Goal: Task Accomplishment & Management: Use online tool/utility

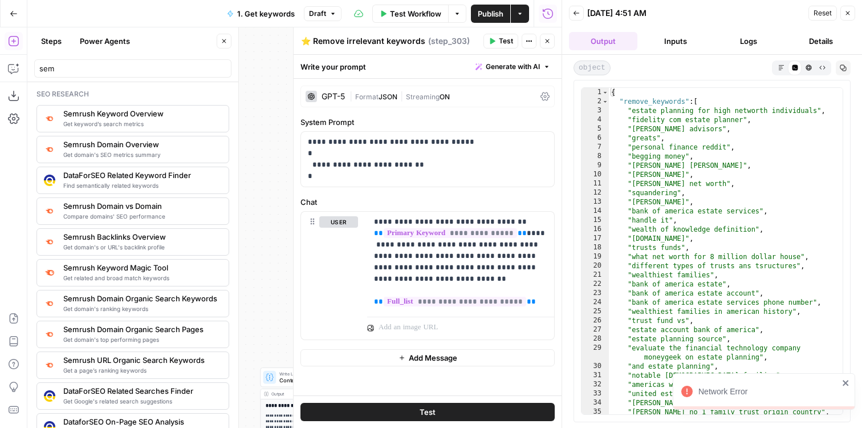
scroll to position [194, 0]
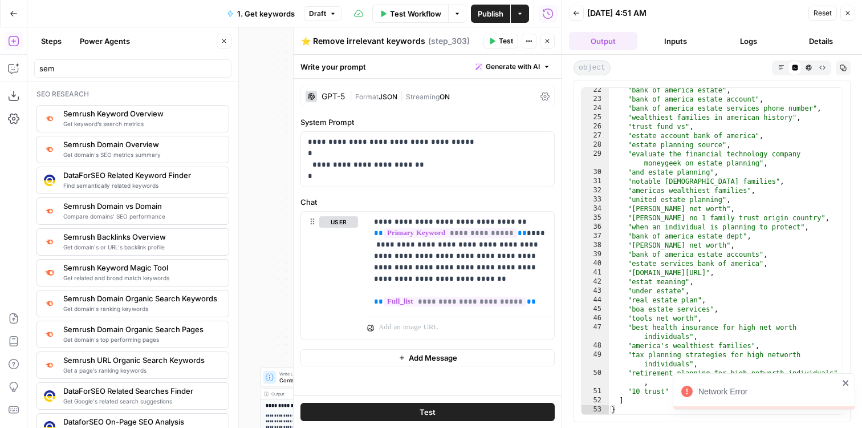
click at [548, 37] on button "Close" at bounding box center [547, 41] width 15 height 15
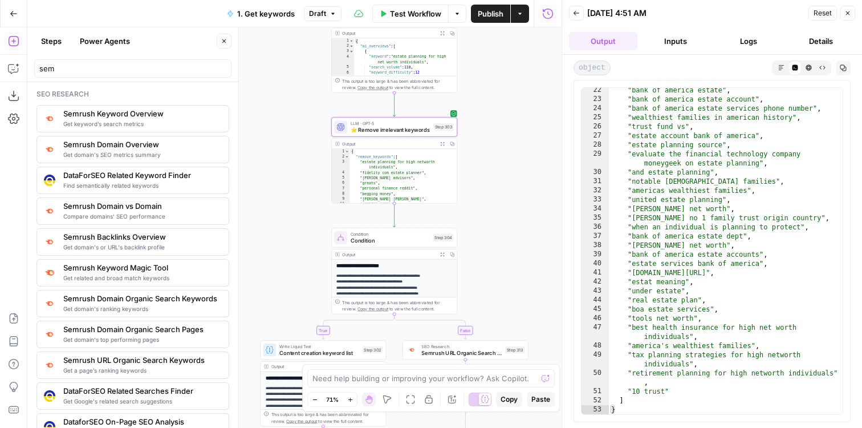
drag, startPoint x: 494, startPoint y: 298, endPoint x: 494, endPoint y: 270, distance: 27.4
click at [494, 270] on div "true true false false Workflow Set Inputs Inputs Google Search Results 1-10 Ste…" at bounding box center [294, 227] width 534 height 400
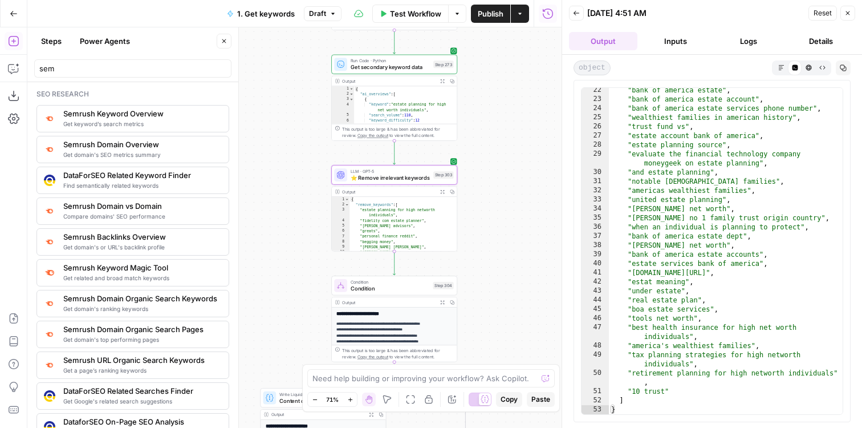
click at [508, 253] on div "true true false false Workflow Set Inputs Inputs Google Search Results 1-10 Ste…" at bounding box center [294, 227] width 534 height 400
drag, startPoint x: 60, startPoint y: 67, endPoint x: 14, endPoint y: 67, distance: 45.6
click at [14, 67] on body "LegalZoom New Home Browse Insights Opportunities Your Data Flightpath Recent Gr…" at bounding box center [431, 214] width 862 height 428
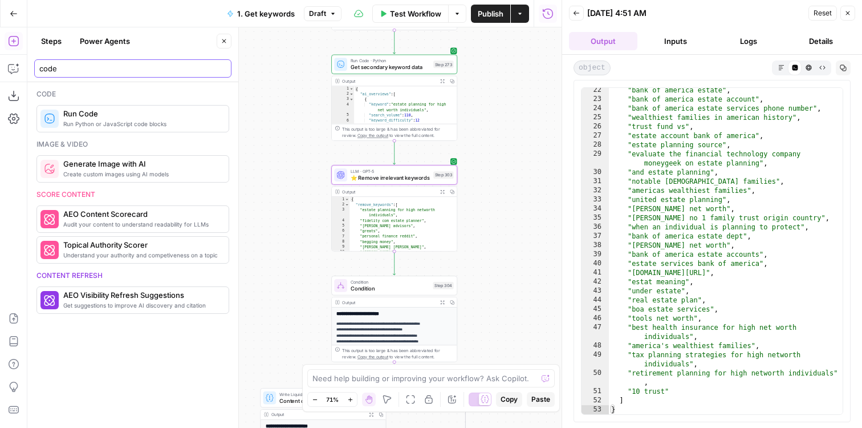
type input "code"
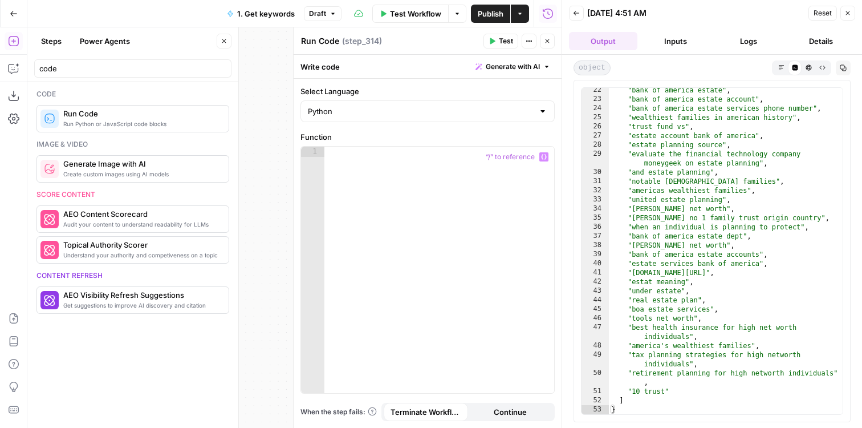
click at [368, 219] on div at bounding box center [439, 280] width 230 height 267
click at [5, 70] on button "Copilot" at bounding box center [14, 68] width 18 height 18
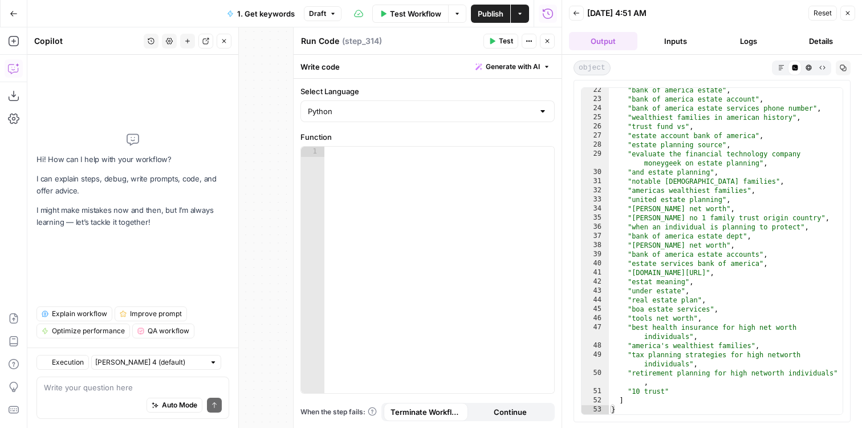
click at [122, 383] on textarea at bounding box center [133, 386] width 178 height 11
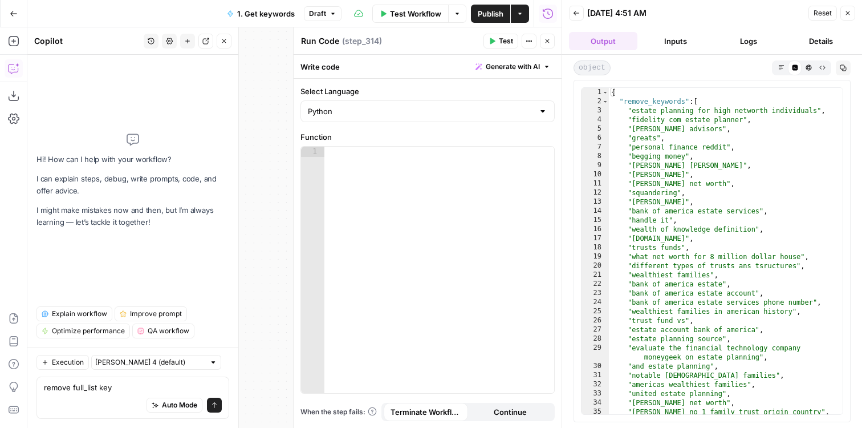
click at [74, 384] on textarea "remove full_list key" at bounding box center [133, 386] width 178 height 11
click at [207, 388] on textarea "remove keywords from full_list key" at bounding box center [133, 386] width 178 height 11
click at [761, 40] on button "Logs" at bounding box center [749, 41] width 68 height 18
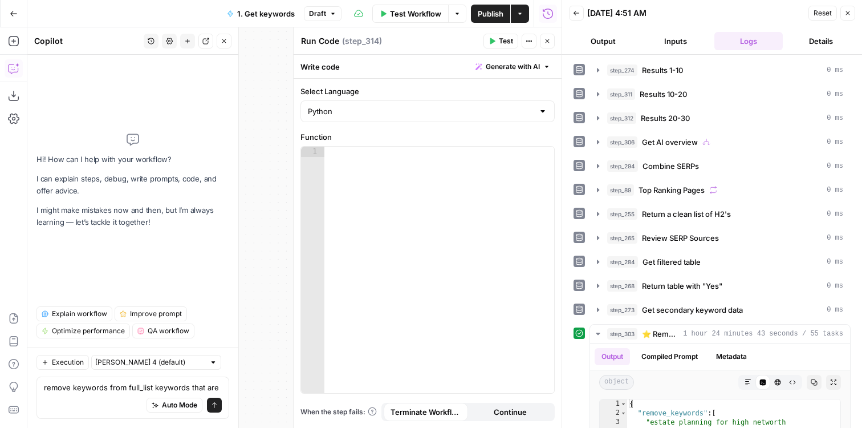
click at [222, 389] on div "remove keywords from full_list keywords that are remove keywords from full_list…" at bounding box center [132, 397] width 193 height 42
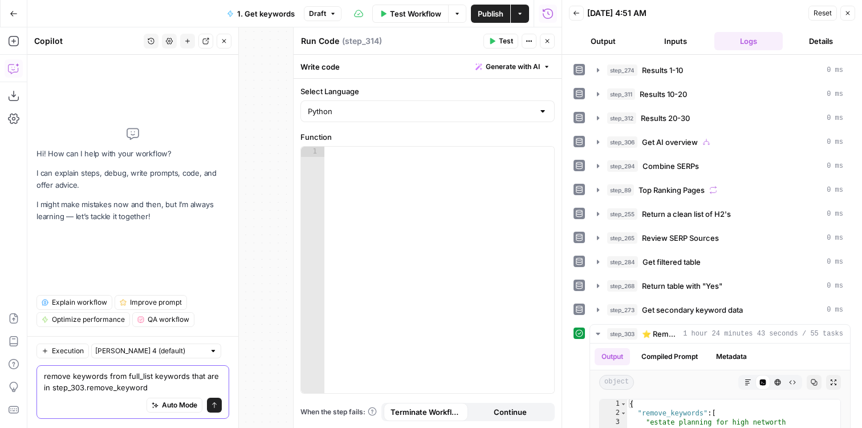
type textarea "remove keywords from full_list keywords that are in step_303.remove_keywords"
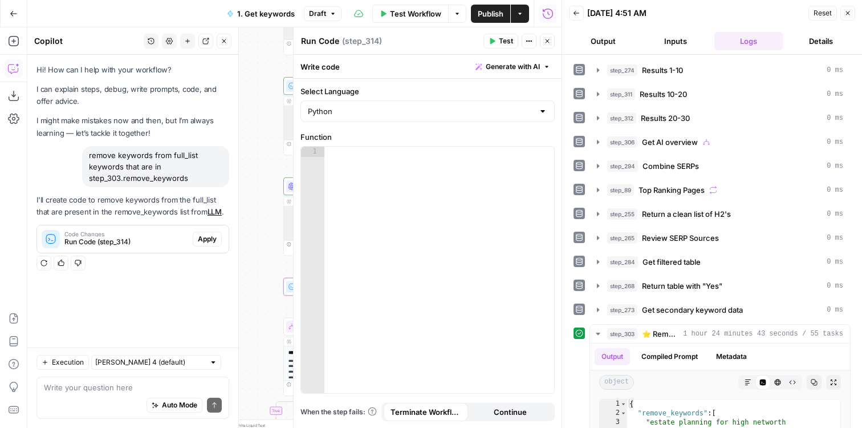
click at [205, 240] on span "Apply" at bounding box center [207, 239] width 19 height 10
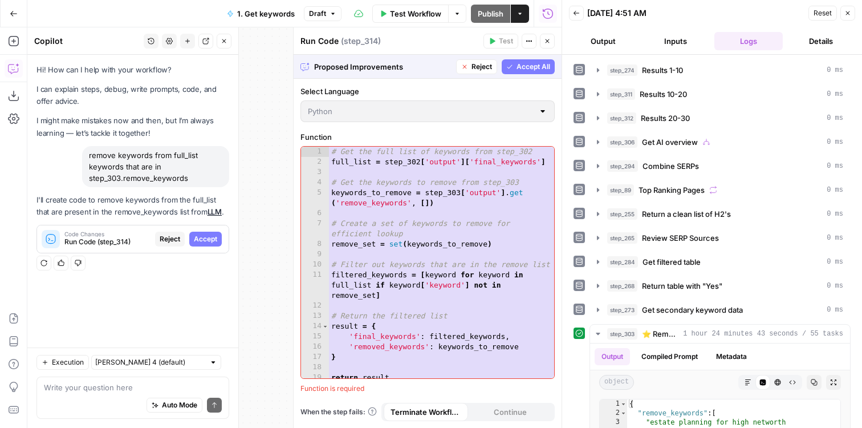
click at [529, 68] on span "Accept All" at bounding box center [534, 67] width 34 height 10
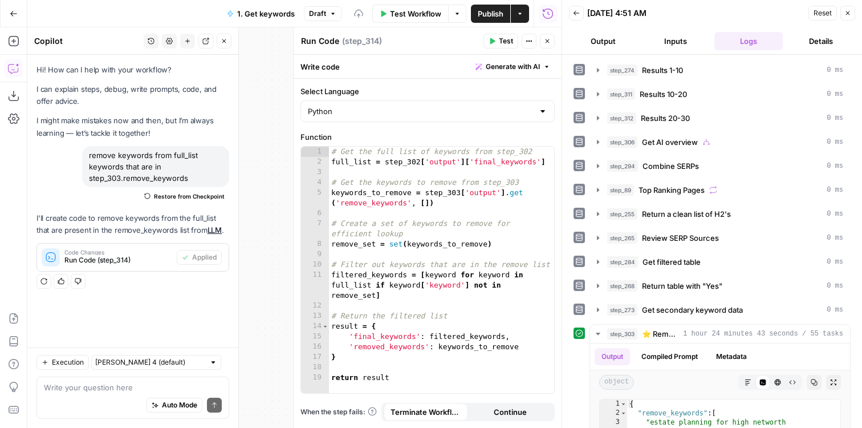
click at [498, 39] on button "Test" at bounding box center [501, 41] width 35 height 15
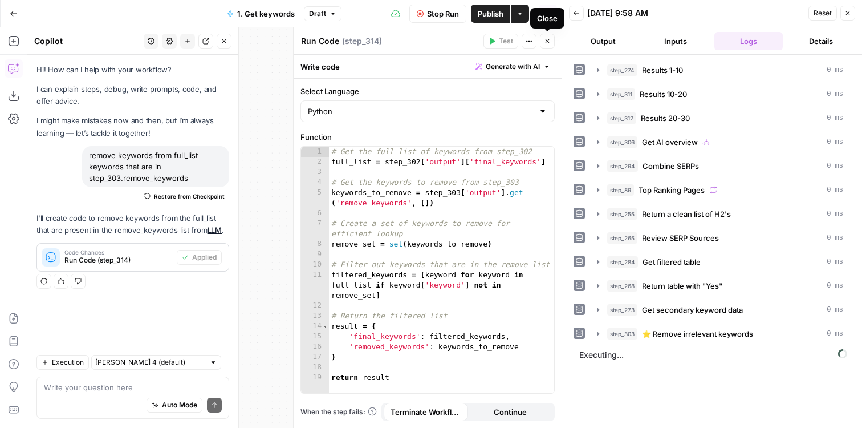
click at [550, 39] on icon "button" at bounding box center [547, 41] width 7 height 7
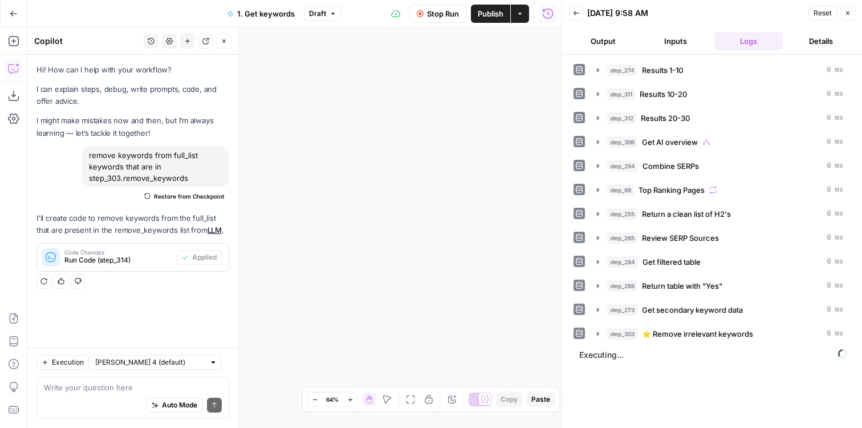
click at [408, 401] on icon "button" at bounding box center [410, 399] width 9 height 9
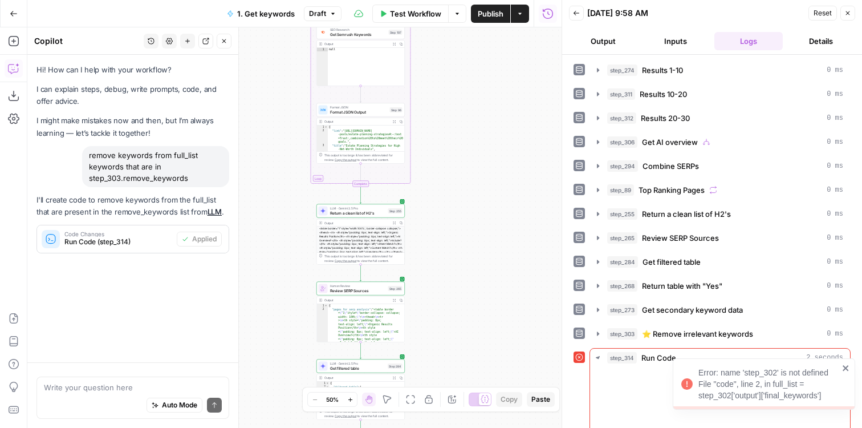
drag, startPoint x: 446, startPoint y: 340, endPoint x: 513, endPoint y: 163, distance: 189.1
click at [513, 164] on div "true true false false Workflow Set Inputs Inputs Google Search Results 1-10 Ste…" at bounding box center [294, 227] width 534 height 400
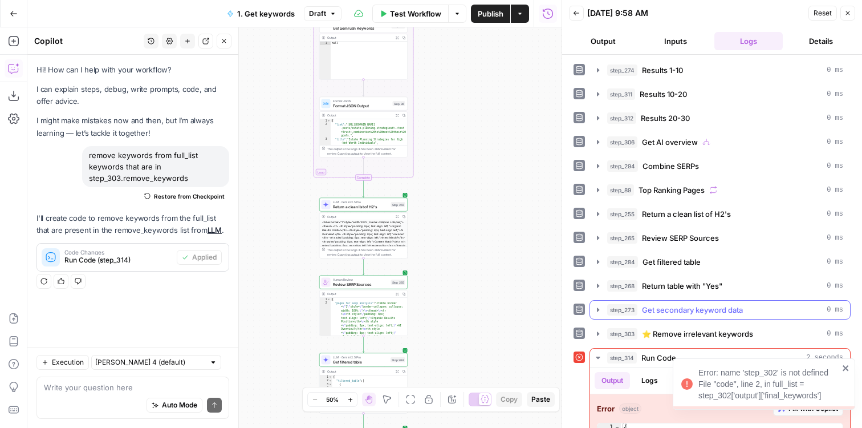
scroll to position [72, 0]
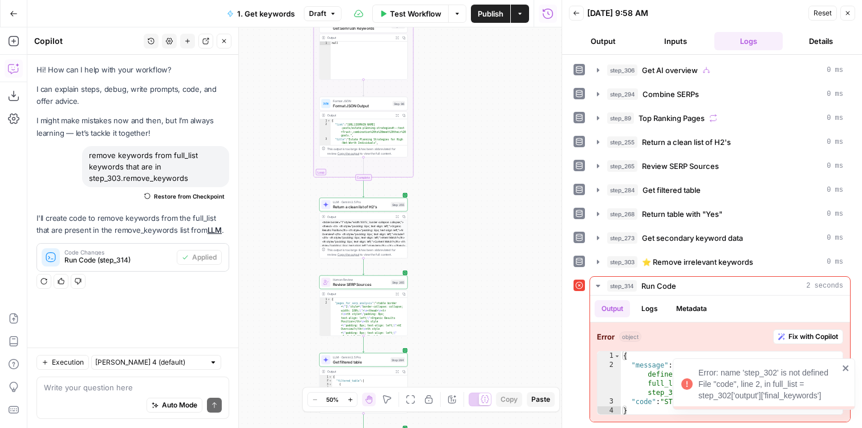
click at [849, 369] on icon "close" at bounding box center [846, 367] width 8 height 9
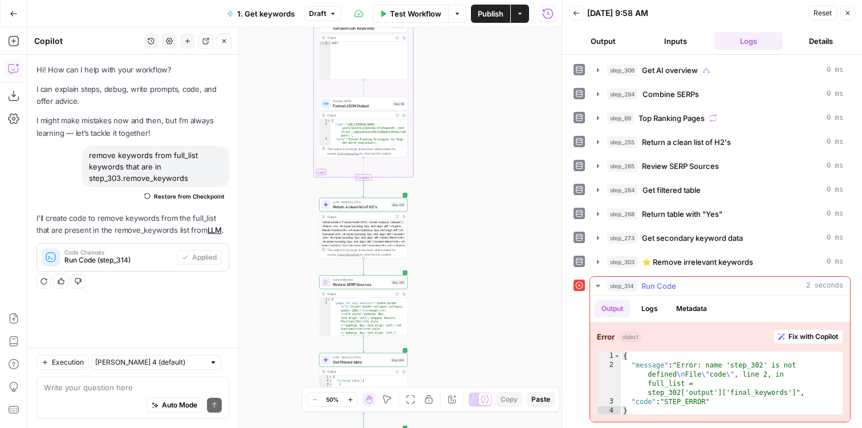
click at [825, 341] on button "Fix with Copilot" at bounding box center [808, 336] width 70 height 15
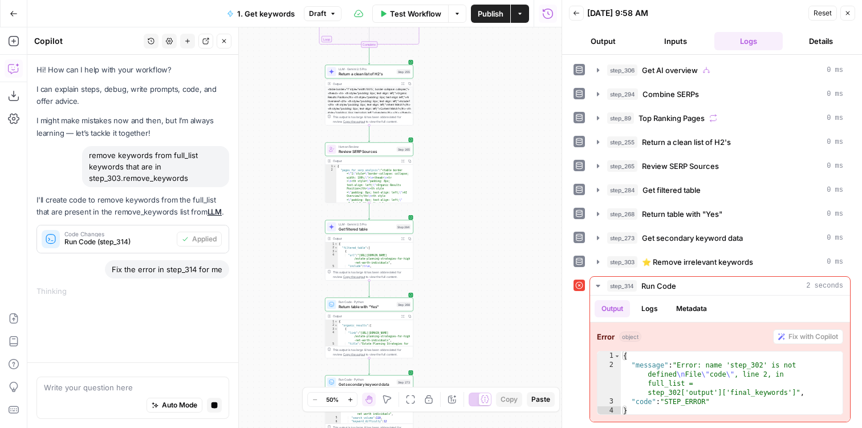
drag, startPoint x: 482, startPoint y: 287, endPoint x: 488, endPoint y: 153, distance: 134.1
click at [488, 153] on div "true true false false Workflow Set Inputs Inputs Google Search Results 1-10 Ste…" at bounding box center [294, 227] width 534 height 400
drag, startPoint x: 466, startPoint y: 358, endPoint x: 484, endPoint y: 140, distance: 217.9
click at [484, 140] on div "true true false false Workflow Set Inputs Inputs Google Search Results 1-10 Ste…" at bounding box center [294, 227] width 534 height 400
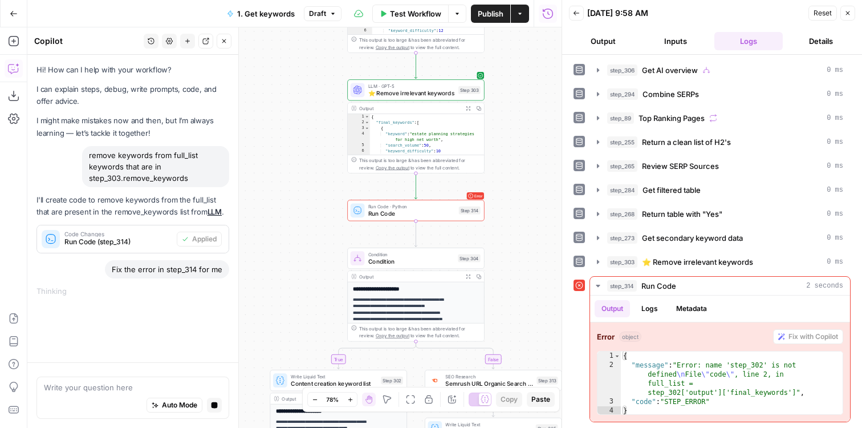
drag, startPoint x: 464, startPoint y: 285, endPoint x: 548, endPoint y: 78, distance: 223.3
click at [548, 78] on div "true true false false Workflow Set Inputs Inputs Google Search Results 1-10 Ste…" at bounding box center [294, 227] width 534 height 400
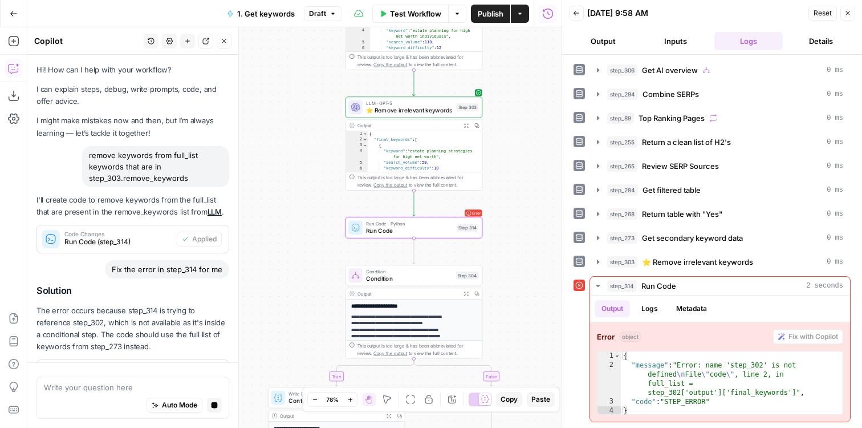
scroll to position [35, 0]
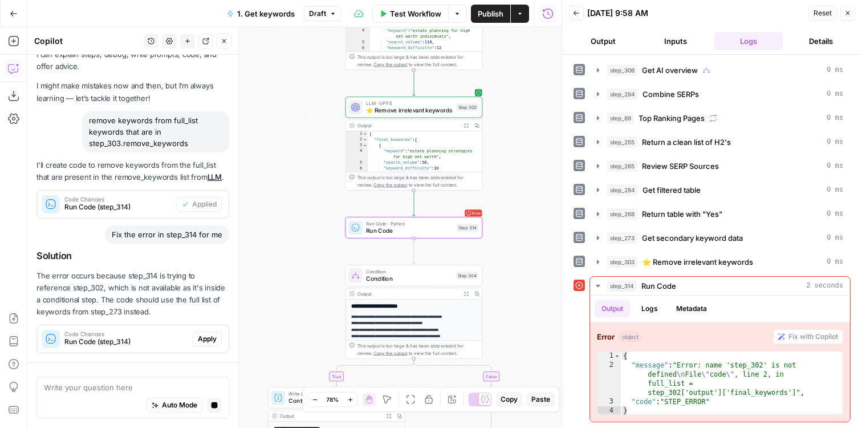
click at [207, 343] on span "Apply" at bounding box center [207, 339] width 19 height 10
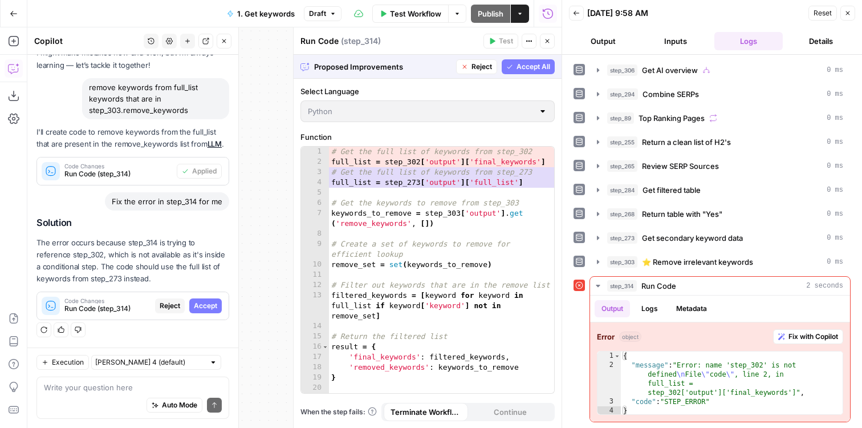
click at [199, 301] on span "Accept" at bounding box center [205, 306] width 23 height 10
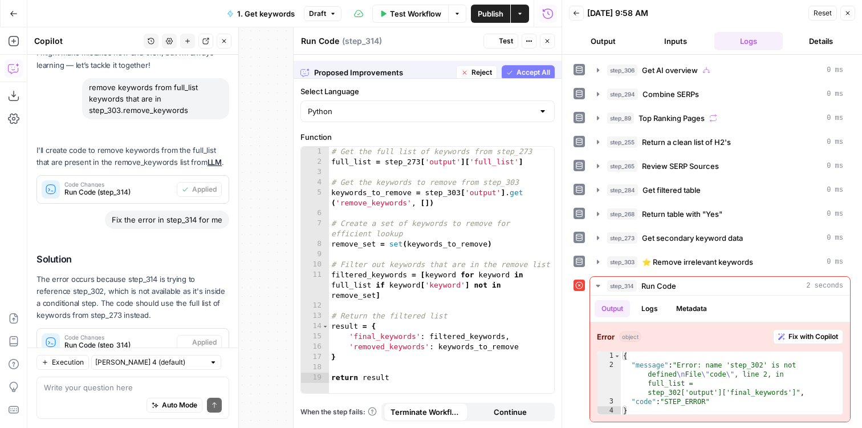
scroll to position [104, 0]
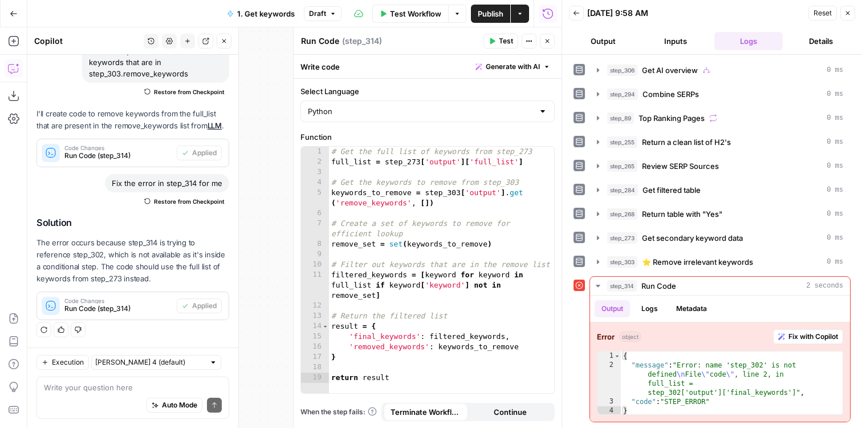
click at [505, 40] on span "Test" at bounding box center [506, 41] width 14 height 10
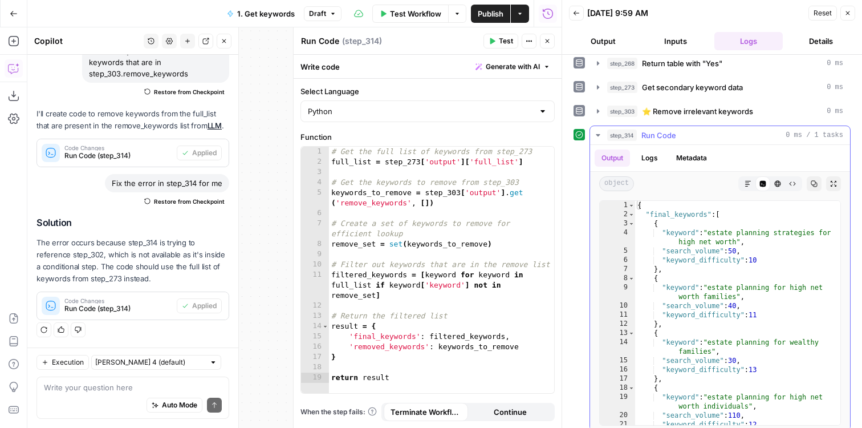
scroll to position [123, 0]
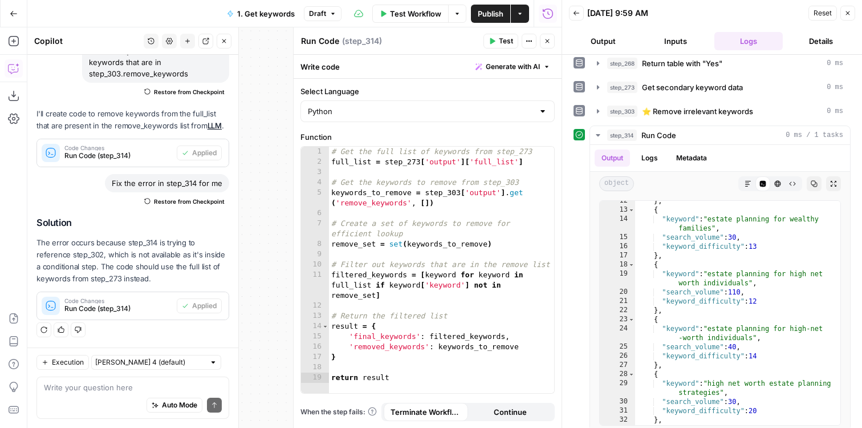
click at [547, 43] on icon "button" at bounding box center [547, 41] width 7 height 7
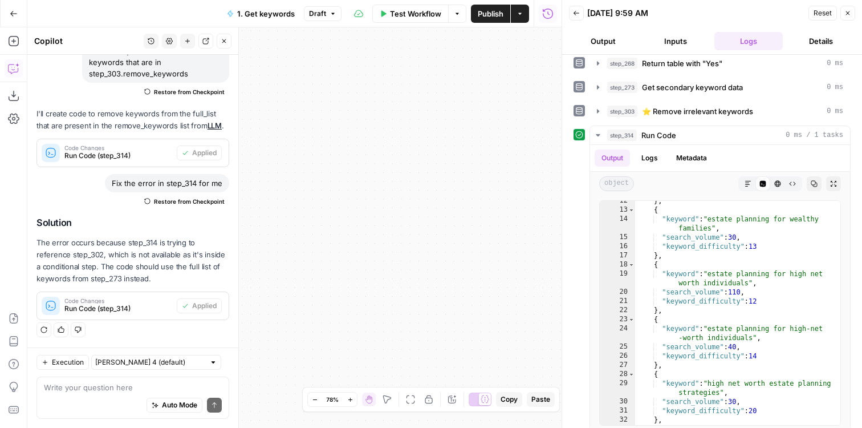
click at [416, 398] on button "Fit to View" at bounding box center [411, 399] width 14 height 14
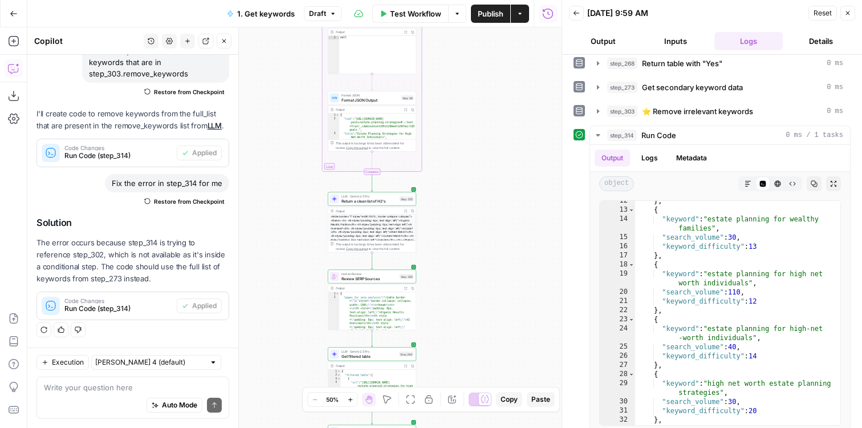
drag, startPoint x: 402, startPoint y: 335, endPoint x: 482, endPoint y: 159, distance: 193.7
click at [482, 159] on div "true true false false Workflow Set Inputs Inputs Google Search Results 1-10 Ste…" at bounding box center [294, 227] width 534 height 400
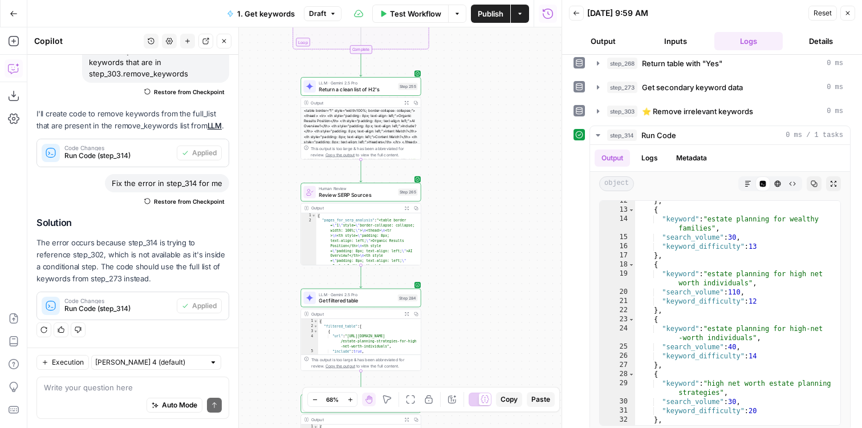
drag, startPoint x: 481, startPoint y: 255, endPoint x: 541, endPoint y: 56, distance: 208.4
click at [539, 60] on div "true true false false Workflow Set Inputs Inputs Google Search Results 1-10 Ste…" at bounding box center [294, 227] width 534 height 400
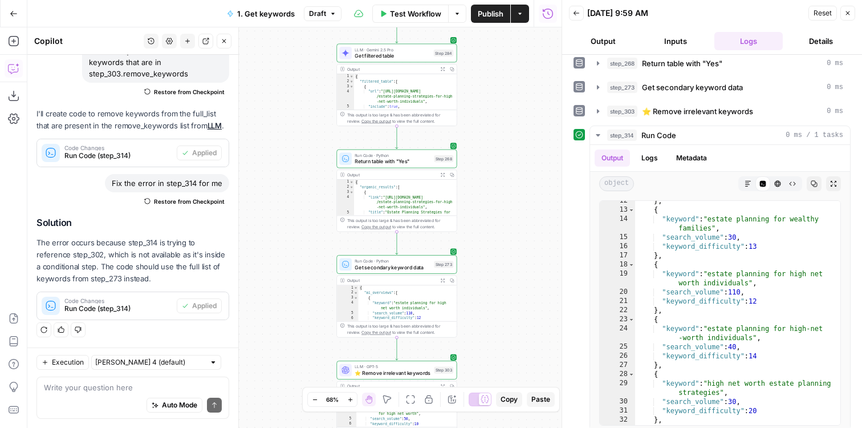
drag, startPoint x: 525, startPoint y: 291, endPoint x: 525, endPoint y: -40, distance: 331.3
click at [525, 0] on html "LegalZoom New Home Browse Insights Opportunities Your Data Flightpath Recent Gr…" at bounding box center [431, 214] width 862 height 428
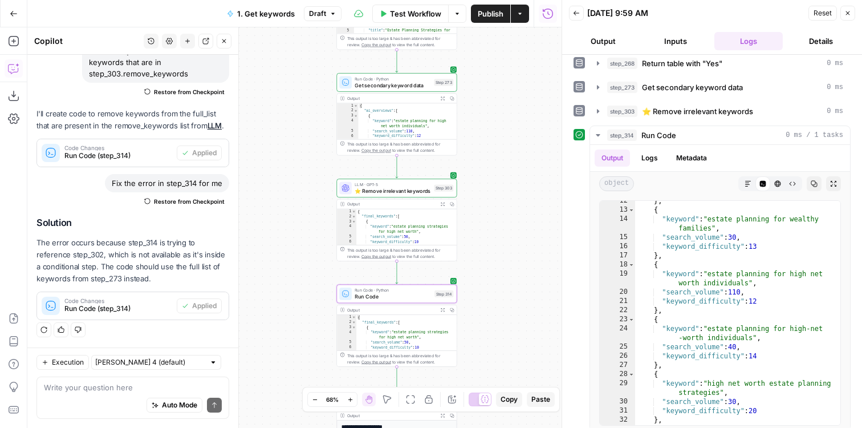
drag, startPoint x: 522, startPoint y: 147, endPoint x: 529, endPoint y: 65, distance: 82.4
click at [525, 75] on div "true true false false Workflow Set Inputs Inputs Google Search Results 1-10 Ste…" at bounding box center [294, 227] width 534 height 400
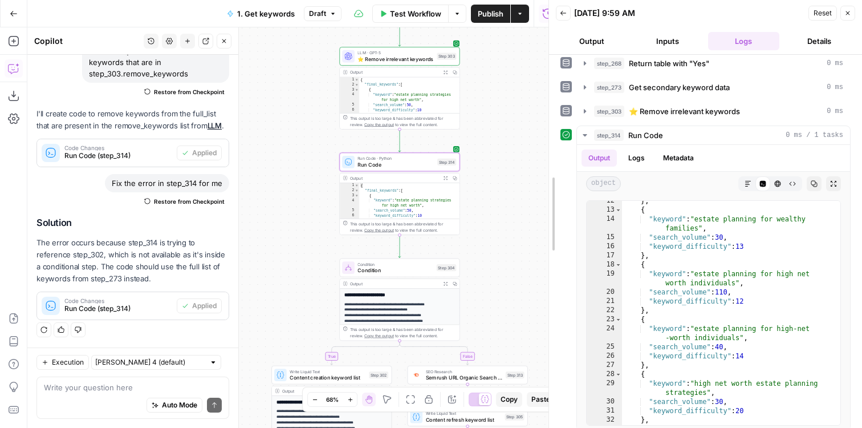
drag, startPoint x: 561, startPoint y: 322, endPoint x: 547, endPoint y: 165, distance: 157.9
click at [547, 165] on div at bounding box center [548, 214] width 11 height 428
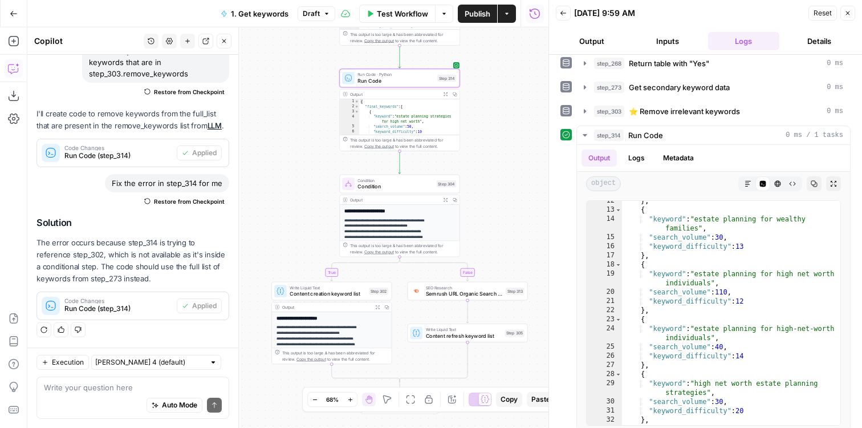
drag, startPoint x: 518, startPoint y: 249, endPoint x: 518, endPoint y: -43, distance: 292.0
click at [518, 0] on html "LegalZoom New Home Browse Insights Opportunities Your Data Flightpath Recent Gr…" at bounding box center [431, 214] width 862 height 428
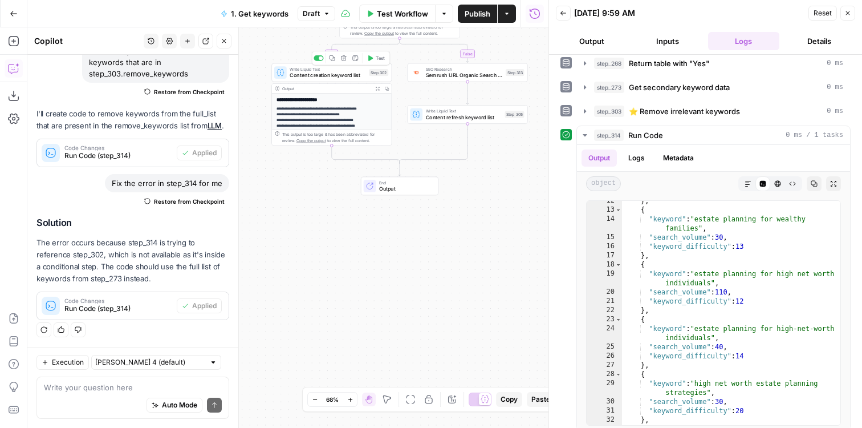
click at [300, 72] on span "Content creation keyword list" at bounding box center [328, 75] width 76 height 8
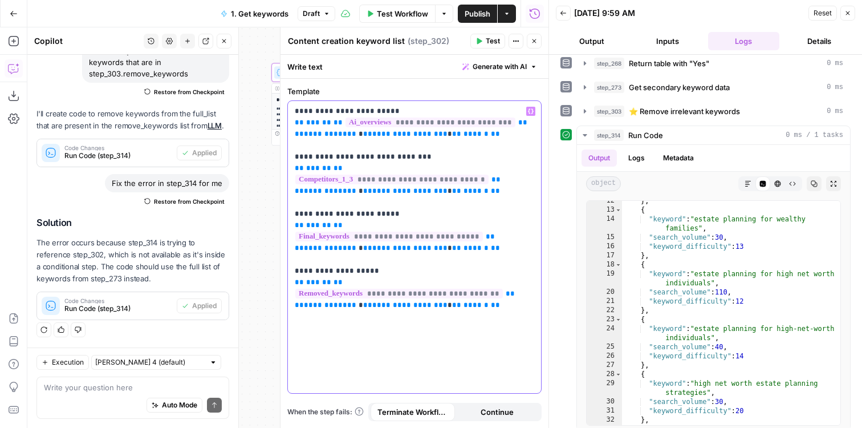
click at [381, 189] on span "**********" at bounding box center [405, 190] width 66 height 7
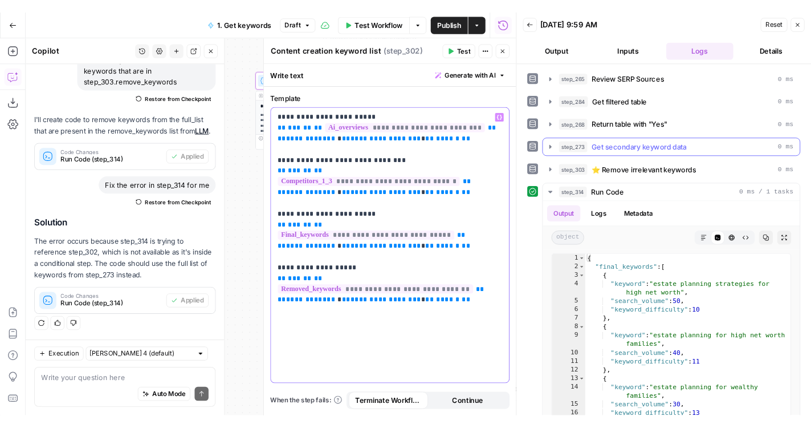
scroll to position [231, 0]
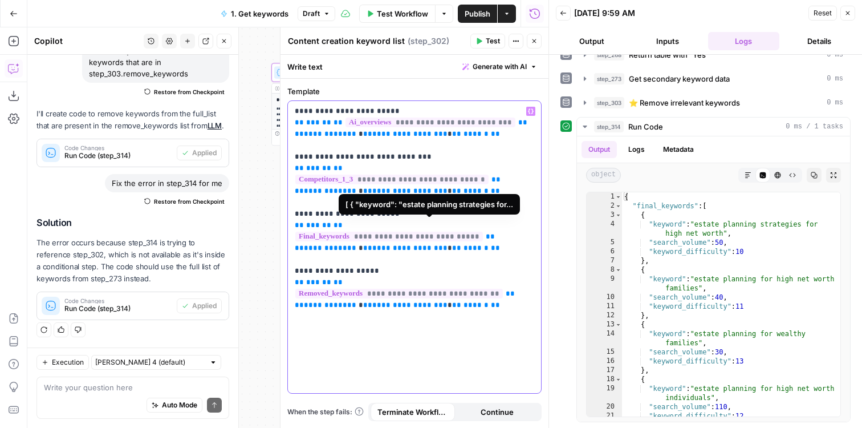
drag, startPoint x: 436, startPoint y: 224, endPoint x: 428, endPoint y: 225, distance: 7.4
click at [428, 232] on span "**********" at bounding box center [389, 237] width 188 height 10
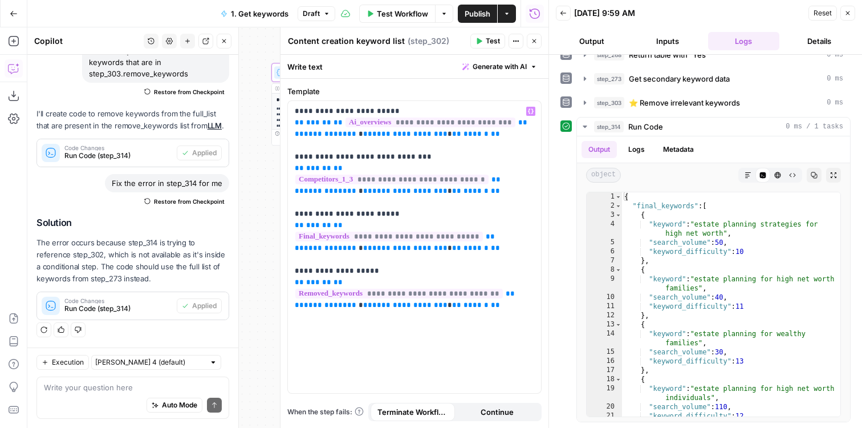
click at [539, 40] on button "Close" at bounding box center [534, 41] width 15 height 15
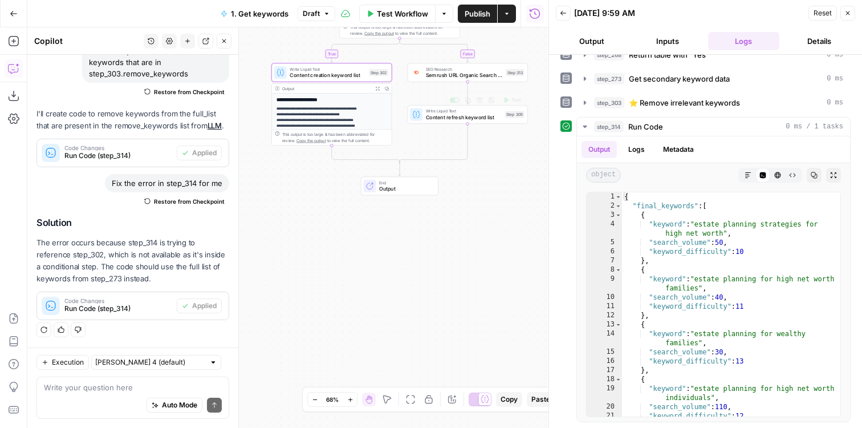
click at [484, 118] on span "Content refresh keyword list" at bounding box center [464, 117] width 76 height 8
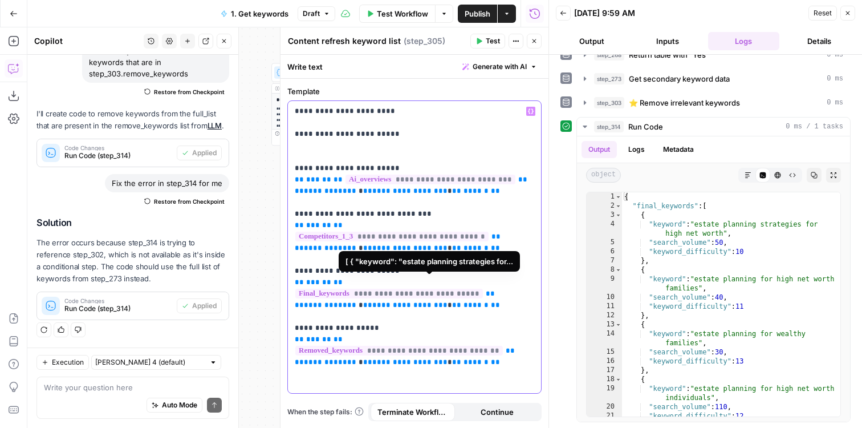
drag, startPoint x: 438, startPoint y: 281, endPoint x: 429, endPoint y: 281, distance: 9.1
click at [429, 289] on span "**********" at bounding box center [389, 294] width 188 height 10
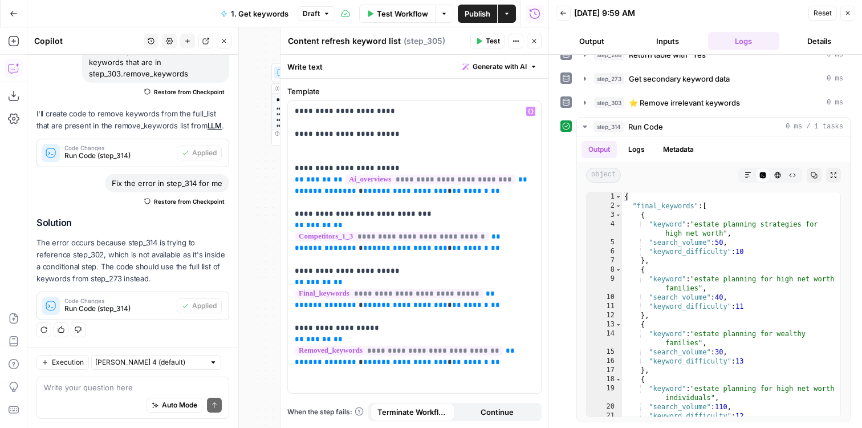
click at [539, 35] on button "Close" at bounding box center [534, 41] width 15 height 15
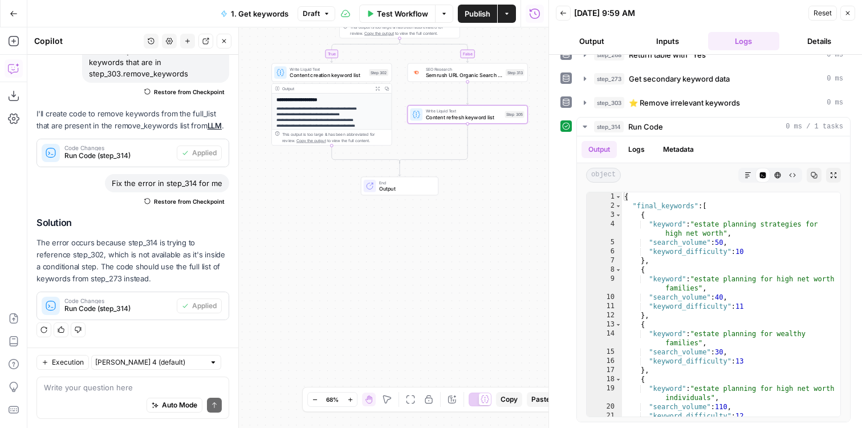
click at [470, 16] on span "Publish" at bounding box center [478, 13] width 26 height 11
drag, startPoint x: 435, startPoint y: 260, endPoint x: 435, endPoint y: 380, distance: 120.3
click at [435, 378] on div "true true false false Workflow Set Inputs Inputs Google Search Results 1-10 Ste…" at bounding box center [287, 227] width 521 height 400
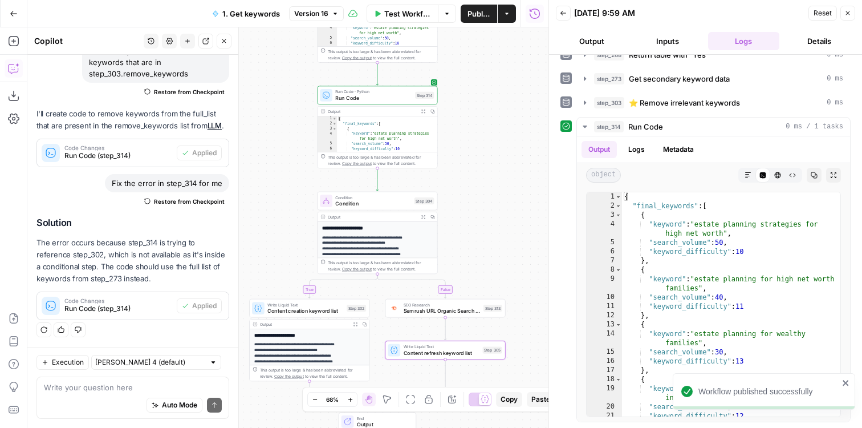
drag, startPoint x: 279, startPoint y: 133, endPoint x: 257, endPoint y: 251, distance: 120.1
click at [257, 251] on div "true true false false Workflow Set Inputs Inputs Google Search Results 1-10 Ste…" at bounding box center [287, 227] width 521 height 400
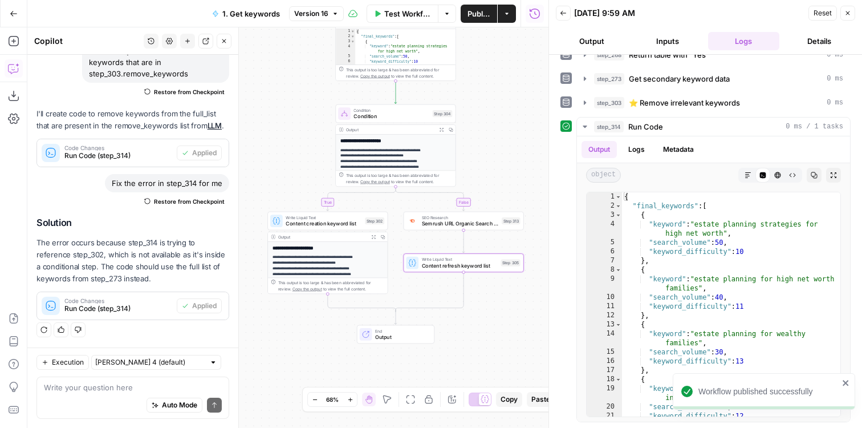
drag, startPoint x: 483, startPoint y: 136, endPoint x: 501, endPoint y: 48, distance: 90.3
click at [501, 48] on div "true true false false Workflow Set Inputs Inputs Google Search Results 1-10 Ste…" at bounding box center [287, 227] width 521 height 400
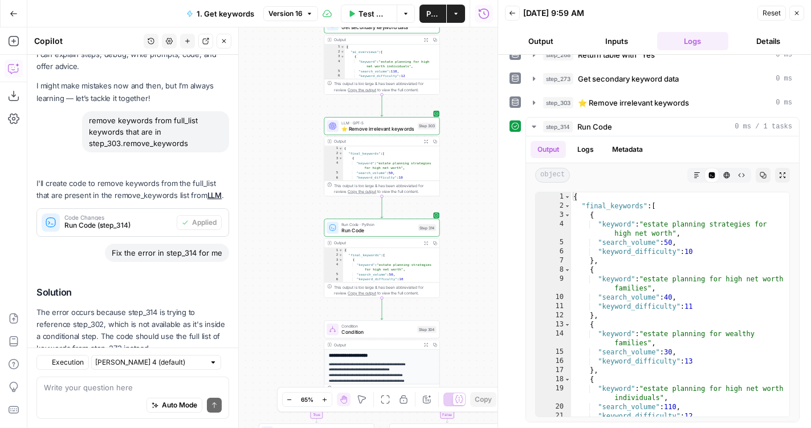
scroll to position [104, 0]
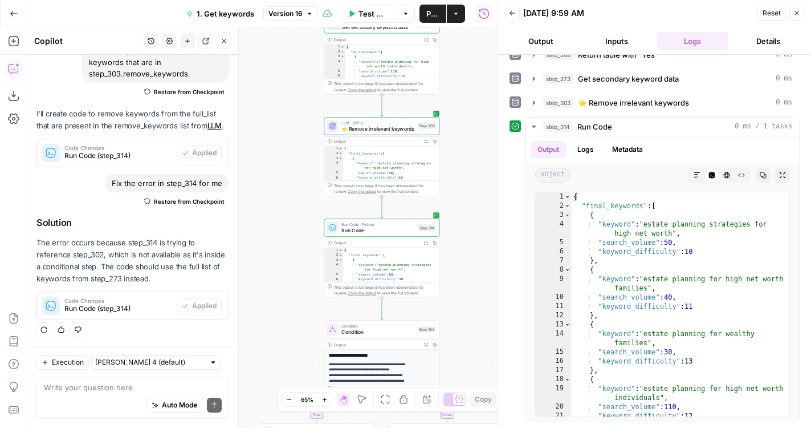
click at [220, 44] on button "Close" at bounding box center [224, 41] width 15 height 15
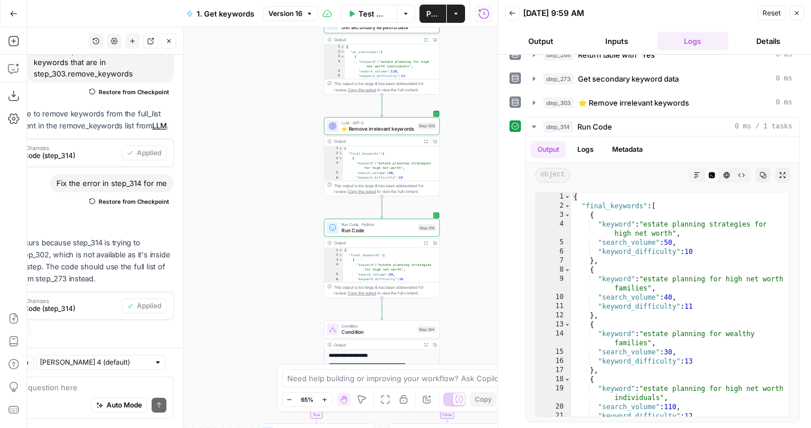
click at [124, 163] on div "true true false false Workflow Set Inputs Inputs Google Search Results 1-10 Ste…" at bounding box center [262, 227] width 470 height 400
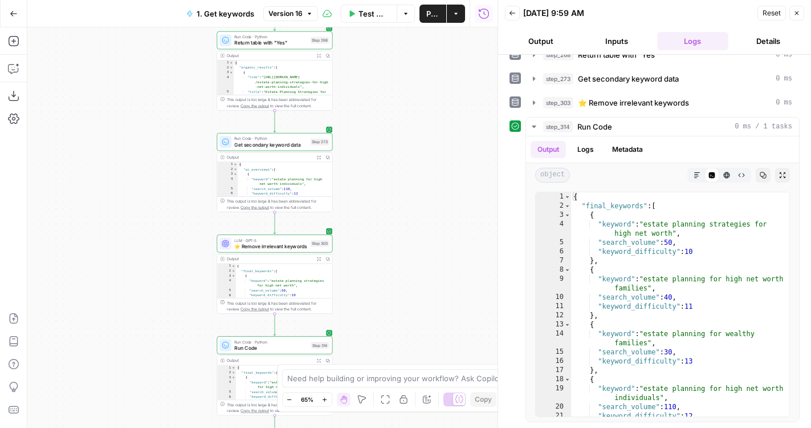
click at [160, 336] on div "true true false false Workflow Set Inputs Inputs Google Search Results 1-10 Ste…" at bounding box center [262, 227] width 470 height 400
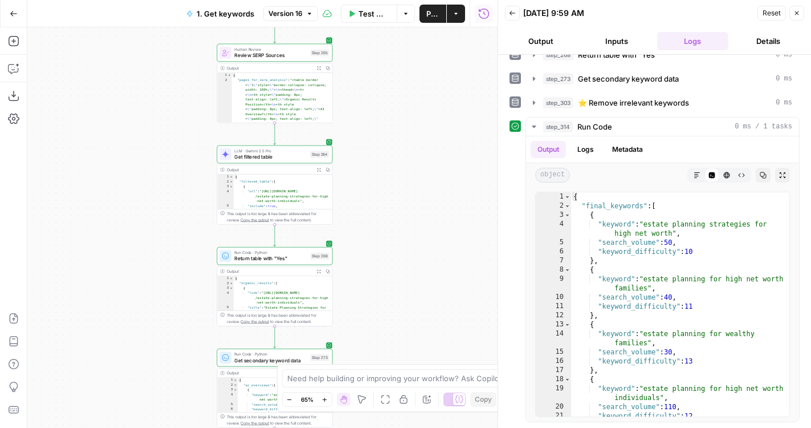
click at [160, 358] on div "true true false false Workflow Set Inputs Inputs Google Search Results 1-10 Ste…" at bounding box center [262, 227] width 470 height 400
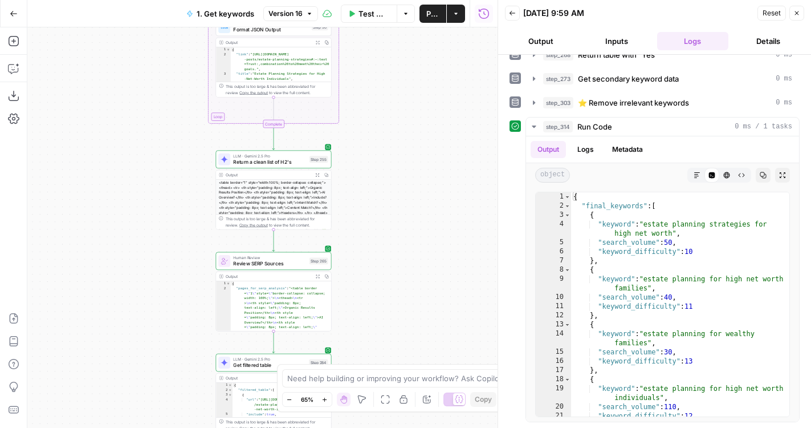
click at [159, 328] on div "true true false false Workflow Set Inputs Inputs Google Search Results 1-10 Ste…" at bounding box center [262, 227] width 470 height 400
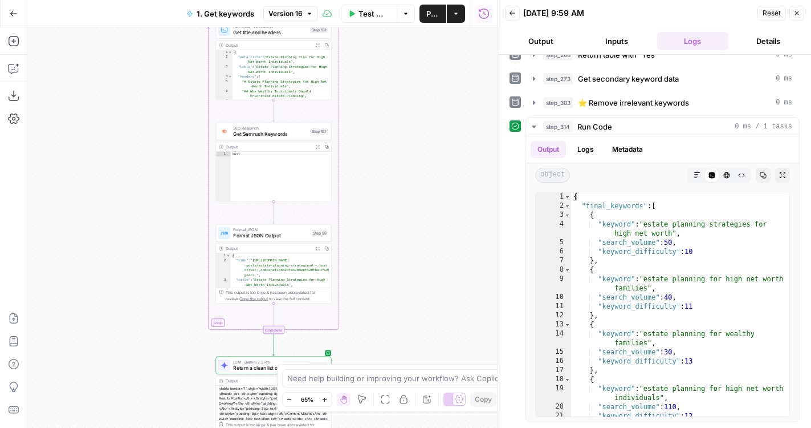
drag, startPoint x: 159, startPoint y: 319, endPoint x: 197, endPoint y: 34, distance: 287.6
click at [196, 37] on div "true true false false Workflow Set Inputs Inputs Google Search Results 1-10 Ste…" at bounding box center [262, 227] width 470 height 400
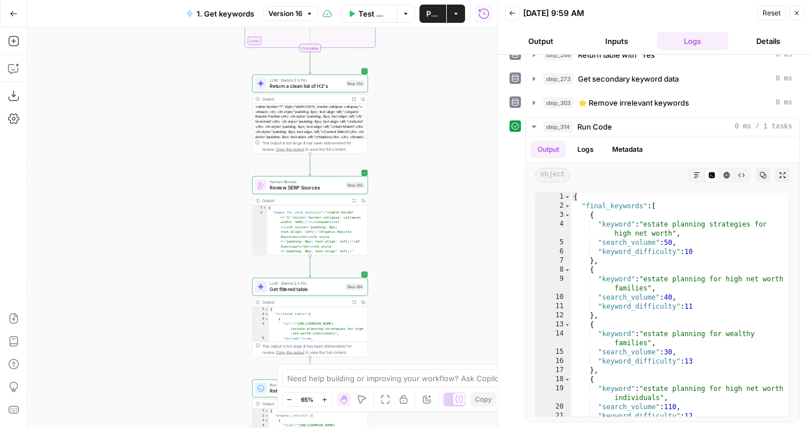
drag, startPoint x: 149, startPoint y: 9, endPoint x: 145, endPoint y: -9, distance: 18.7
click at [145, 0] on html "LegalZoom New Home Browse Insights Opportunities Your Data Flightpath Recent Gr…" at bounding box center [405, 214] width 811 height 428
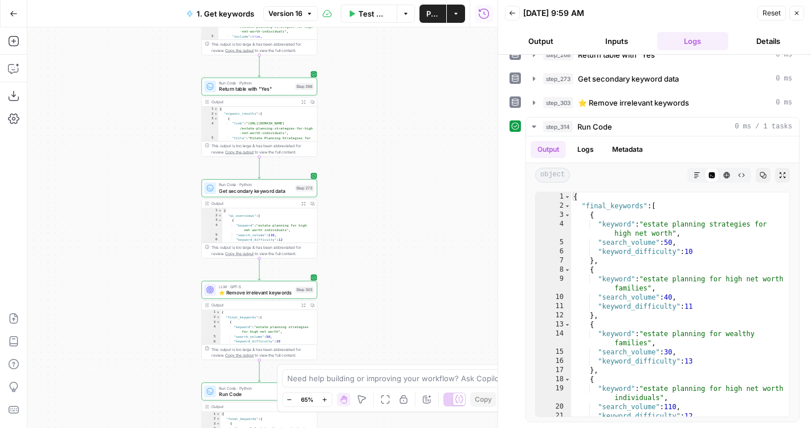
click at [160, 0] on html "LegalZoom New Home Browse Insights Opportunities Your Data Flightpath Recent Gr…" at bounding box center [405, 214] width 811 height 428
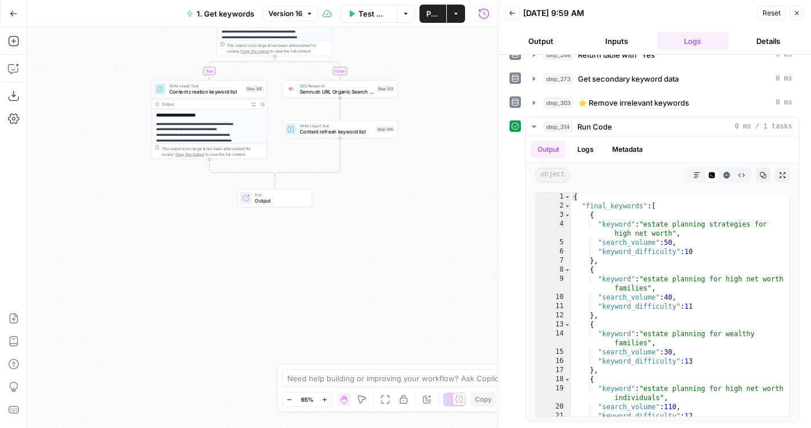
click at [160, 43] on div "true true false false Workflow Set Inputs Inputs Google Search Results 1-10 Ste…" at bounding box center [262, 227] width 470 height 400
click at [250, 73] on button "Test" at bounding box center [252, 75] width 23 height 10
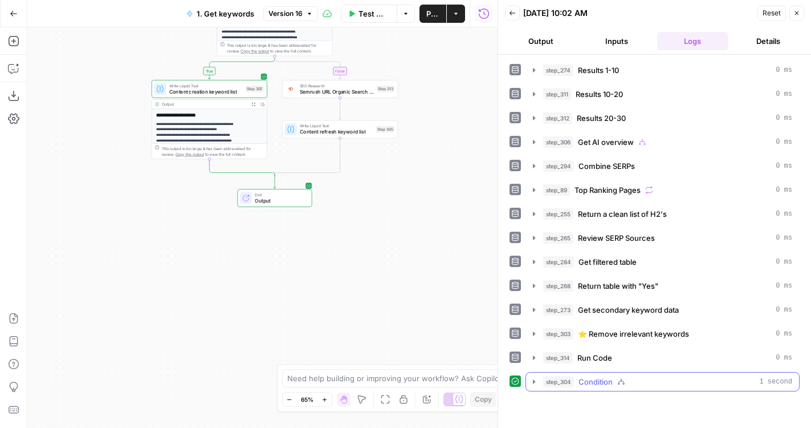
click at [615, 375] on button "step_304 Condition 1 second" at bounding box center [662, 381] width 273 height 18
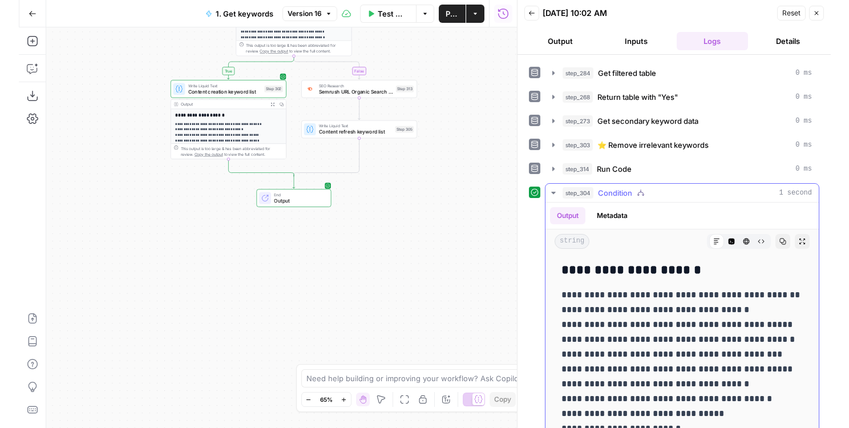
scroll to position [284, 0]
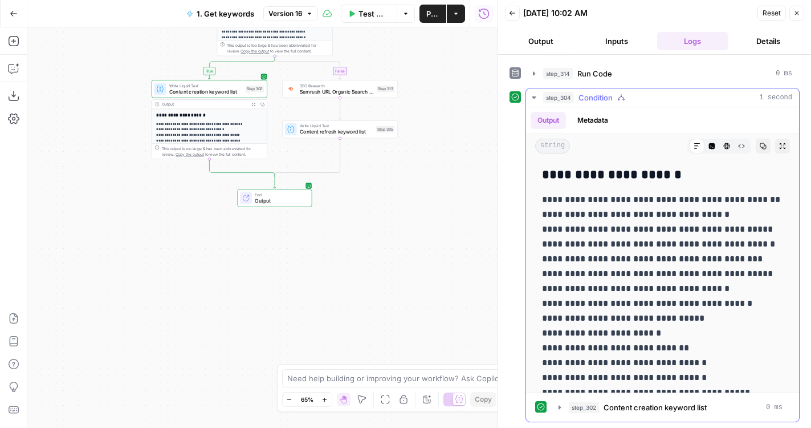
click at [781, 147] on icon "button" at bounding box center [783, 146] width 6 height 6
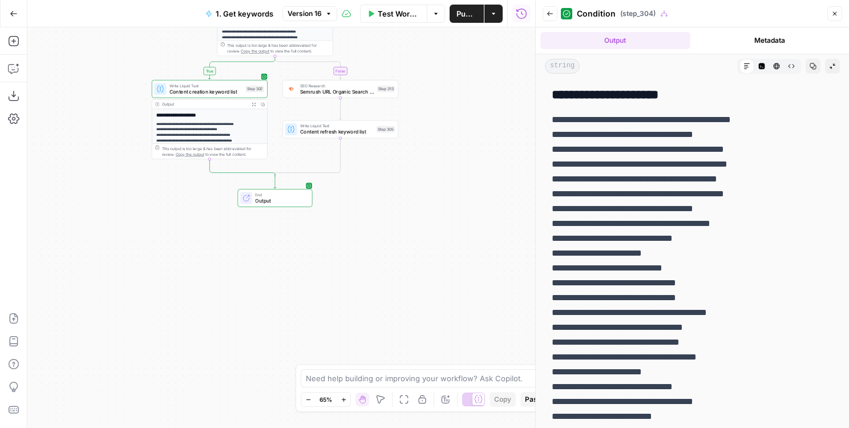
click at [80, 185] on div "true true false false Workflow Set Inputs Inputs Google Search Results 1-10 Ste…" at bounding box center [281, 227] width 508 height 400
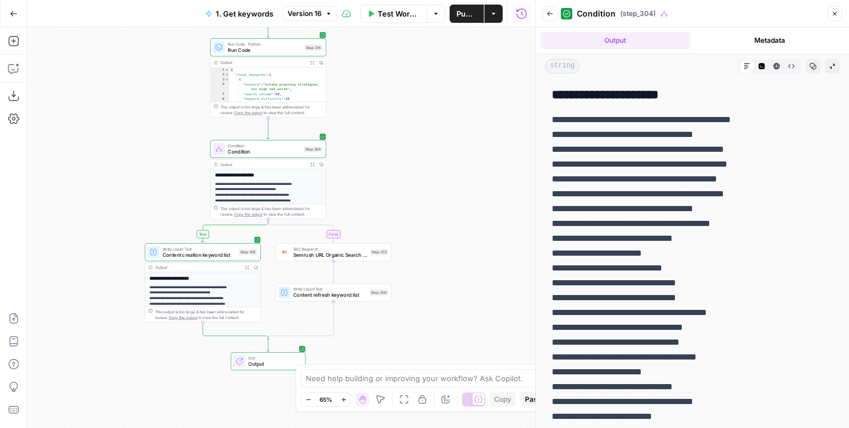
drag, startPoint x: 89, startPoint y: 121, endPoint x: 82, endPoint y: 291, distance: 170.7
click at [82, 290] on div "true true false false Workflow Set Inputs Inputs Google Search Results 1-10 Ste…" at bounding box center [281, 227] width 508 height 400
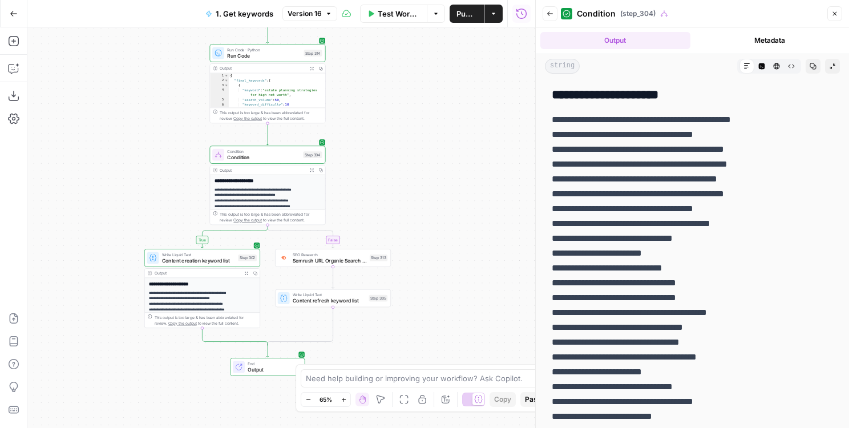
drag, startPoint x: 413, startPoint y: 81, endPoint x: 409, endPoint y: 245, distance: 164.3
click at [409, 245] on div "true true false false Workflow Set Inputs Inputs Google Search Results 1-10 Ste…" at bounding box center [281, 227] width 508 height 400
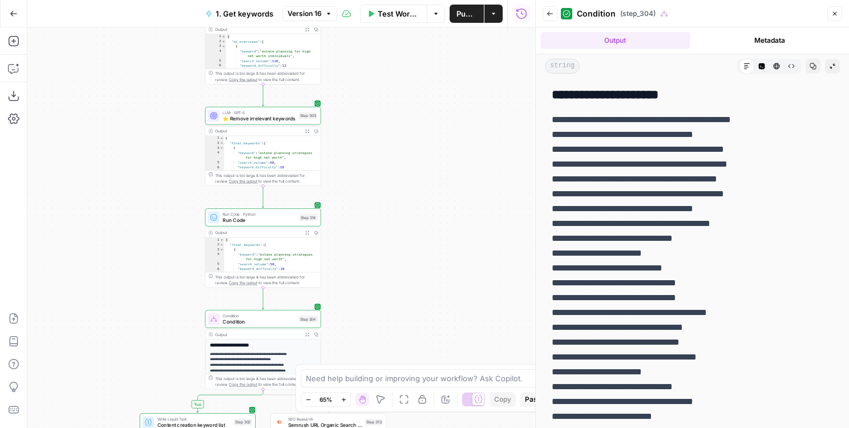
click at [554, 12] on button "Back" at bounding box center [549, 13] width 15 height 15
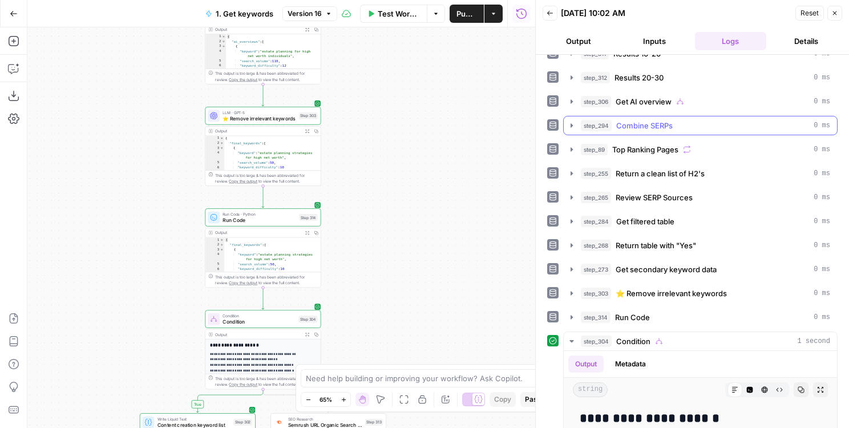
scroll to position [42, 0]
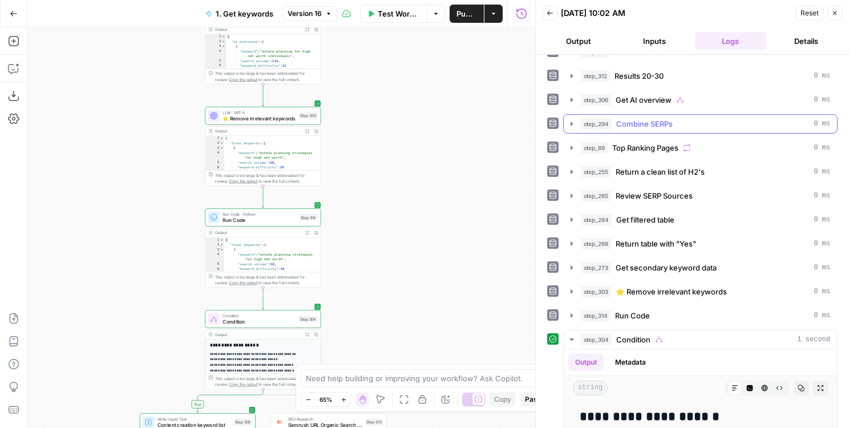
click at [642, 124] on span "Combine SERPs" at bounding box center [644, 123] width 56 height 11
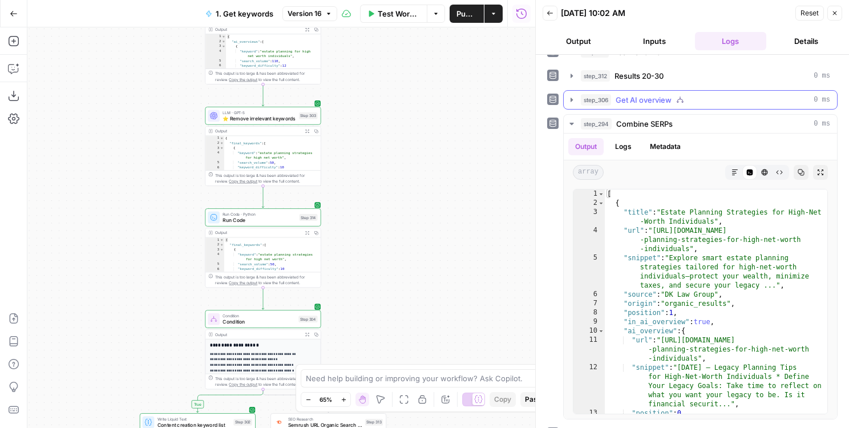
scroll to position [26, 0]
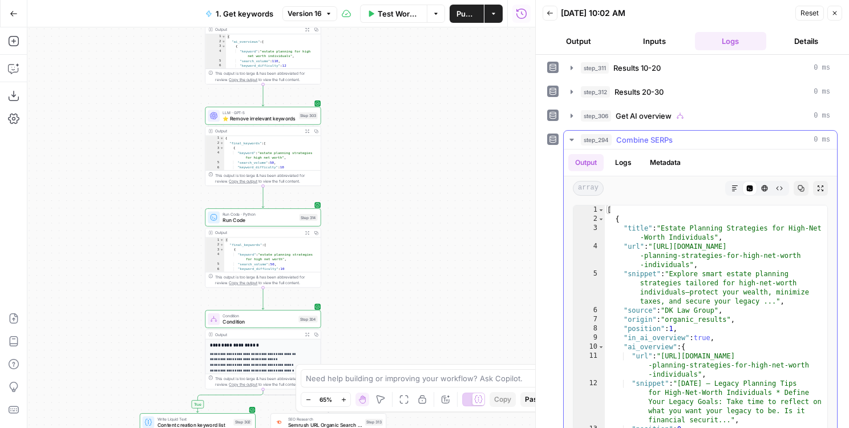
click at [619, 139] on span "Combine SERPs" at bounding box center [644, 139] width 56 height 11
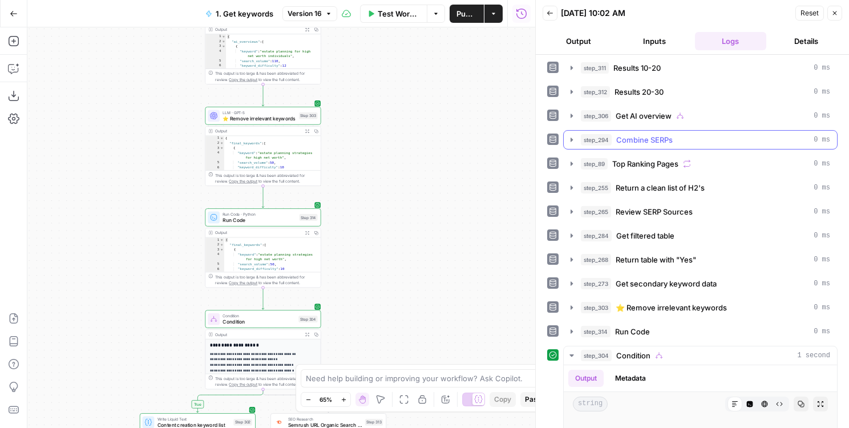
click at [618, 139] on span "Combine SERPs" at bounding box center [644, 139] width 56 height 11
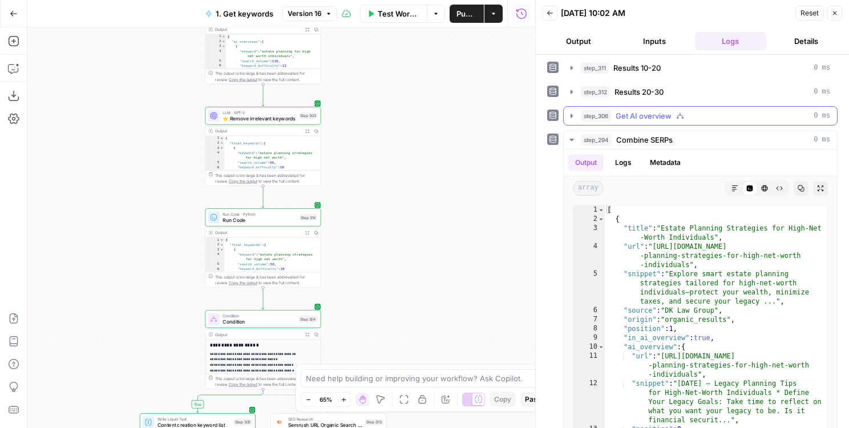
click at [616, 120] on span "Get AI overview" at bounding box center [643, 115] width 56 height 11
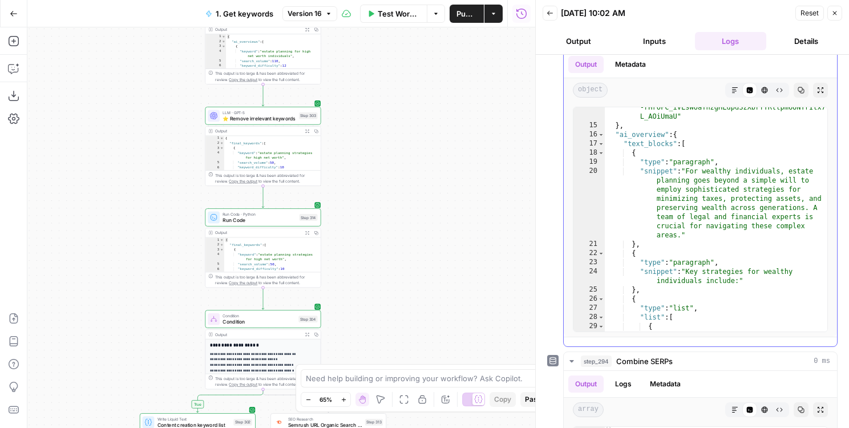
scroll to position [976, 0]
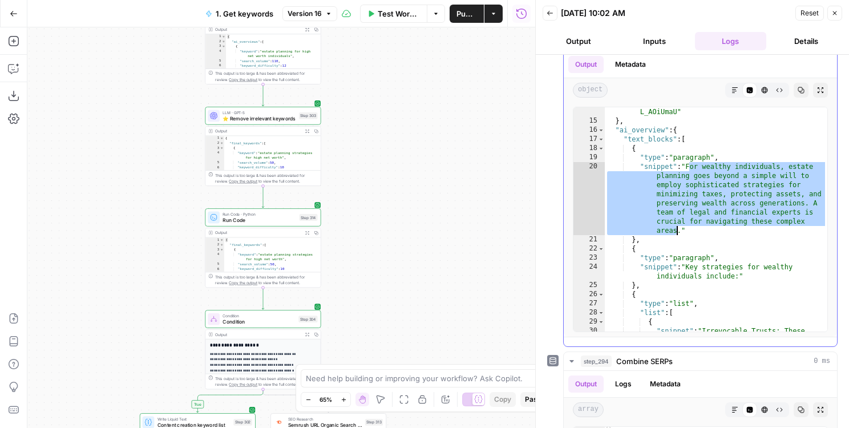
drag, startPoint x: 688, startPoint y: 165, endPoint x: 677, endPoint y: 230, distance: 65.9
click at [677, 230] on div ""page_token" : "F4r673icxZXbcqpIFIZv50XGm2wPKBpNFTXV3aICgqIS JTcUcmhQBCMoIXf7Xe…" at bounding box center [715, 87] width 222 height 616
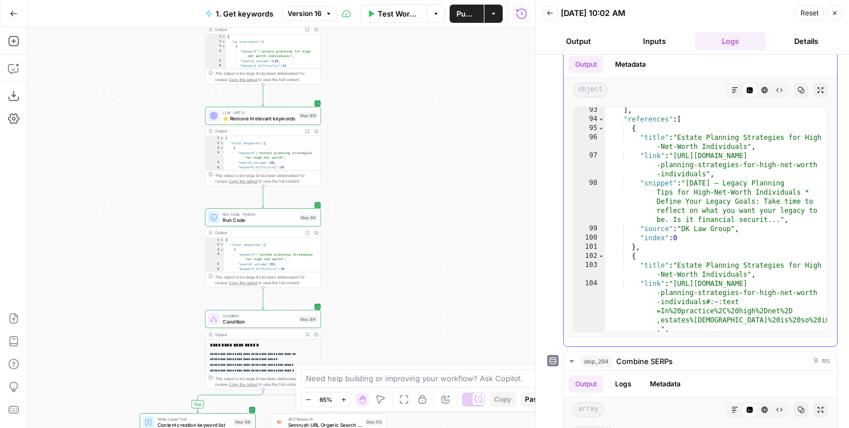
scroll to position [2619, 0]
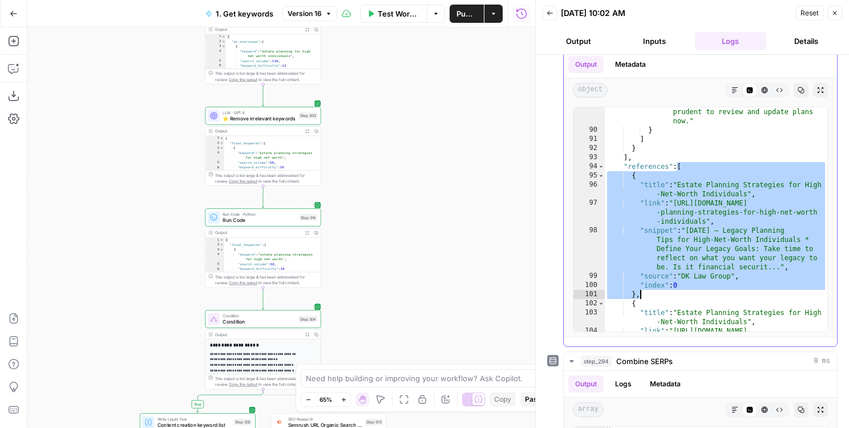
drag, startPoint x: 677, startPoint y: 165, endPoint x: 708, endPoint y: 298, distance: 136.5
click at [708, 298] on div ""snippet" : "Regular review and updates: For wealthy individuals, an estate pla…" at bounding box center [715, 219] width 222 height 370
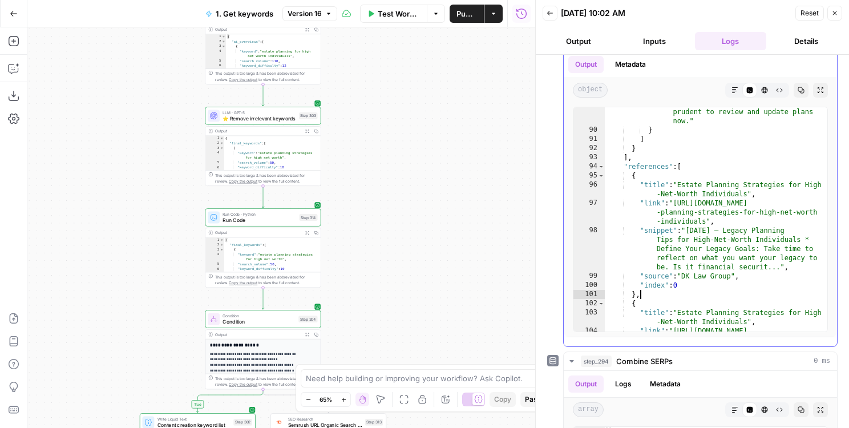
scroll to position [2648, 0]
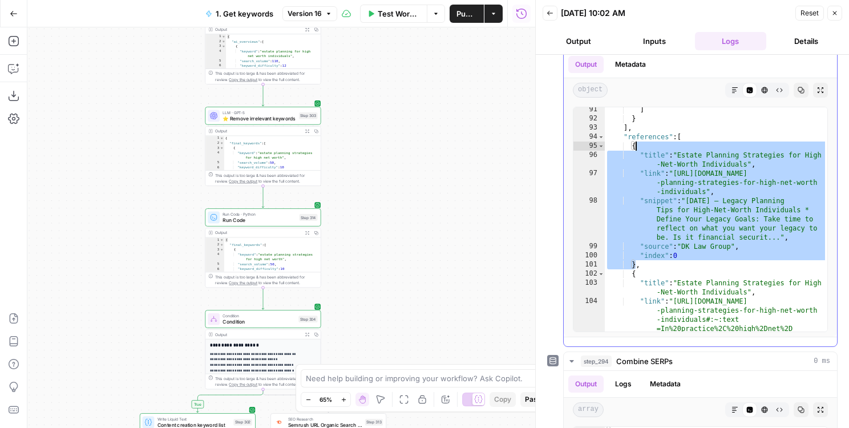
drag, startPoint x: 638, startPoint y: 267, endPoint x: 633, endPoint y: 148, distance: 119.9
click at [633, 148] on div "] } ] , "references" : [ { "title" : "Estate Planning Strategies for High -Net-…" at bounding box center [715, 249] width 222 height 288
click at [699, 269] on div "] } ] , "references" : [ { "title" : "Estate Planning Strategies for High -Net-…" at bounding box center [715, 249] width 222 height 288
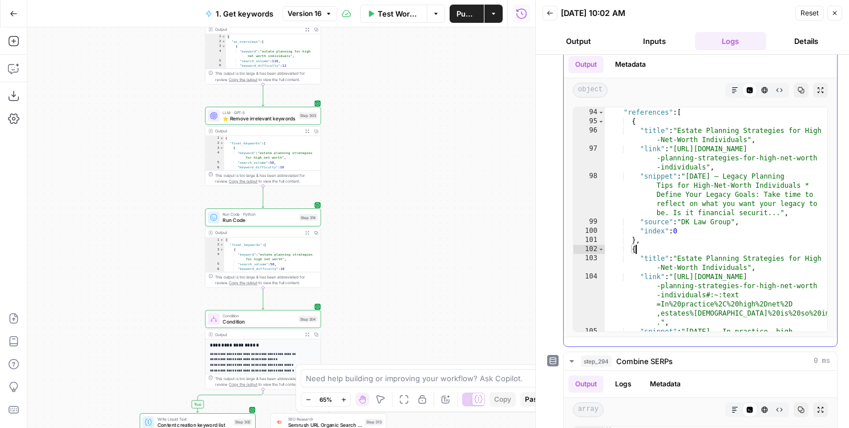
scroll to position [2672, 0]
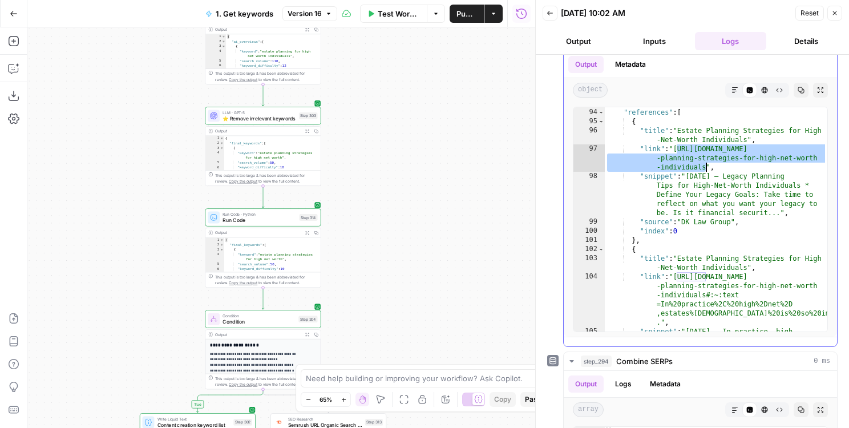
drag, startPoint x: 679, startPoint y: 151, endPoint x: 705, endPoint y: 168, distance: 31.8
click at [706, 168] on div "] , "references" : [ { "title" : "Estate Planning Strategies for High -Net-Wort…" at bounding box center [715, 238] width 222 height 279
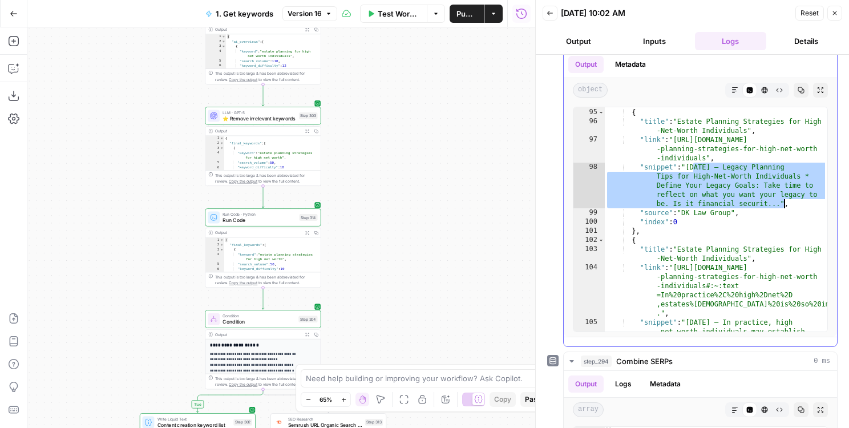
drag, startPoint x: 691, startPoint y: 167, endPoint x: 777, endPoint y: 206, distance: 93.9
click at [777, 206] on div ""references" : [ { "title" : "Estate Planning Strategies for High -Net-Worth In…" at bounding box center [715, 238] width 222 height 279
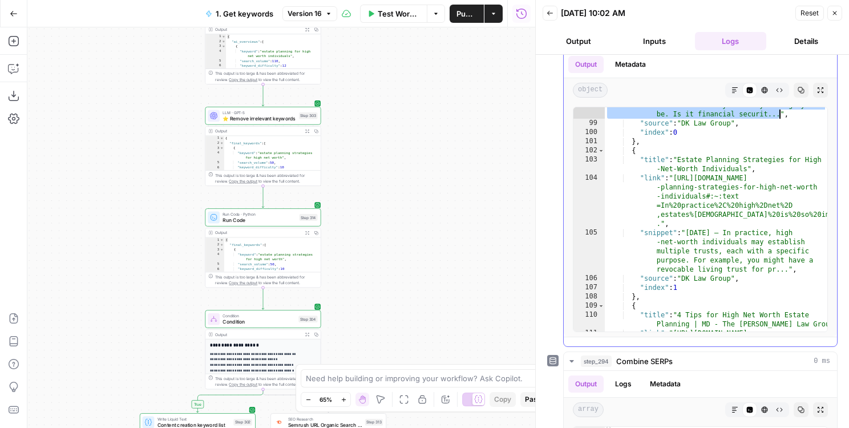
scroll to position [2774, 0]
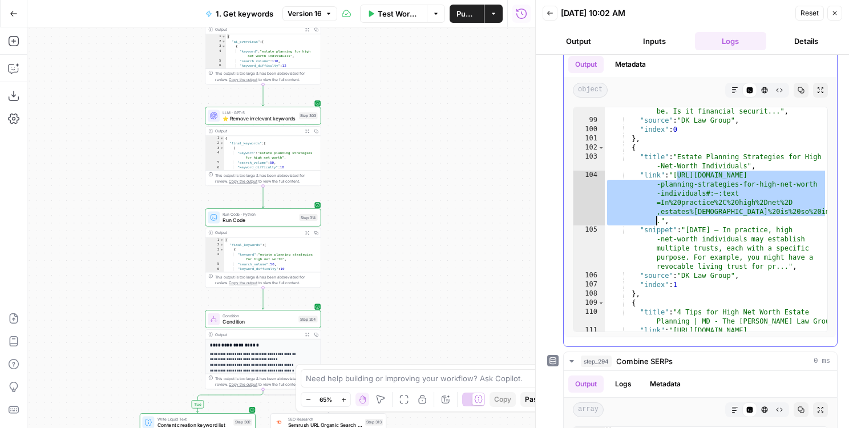
drag, startPoint x: 677, startPoint y: 177, endPoint x: 658, endPoint y: 218, distance: 44.6
click at [658, 218] on div ""snippet" : "Jan 31, 2025 — Legacy Planning Tips for High-Net-Worth Individuals…" at bounding box center [715, 232] width 222 height 324
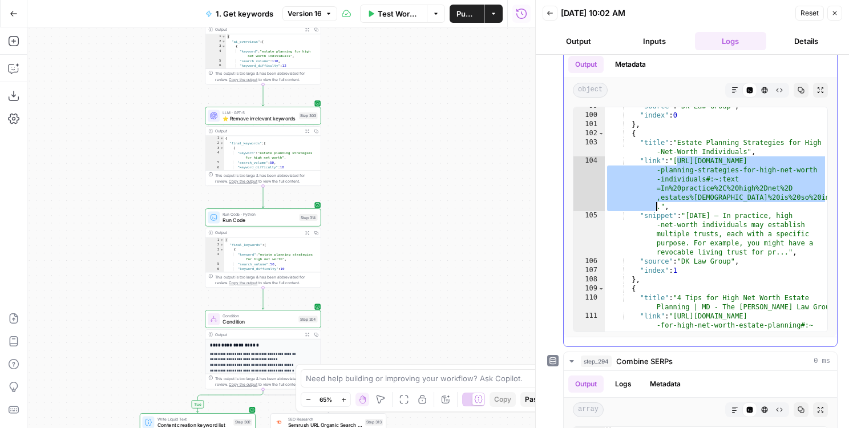
scroll to position [2790, 0]
click at [666, 201] on div ""source" : "DK Law Group" , "index" : 0 } , { "title" : "Estate Planning Strate…" at bounding box center [715, 244] width 222 height 288
drag, startPoint x: 661, startPoint y: 206, endPoint x: 677, endPoint y: 161, distance: 47.3
click at [677, 161] on div ""source" : "DK Law Group" , "index" : 0 } , { "title" : "Estate Planning Strate…" at bounding box center [715, 244] width 222 height 288
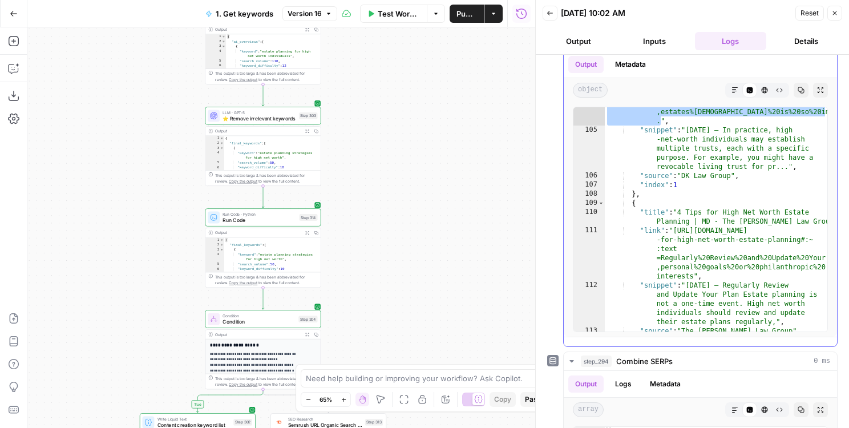
scroll to position [2892, 0]
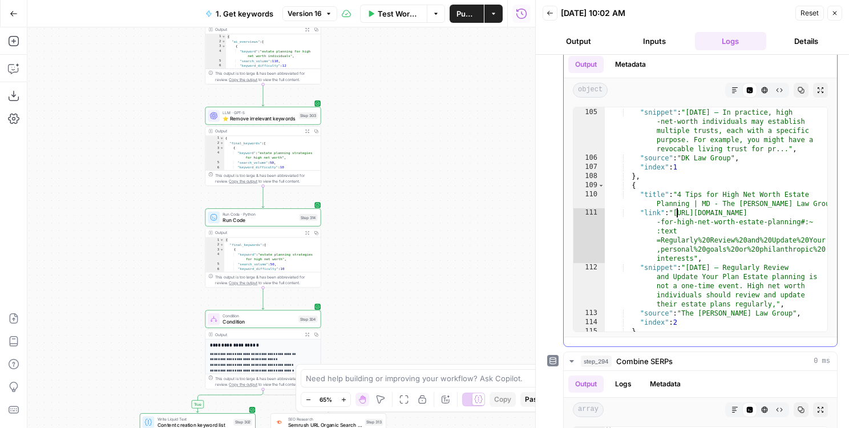
click at [678, 214] on div ""link" : "https://www.dklawmd.com/blog/estate -planning-strategies-for-high-net…" at bounding box center [715, 197] width 222 height 288
type textarea "**********"
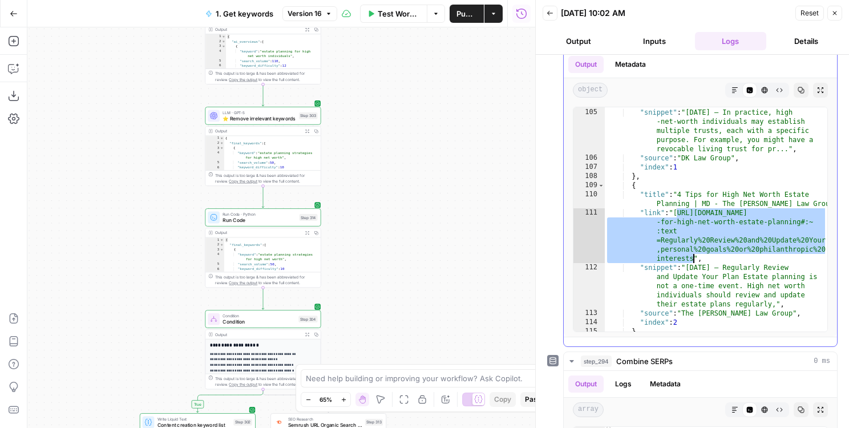
drag, startPoint x: 678, startPoint y: 214, endPoint x: 693, endPoint y: 258, distance: 46.9
click at [693, 258] on div ""link" : "https://www.dklawmd.com/blog/estate -planning-strategies-for-high-net…" at bounding box center [715, 197] width 222 height 288
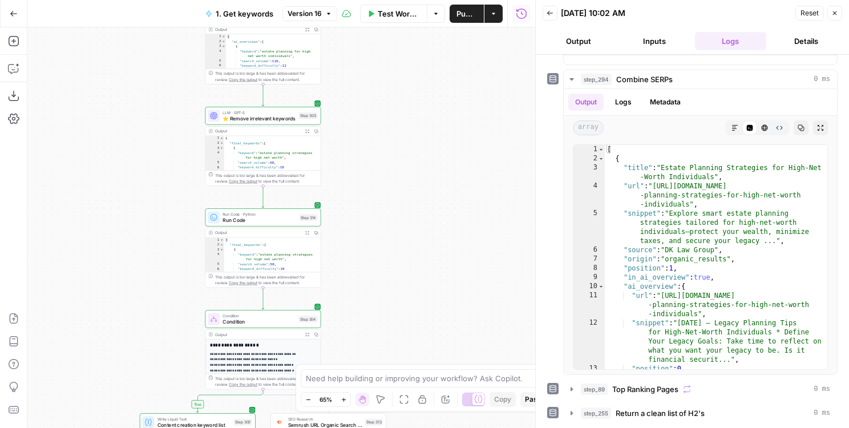
scroll to position [441, 0]
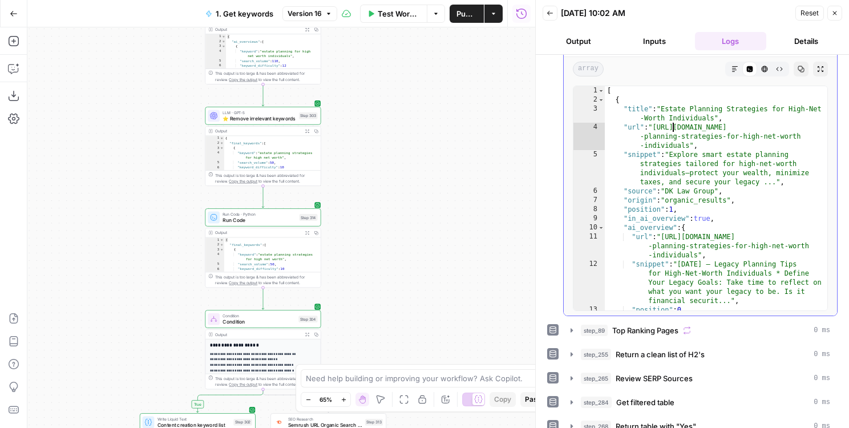
click at [673, 125] on div "[ { "title" : "Estate Planning Strategies for High-Net -Worth Individuals" , "u…" at bounding box center [715, 207] width 222 height 242
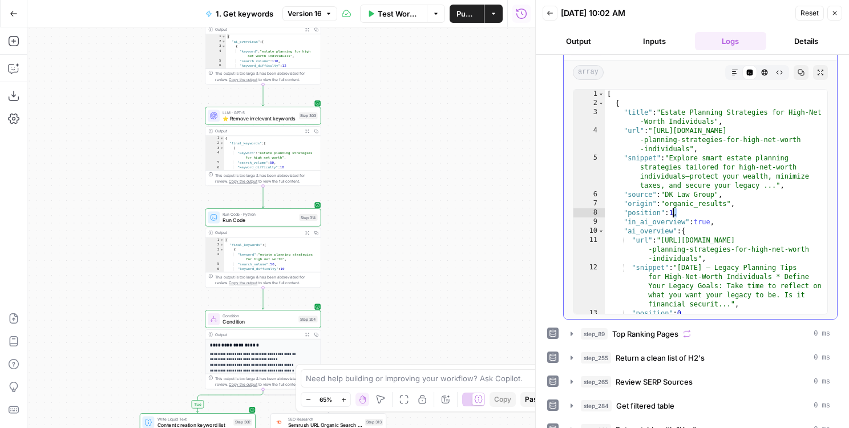
click at [672, 211] on div "[ { "title" : "Estate Planning Strategies for High-Net -Worth Individuals" , "u…" at bounding box center [715, 211] width 222 height 242
click at [637, 117] on div "[ { "title" : "Estate Planning Strategies for High-Net -Worth Individuals" , "u…" at bounding box center [715, 211] width 222 height 242
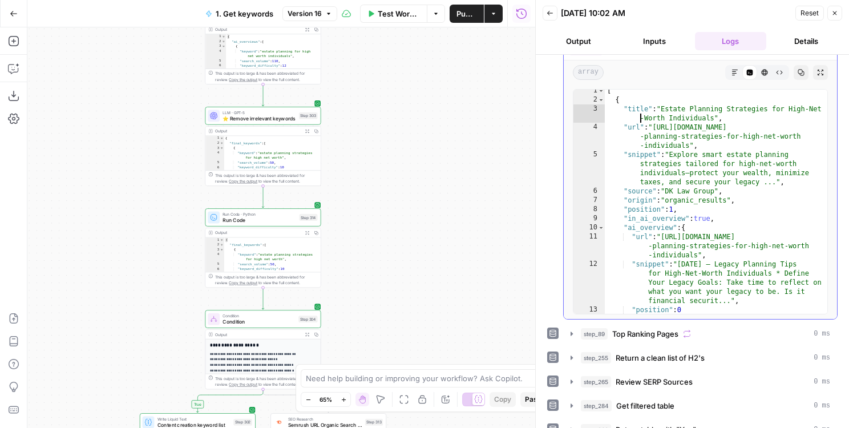
scroll to position [17, 0]
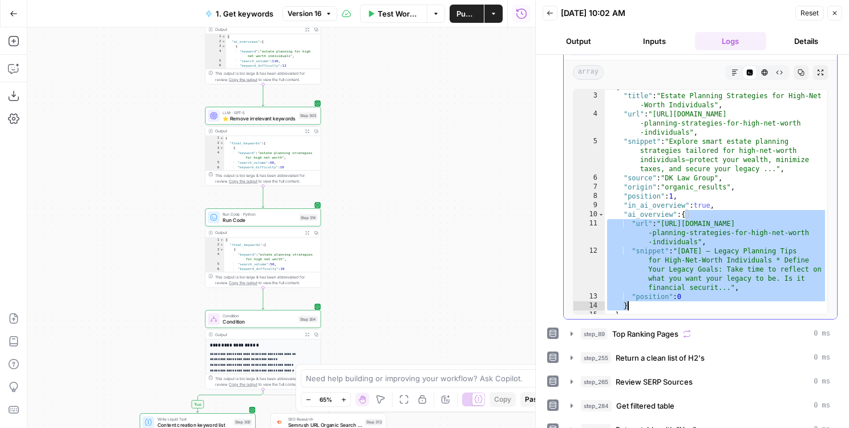
drag, startPoint x: 685, startPoint y: 213, endPoint x: 641, endPoint y: 309, distance: 105.4
click at [641, 309] on div "{ "title" : "Estate Planning Strategies for High-Net -Worth Individuals" , "url…" at bounding box center [715, 203] width 222 height 242
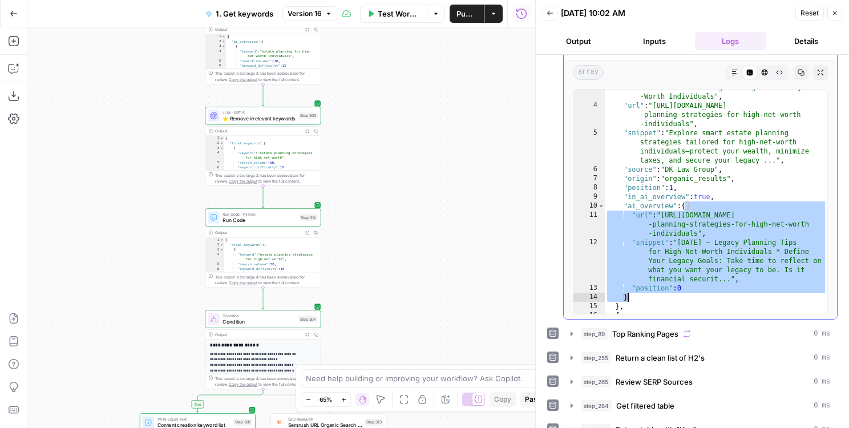
scroll to position [28, 0]
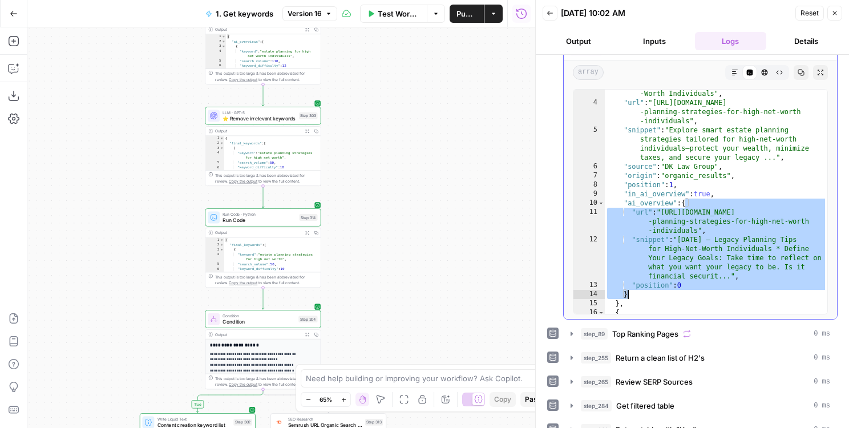
click at [692, 201] on div ""title" : "Estate Planning Strategies for High-Net -Worth Individuals" , "url" …" at bounding box center [715, 210] width 222 height 261
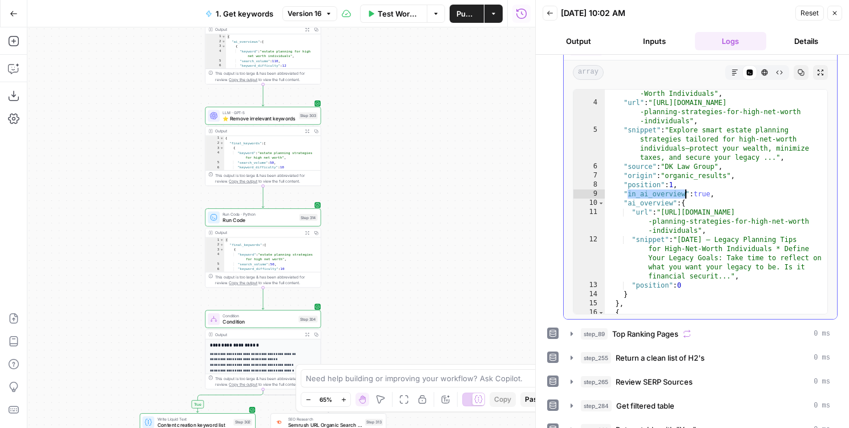
drag, startPoint x: 628, startPoint y: 194, endPoint x: 687, endPoint y: 194, distance: 59.3
click at [687, 194] on div ""title" : "Estate Planning Strategies for High-Net -Worth Individuals" , "url" …" at bounding box center [715, 210] width 222 height 261
click at [697, 194] on div ""title" : "Estate Planning Strategies for High-Net -Worth Individuals" , "url" …" at bounding box center [715, 210] width 222 height 261
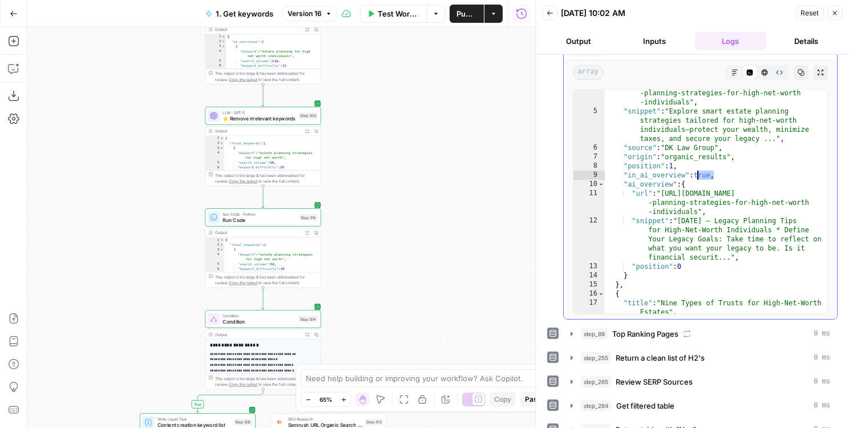
scroll to position [48, 0]
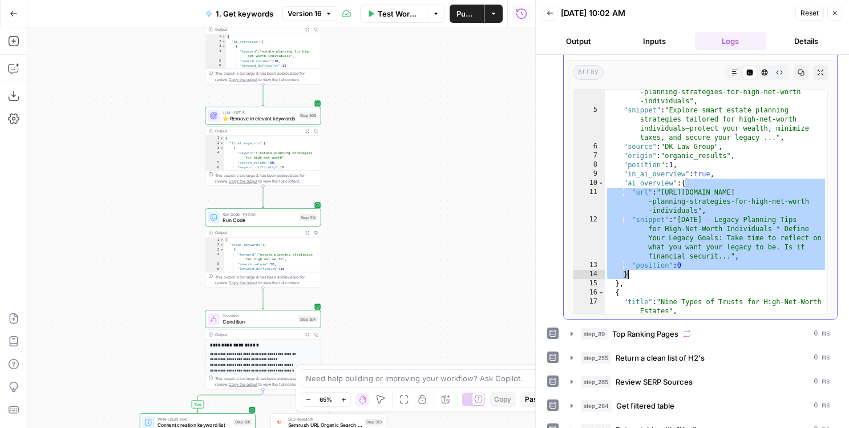
drag, startPoint x: 685, startPoint y: 184, endPoint x: 641, endPoint y: 274, distance: 100.2
click at [641, 274] on div ""url" : "https://www.dklawmd.com/blog/estate -planning-strategies-for-high-net-…" at bounding box center [715, 213] width 222 height 270
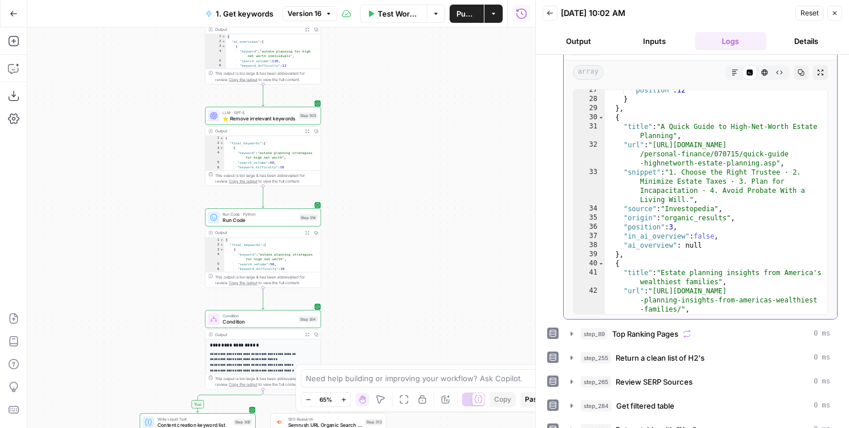
scroll to position [507, 0]
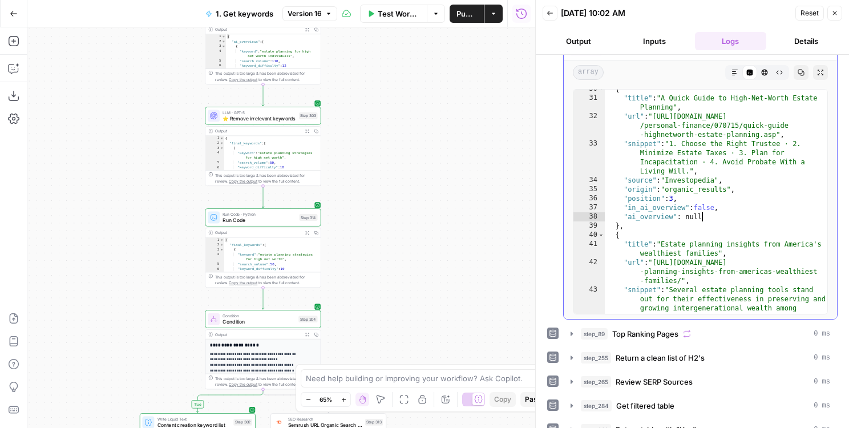
drag, startPoint x: 712, startPoint y: 218, endPoint x: 650, endPoint y: 127, distance: 110.4
click at [650, 127] on div "{ "title" : "A Quick Guide to High-Net-Worth Estate Planning" , "url" : "https:…" at bounding box center [715, 219] width 222 height 270
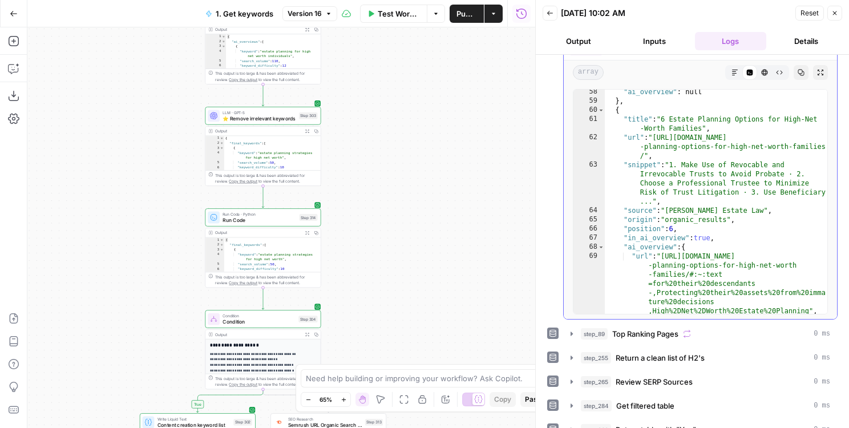
scroll to position [996, 0]
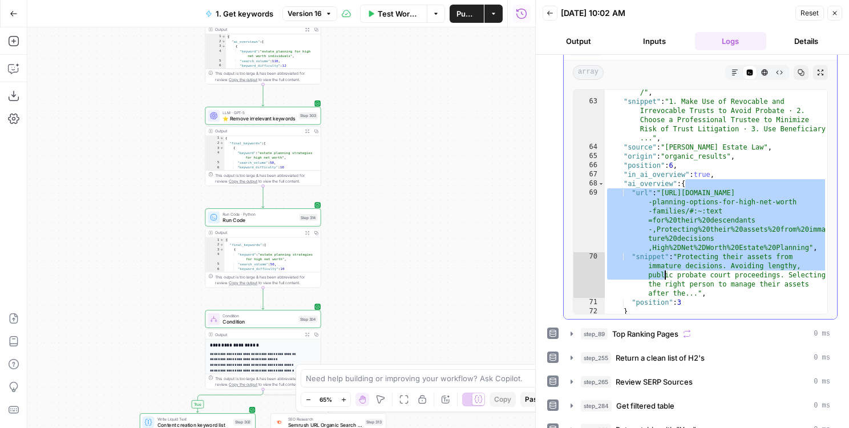
drag, startPoint x: 685, startPoint y: 182, endPoint x: 661, endPoint y: 303, distance: 123.7
click at [661, 303] on div ""url" : "https://harrisonestatelaw.com/6-estate -planning-options-for-high-net-…" at bounding box center [715, 200] width 222 height 261
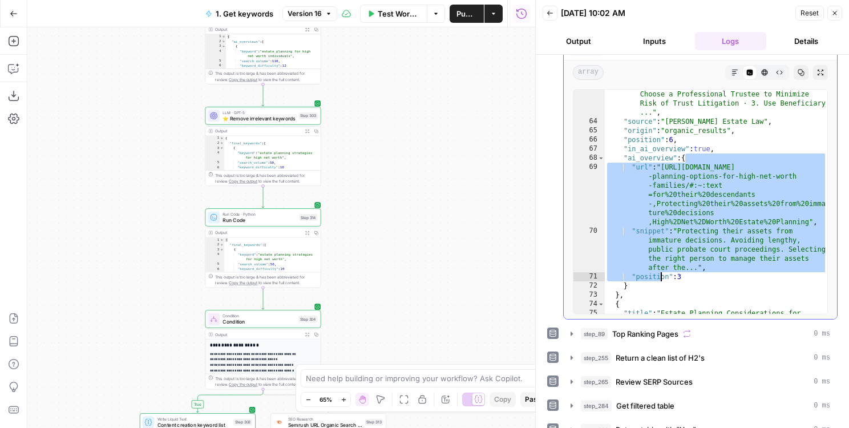
scroll to position [1028, 0]
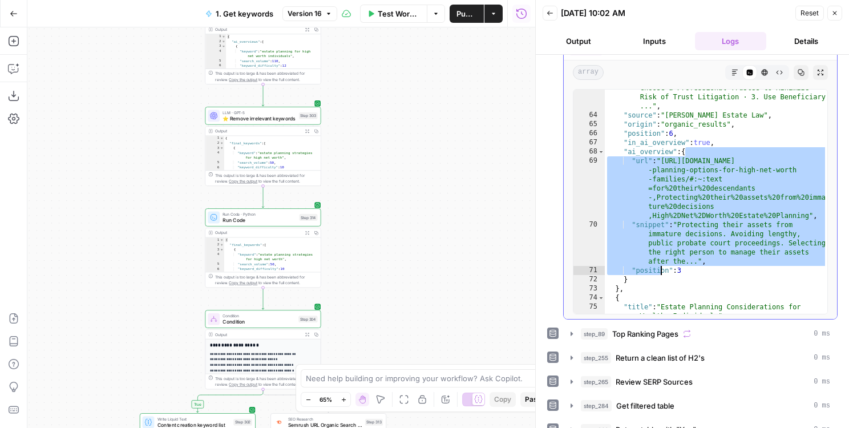
click at [650, 266] on div ""snippet" : "1. Make Use of Revocable and Irrevocable Trusts to Avoid Probate ·…" at bounding box center [715, 209] width 222 height 288
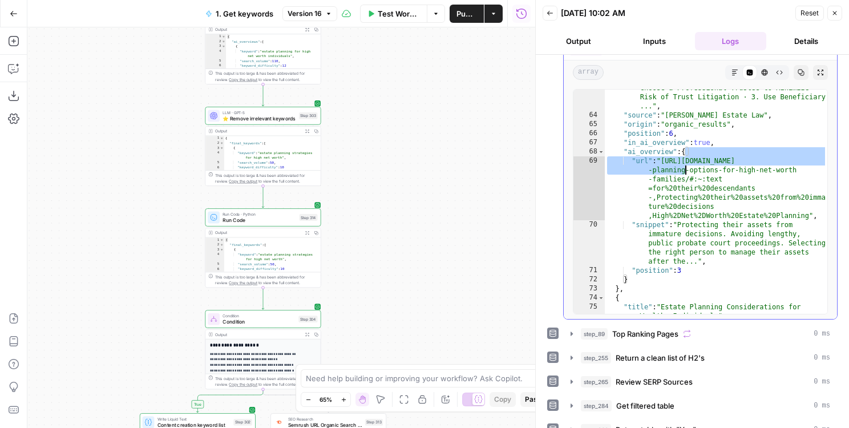
drag, startPoint x: 684, startPoint y: 152, endPoint x: 684, endPoint y: 282, distance: 130.0
click at [684, 282] on div ""snippet" : "1. Make Use of Revocable and Irrevocable Trusts to Avoid Probate ·…" at bounding box center [715, 209] width 222 height 288
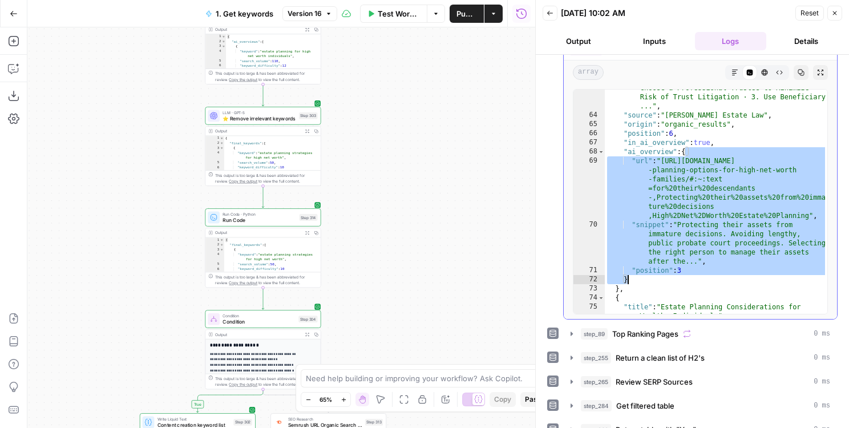
click at [684, 282] on div ""snippet" : "1. Make Use of Revocable and Irrevocable Trusts to Avoid Probate ·…" at bounding box center [715, 209] width 222 height 288
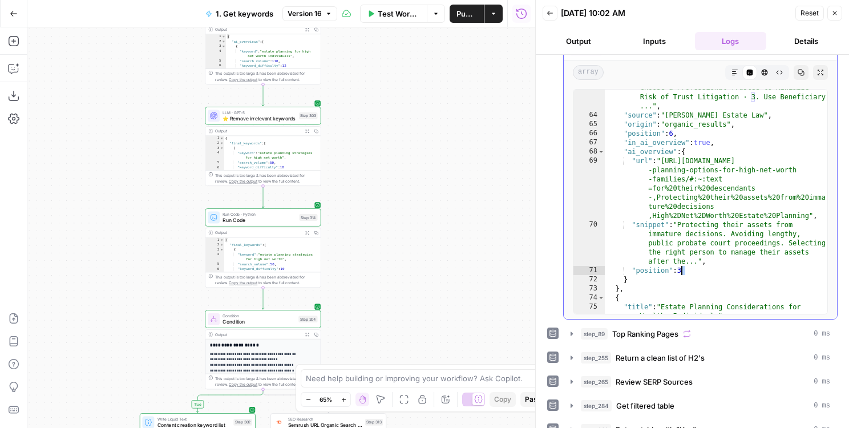
drag, startPoint x: 686, startPoint y: 269, endPoint x: 679, endPoint y: 269, distance: 6.9
click at [679, 269] on div ""snippet" : "1. Make Use of Revocable and Irrevocable Trusts to Avoid Probate ·…" at bounding box center [715, 209] width 222 height 288
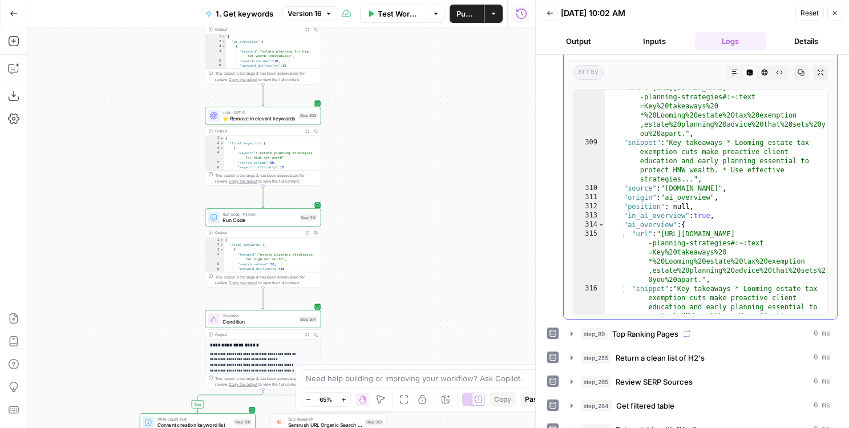
scroll to position [4760, 0]
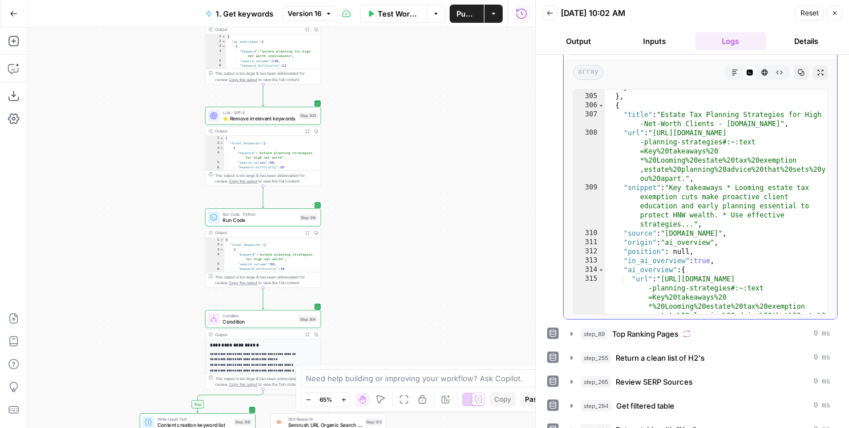
click at [683, 241] on div "} } , { "title" : "Estate Tax Planning Strategies for High -Net-Worth Clients -…" at bounding box center [715, 227] width 222 height 288
click at [703, 263] on div "} } , { "title" : "Estate Tax Planning Strategies for High -Net-Worth Clients -…" at bounding box center [715, 227] width 222 height 288
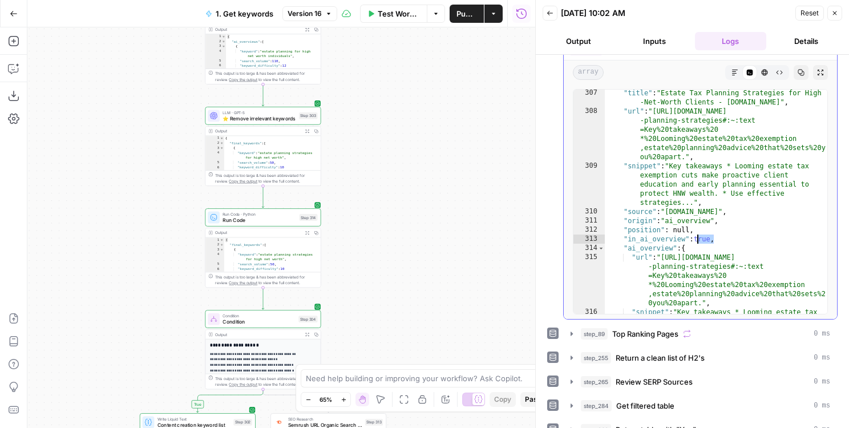
scroll to position [4788, 0]
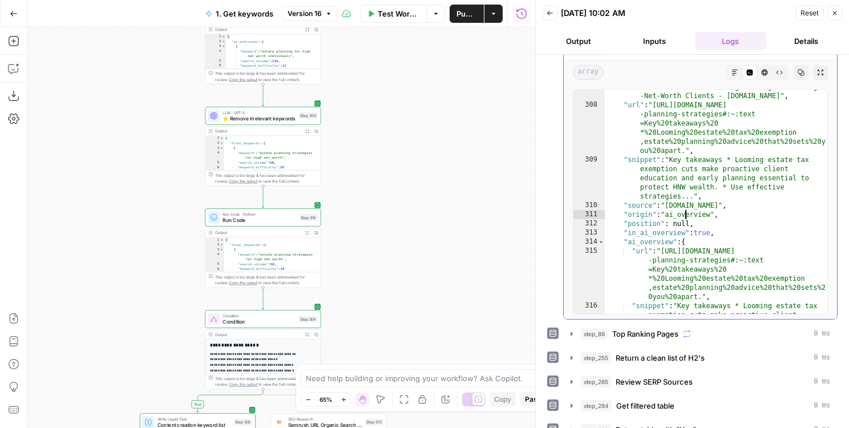
click at [683, 214] on div ""title" : "Estate Tax Planning Strategies for High -Net-Worth Clients - Bill.co…" at bounding box center [715, 226] width 222 height 288
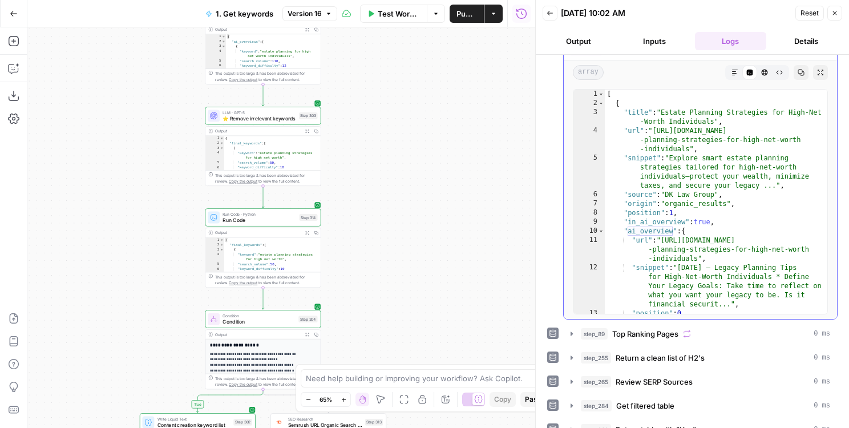
scroll to position [0, 0]
click at [687, 199] on div "[ { "title" : "Estate Planning Strategies for High-Net -Worth Individuals" , "u…" at bounding box center [715, 211] width 222 height 242
type textarea "**********"
click at [687, 201] on div "[ { "title" : "Estate Planning Strategies for High-Net -Worth Individuals" , "u…" at bounding box center [715, 211] width 222 height 242
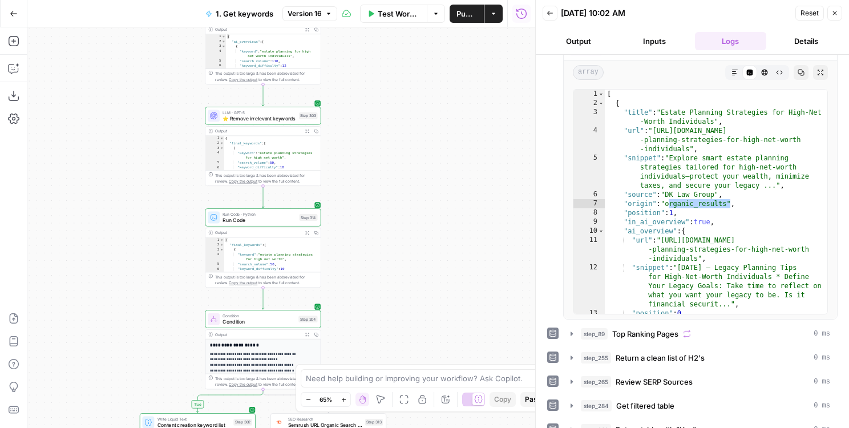
drag, startPoint x: 454, startPoint y: 197, endPoint x: 474, endPoint y: 147, distance: 54.3
click at [474, 147] on div "true true false false Workflow Set Inputs Inputs Google Search Results 1-10 Ste…" at bounding box center [281, 227] width 508 height 400
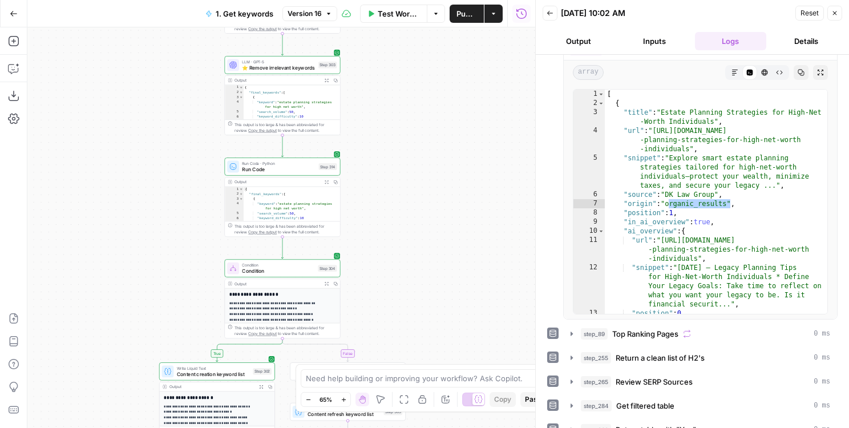
click at [409, 223] on div "true true false false Workflow Set Inputs Inputs Google Search Results 1-10 Ste…" at bounding box center [281, 227] width 508 height 400
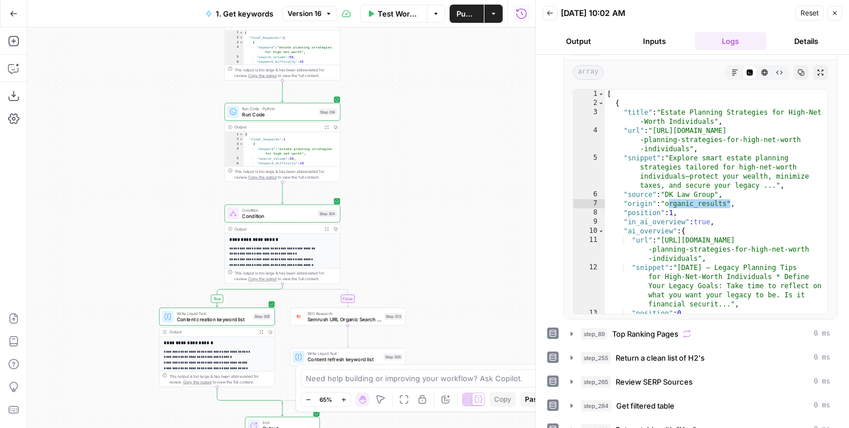
drag, startPoint x: 414, startPoint y: 192, endPoint x: 414, endPoint y: 136, distance: 55.3
click at [414, 136] on div "true true false false Workflow Set Inputs Inputs Google Search Results 1-10 Ste…" at bounding box center [281, 227] width 508 height 400
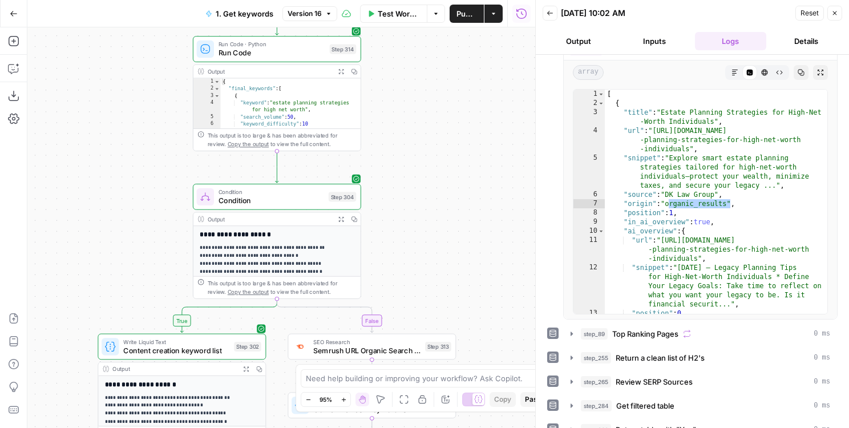
drag, startPoint x: 414, startPoint y: 136, endPoint x: 530, endPoint y: 56, distance: 141.4
click at [530, 56] on body "LegalZoom New Home Browse Insights Opportunities Your Data Flightpath Recent Gr…" at bounding box center [424, 214] width 849 height 428
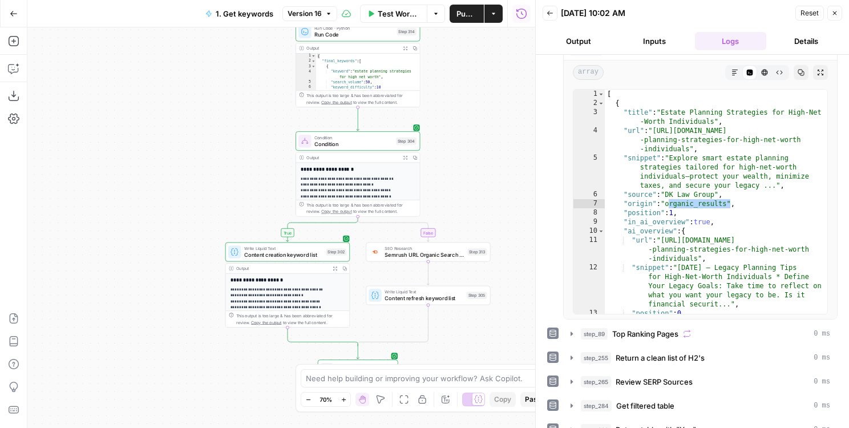
drag, startPoint x: 464, startPoint y: 183, endPoint x: 421, endPoint y: 78, distance: 113.1
click at [421, 78] on div "true true false false Workflow Set Inputs Inputs Google Search Results 1-10 Ste…" at bounding box center [281, 227] width 508 height 400
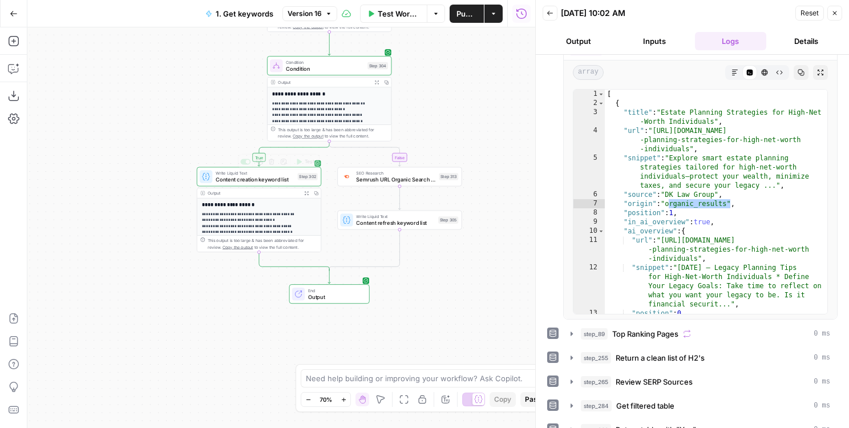
click at [307, 164] on div "true true false false Workflow Set Inputs Inputs Google Search Results 1-10 Ste…" at bounding box center [281, 227] width 508 height 400
click at [305, 164] on span "Test" at bounding box center [310, 161] width 10 height 7
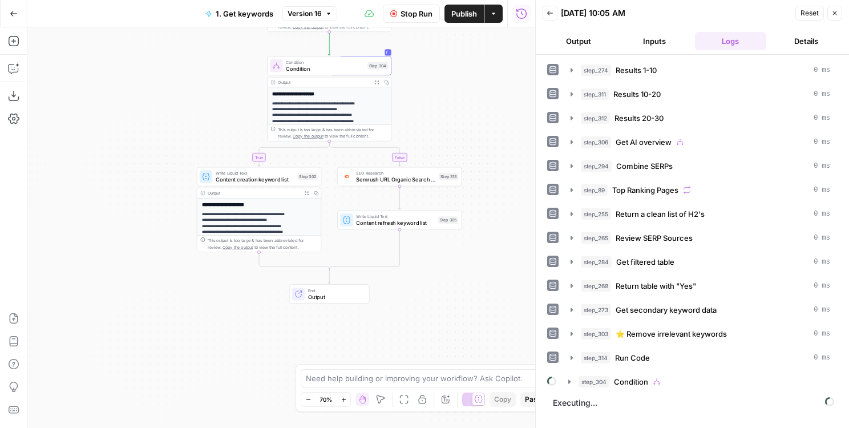
click at [575, 45] on button "Output" at bounding box center [577, 41] width 71 height 18
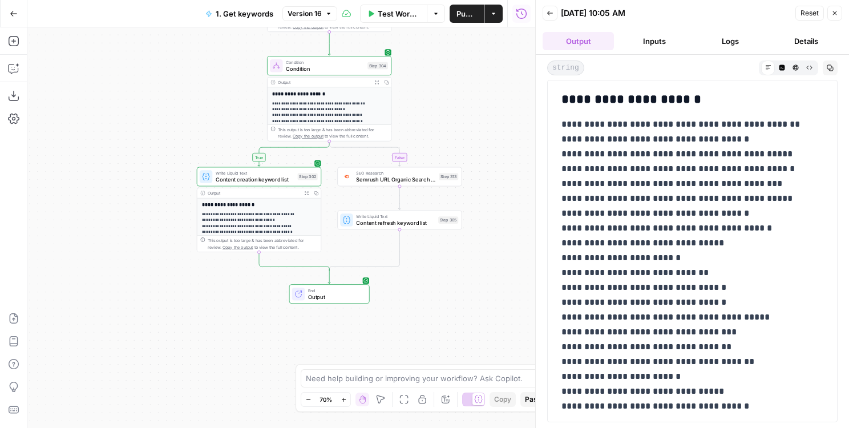
drag, startPoint x: 559, startPoint y: 121, endPoint x: 670, endPoint y: 314, distance: 222.2
drag, startPoint x: 563, startPoint y: 124, endPoint x: 705, endPoint y: 335, distance: 254.3
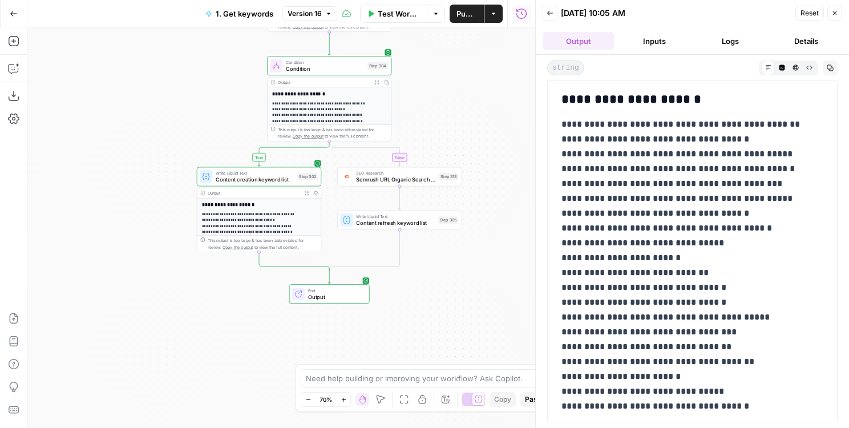
drag, startPoint x: 561, startPoint y: 124, endPoint x: 756, endPoint y: 255, distance: 235.5
drag, startPoint x: 717, startPoint y: 263, endPoint x: 555, endPoint y: 128, distance: 210.9
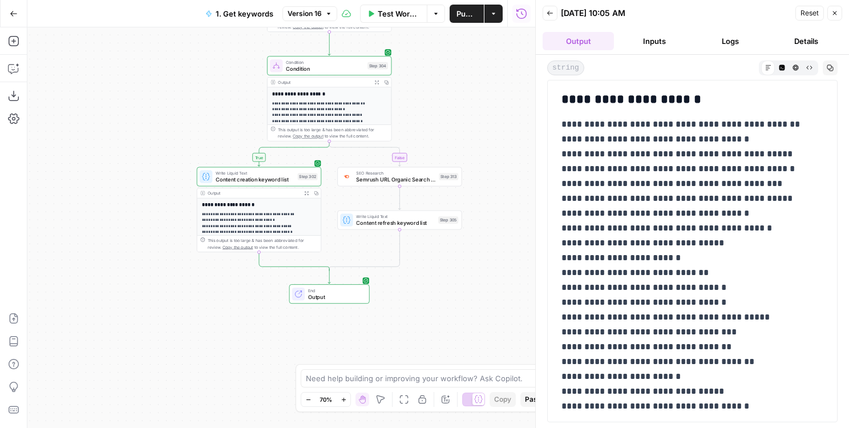
drag, startPoint x: 560, startPoint y: 124, endPoint x: 786, endPoint y: 245, distance: 256.6
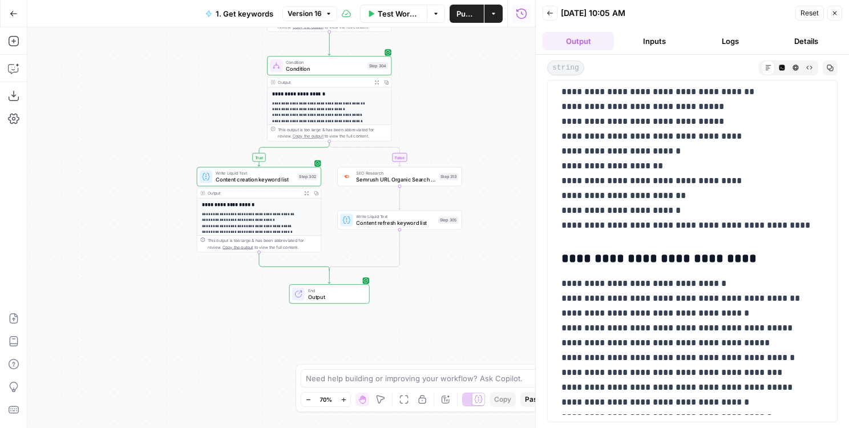
scroll to position [1259, 0]
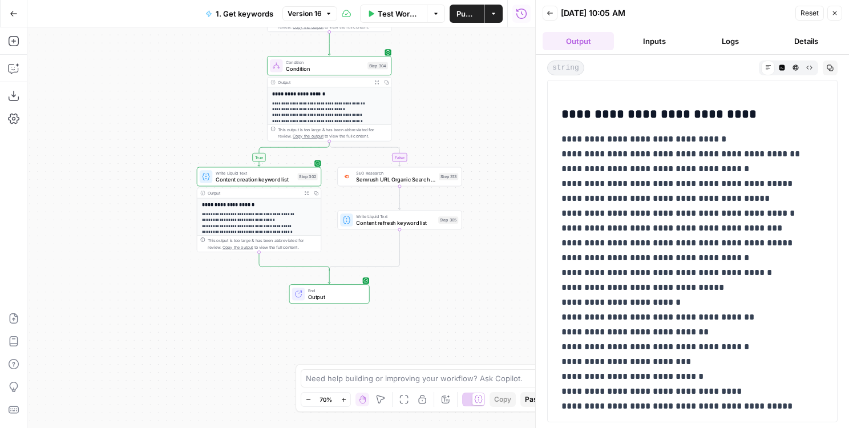
drag, startPoint x: 563, startPoint y: 118, endPoint x: 762, endPoint y: 118, distance: 199.0
click at [762, 118] on h3 "**********" at bounding box center [692, 115] width 262 height 16
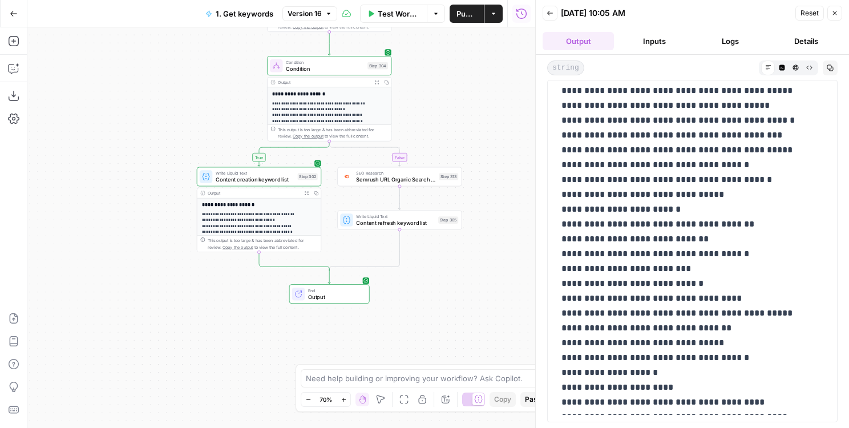
scroll to position [1181, 0]
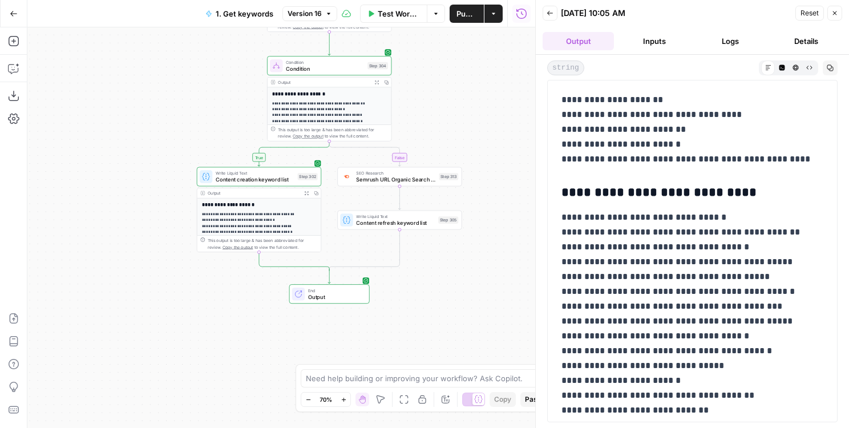
drag, startPoint x: 596, startPoint y: 210, endPoint x: 683, endPoint y: 311, distance: 132.7
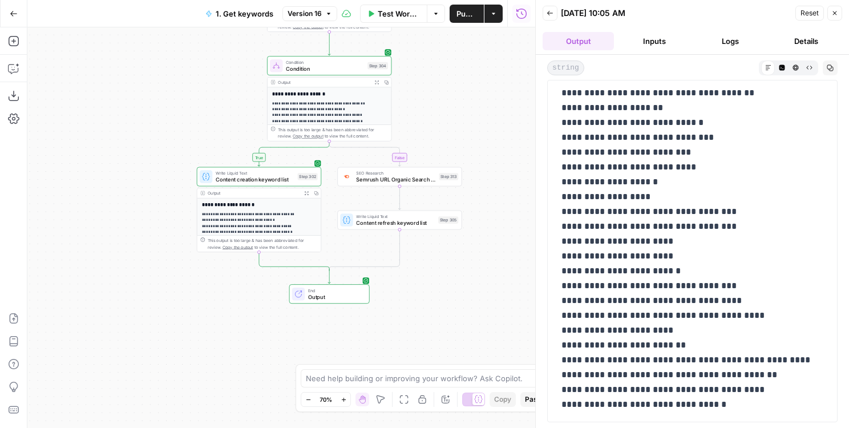
scroll to position [7502, 0]
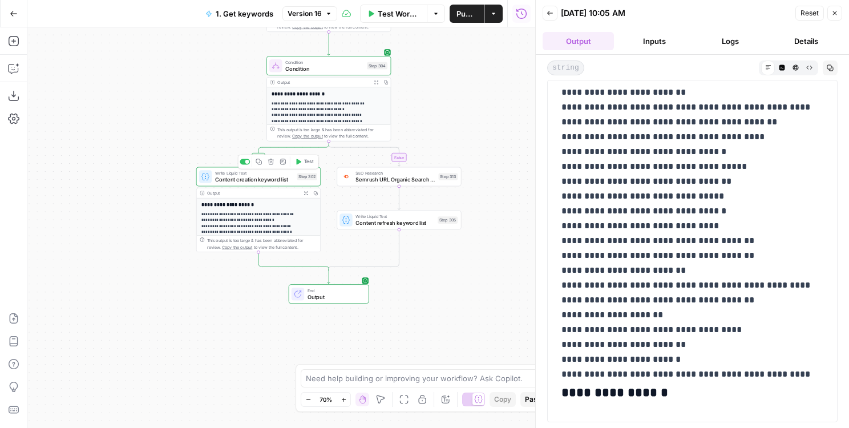
drag, startPoint x: 229, startPoint y: 146, endPoint x: 229, endPoint y: 237, distance: 91.2
click at [229, 237] on div "true true false false Workflow Set Inputs Inputs Google Search Results 1-10 Ste…" at bounding box center [281, 227] width 508 height 400
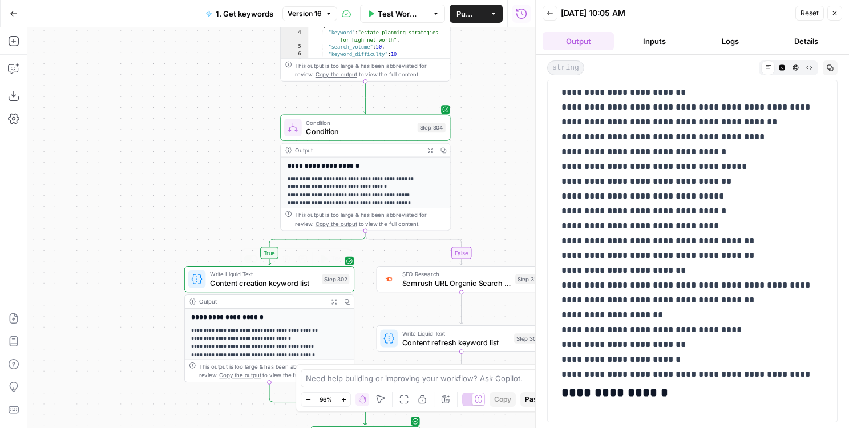
click at [243, 280] on span "Content creation keyword list" at bounding box center [264, 282] width 108 height 11
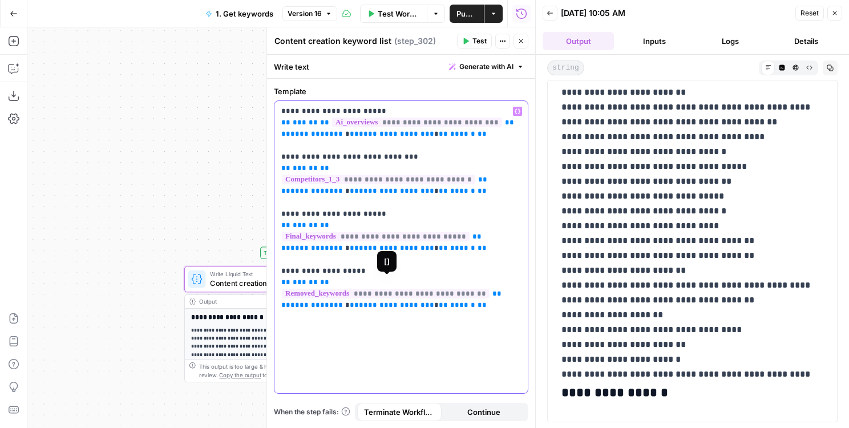
drag, startPoint x: 395, startPoint y: 285, endPoint x: 386, endPoint y: 285, distance: 8.6
click at [386, 289] on span "**********" at bounding box center [386, 294] width 208 height 10
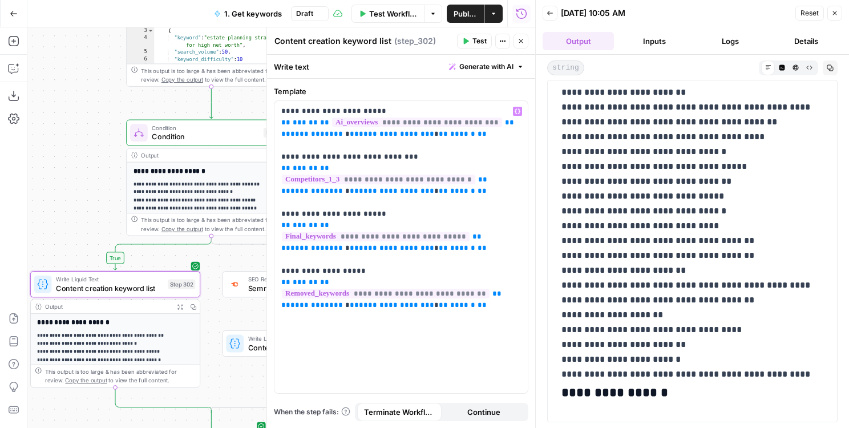
drag, startPoint x: 212, startPoint y: 129, endPoint x: 62, endPoint y: 135, distance: 149.5
click at [62, 135] on div "true true false false Workflow Set Inputs Inputs Google Search Results 1-10 Ste…" at bounding box center [281, 227] width 508 height 400
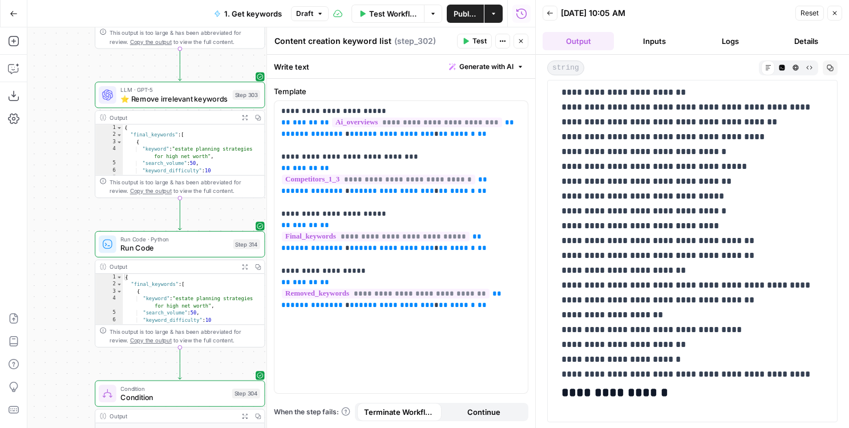
drag, startPoint x: 83, startPoint y: 67, endPoint x: 56, endPoint y: 326, distance: 260.8
click at [56, 326] on div "true true false false Workflow Set Inputs Inputs Google Search Results 1-10 Ste…" at bounding box center [281, 227] width 508 height 400
type textarea "**********"
click at [206, 137] on div "{ "final_keywords" : [ { "keyword" : "estate planning strategies for high net w…" at bounding box center [199, 156] width 143 height 66
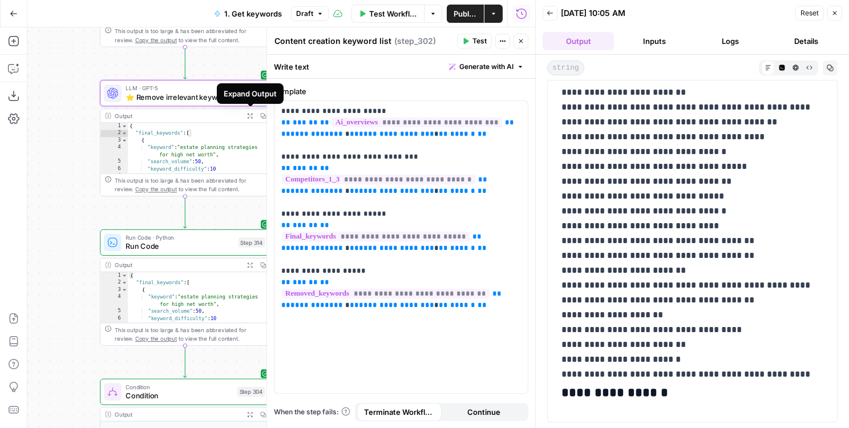
click at [251, 114] on icon "button" at bounding box center [249, 115] width 5 height 5
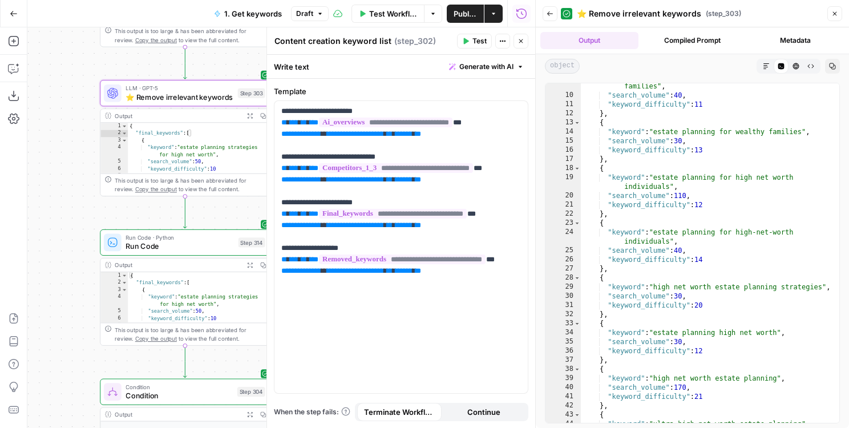
scroll to position [0, 0]
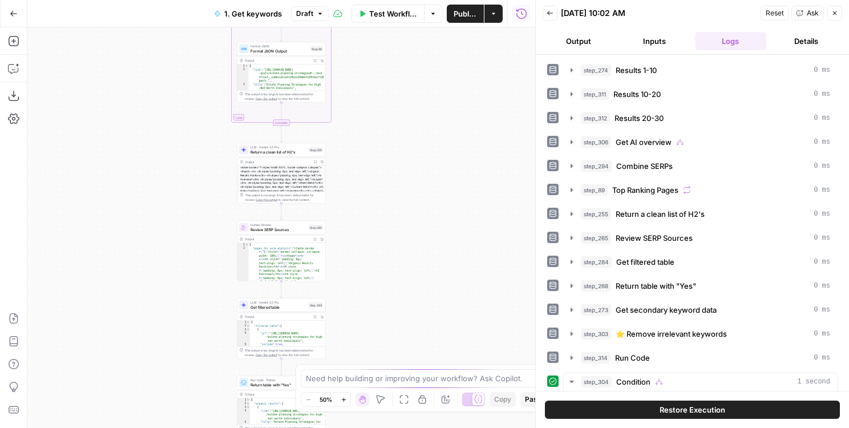
drag, startPoint x: 182, startPoint y: 354, endPoint x: 182, endPoint y: 152, distance: 201.3
click at [182, 152] on div "true false true false Workflow Set Inputs Inputs Google Search Results 1-10 Ste…" at bounding box center [281, 227] width 508 height 400
click at [178, 72] on div "true false true false Workflow Set Inputs Inputs Google Search Results 1-10 Ste…" at bounding box center [281, 227] width 508 height 400
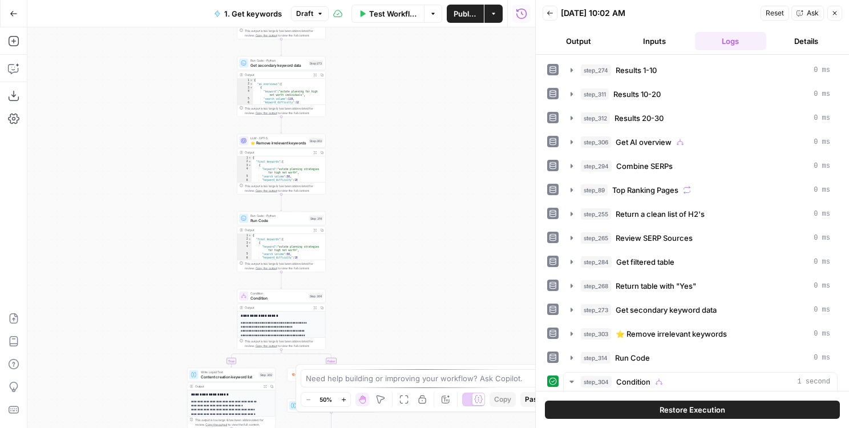
drag, startPoint x: 184, startPoint y: 323, endPoint x: 184, endPoint y: 181, distance: 141.4
click at [184, 181] on div "true false true false Workflow Set Inputs Inputs Google Search Results 1-10 Ste…" at bounding box center [281, 227] width 508 height 400
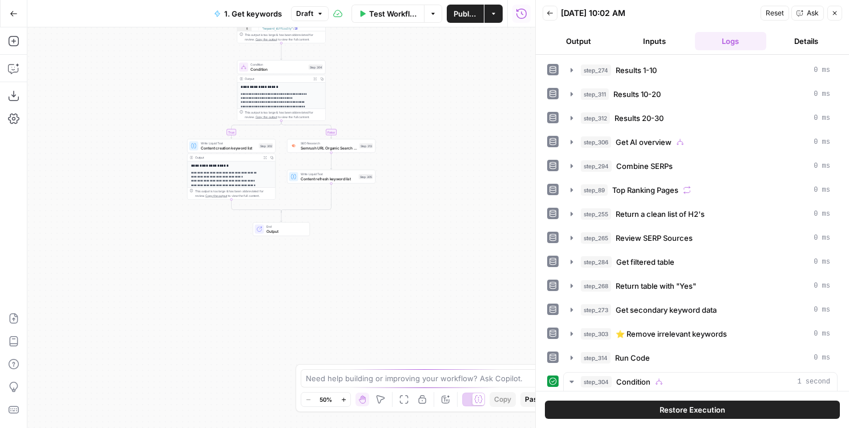
drag, startPoint x: 184, startPoint y: 303, endPoint x: 184, endPoint y: 50, distance: 252.6
click at [184, 50] on div "true false true false Workflow Set Inputs Inputs Google Search Results 1-10 Ste…" at bounding box center [281, 227] width 508 height 400
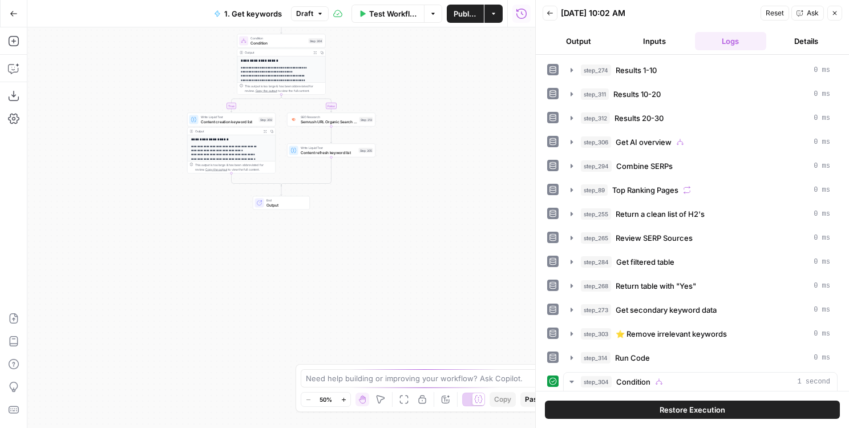
click at [210, 116] on span "Write Liquid Text" at bounding box center [229, 117] width 56 height 5
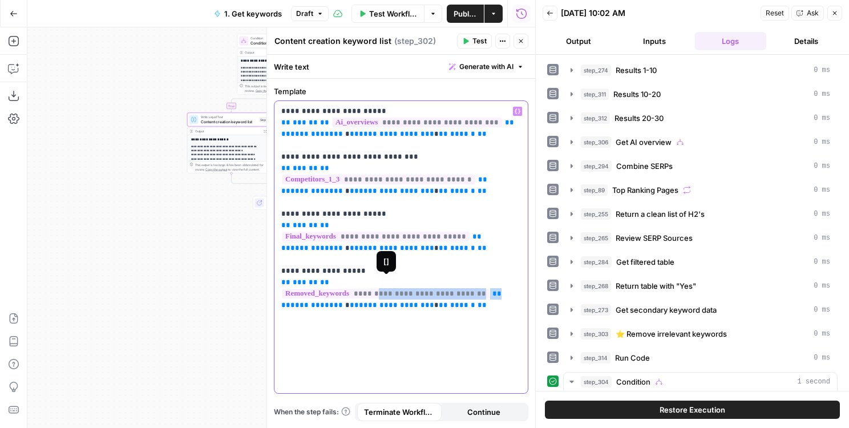
drag, startPoint x: 512, startPoint y: 280, endPoint x: 386, endPoint y: 282, distance: 125.5
click at [386, 282] on p "**********" at bounding box center [401, 202] width 240 height 194
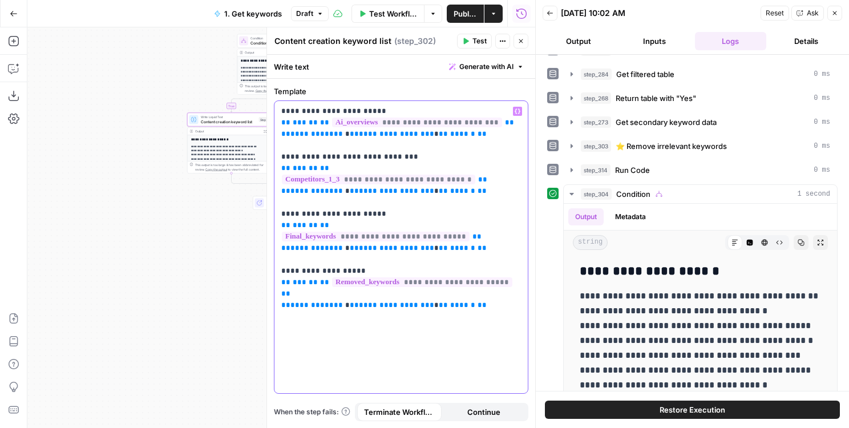
scroll to position [267, 0]
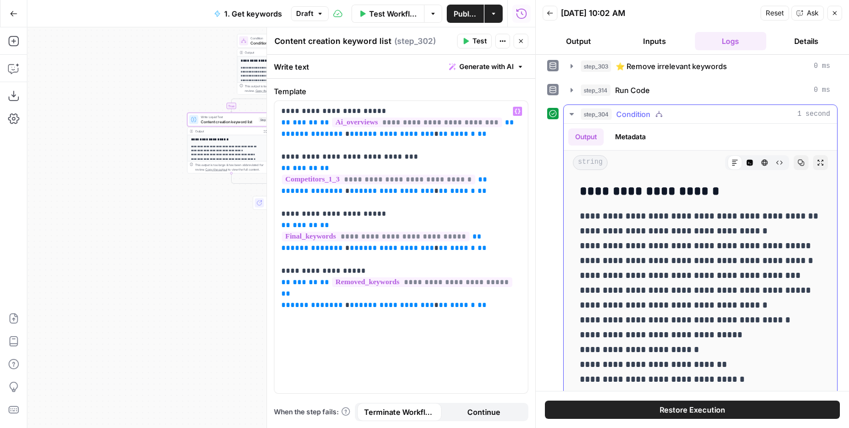
click at [822, 163] on icon "button" at bounding box center [820, 162] width 7 height 7
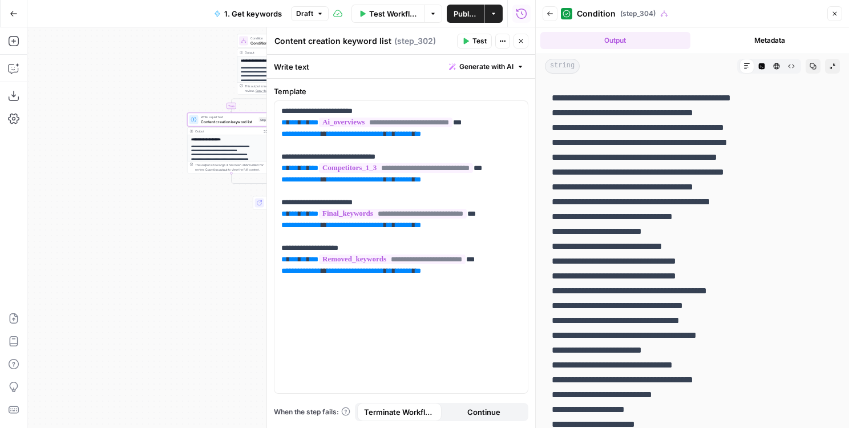
scroll to position [0, 0]
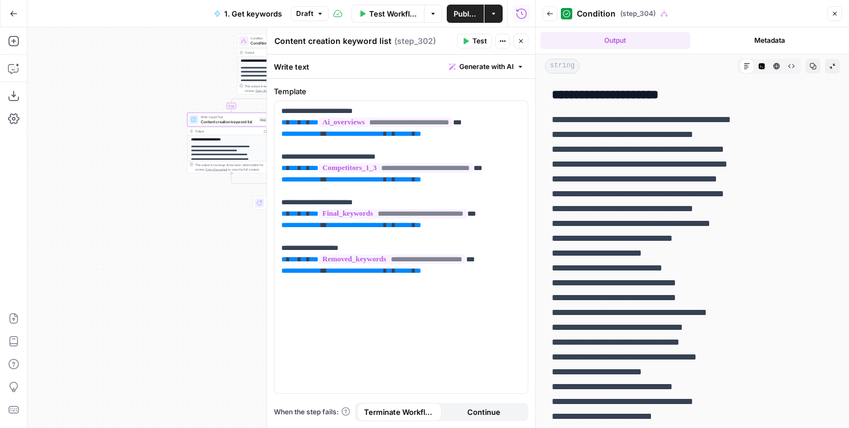
drag, startPoint x: 553, startPoint y: 117, endPoint x: 653, endPoint y: 263, distance: 177.2
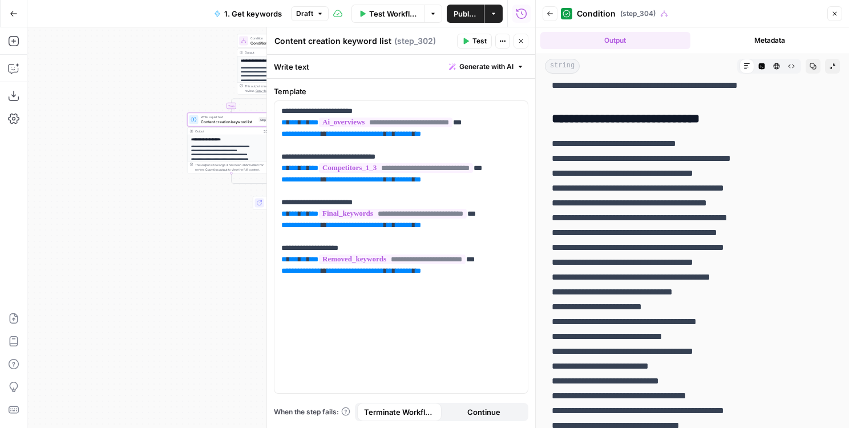
scroll to position [1236, 0]
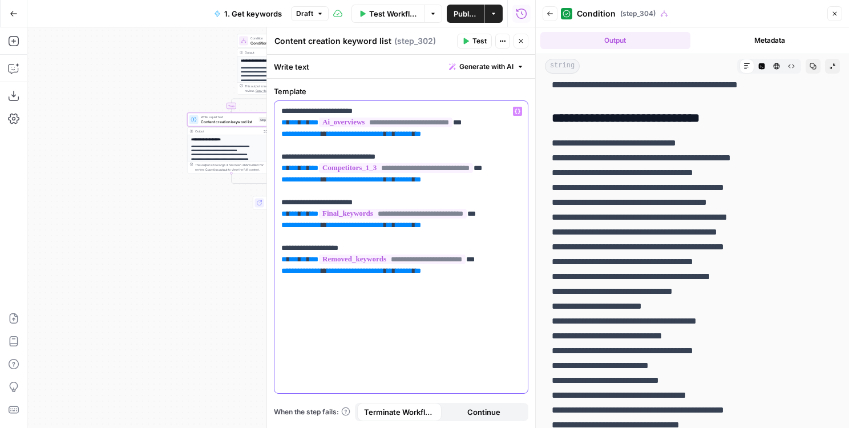
click at [496, 196] on p "**********" at bounding box center [401, 202] width 240 height 194
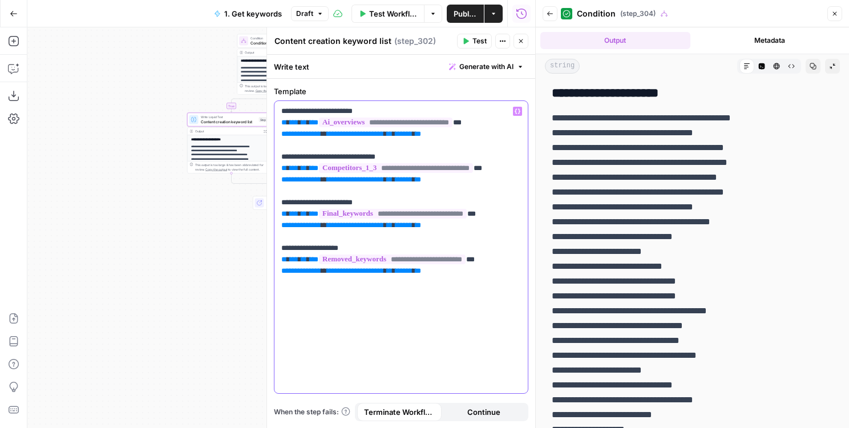
scroll to position [0, 0]
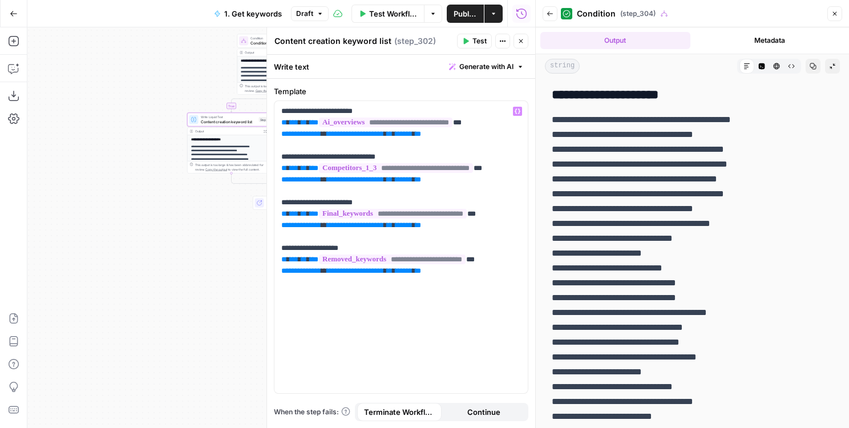
drag, startPoint x: 550, startPoint y: 96, endPoint x: 680, endPoint y: 125, distance: 133.2
click at [522, 46] on button "Close" at bounding box center [520, 41] width 15 height 15
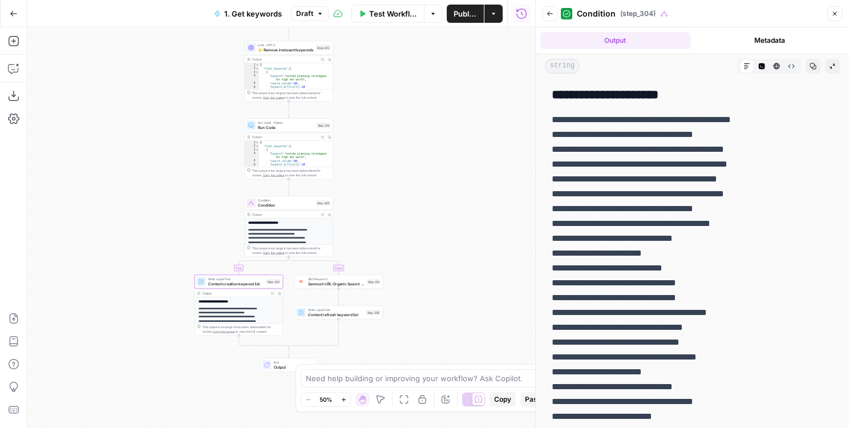
drag, startPoint x: 447, startPoint y: 103, endPoint x: 454, endPoint y: 266, distance: 162.7
click at [454, 265] on div "true true false false Workflow Set Inputs Inputs Google Search Results 1-10 Ste…" at bounding box center [281, 227] width 508 height 400
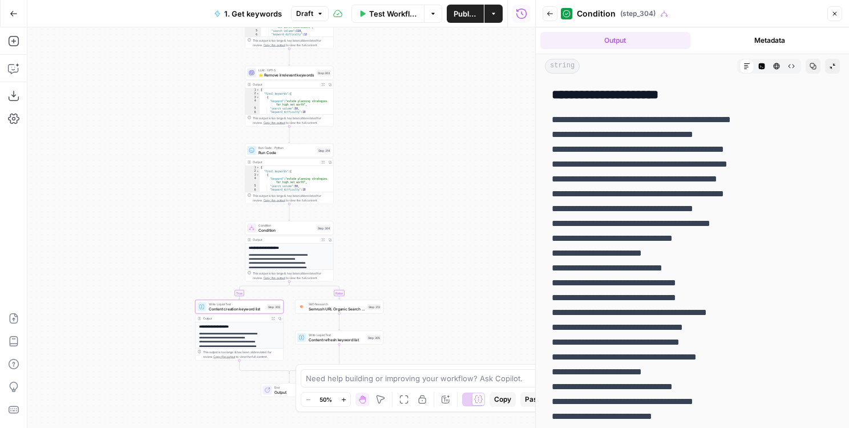
drag, startPoint x: 384, startPoint y: 107, endPoint x: 436, endPoint y: 279, distance: 180.4
click at [436, 279] on div "true true false false Workflow Set Inputs Inputs Google Search Results 1-10 Ste…" at bounding box center [281, 227] width 508 height 400
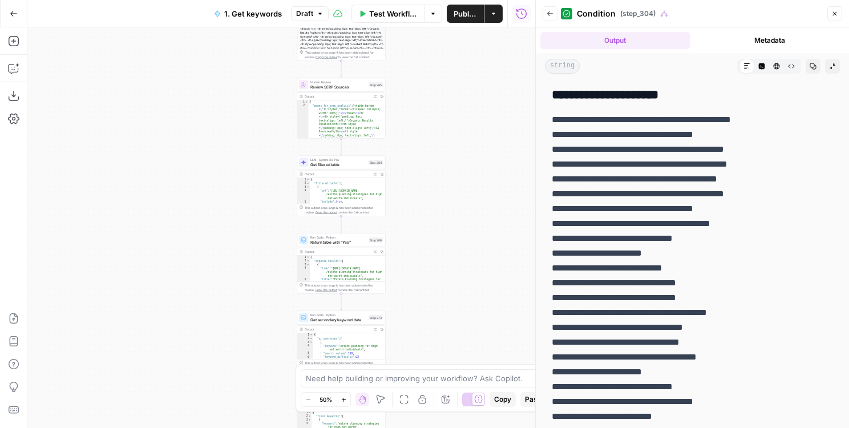
drag, startPoint x: 442, startPoint y: 123, endPoint x: 442, endPoint y: 301, distance: 177.3
click at [442, 301] on div "true true false false Workflow Set Inputs Inputs Google Search Results 1-10 Ste…" at bounding box center [281, 227] width 508 height 400
drag, startPoint x: 444, startPoint y: 107, endPoint x: 444, endPoint y: 291, distance: 184.2
click at [444, 291] on div "true true false false Workflow Set Inputs Inputs Google Search Results 1-10 Ste…" at bounding box center [281, 227] width 508 height 400
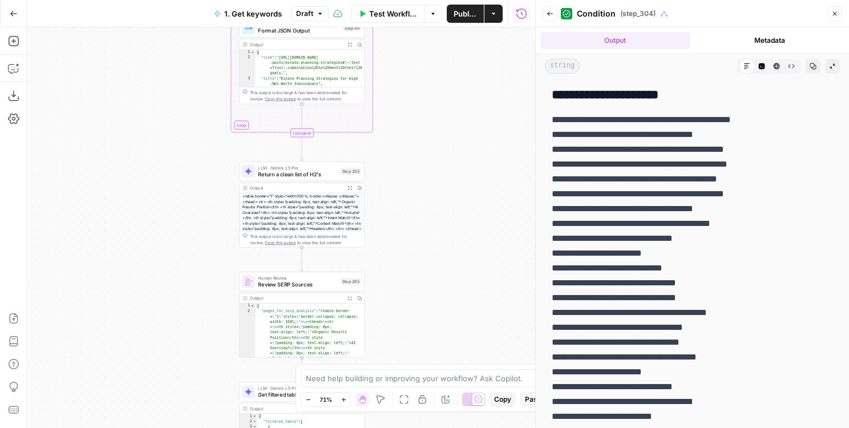
click at [350, 186] on icon "button" at bounding box center [349, 187] width 5 height 5
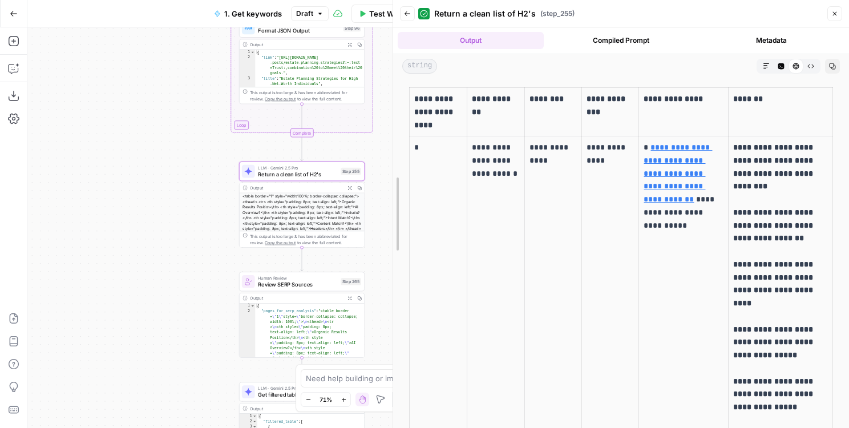
drag, startPoint x: 534, startPoint y: 140, endPoint x: 317, endPoint y: 141, distance: 217.3
click at [317, 141] on body "LegalZoom New Home Browse Insights Opportunities Your Data Flightpath Recent Gr…" at bounding box center [424, 214] width 849 height 428
drag, startPoint x: 429, startPoint y: 142, endPoint x: 407, endPoint y: 143, distance: 21.7
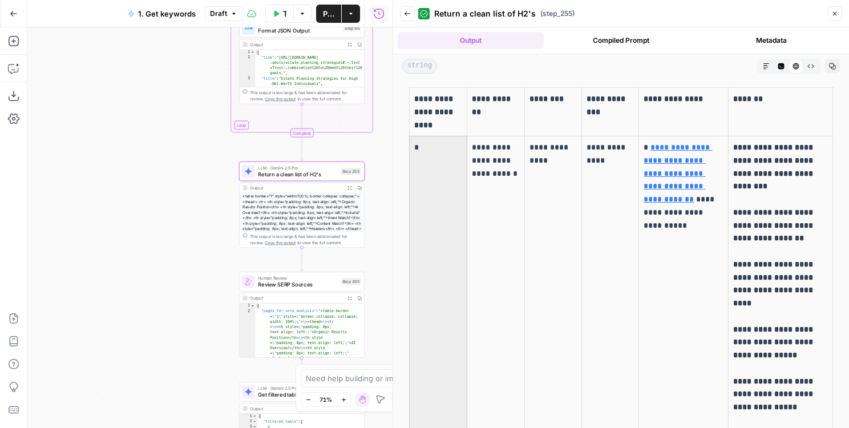
click at [429, 145] on p "*" at bounding box center [438, 147] width 48 height 13
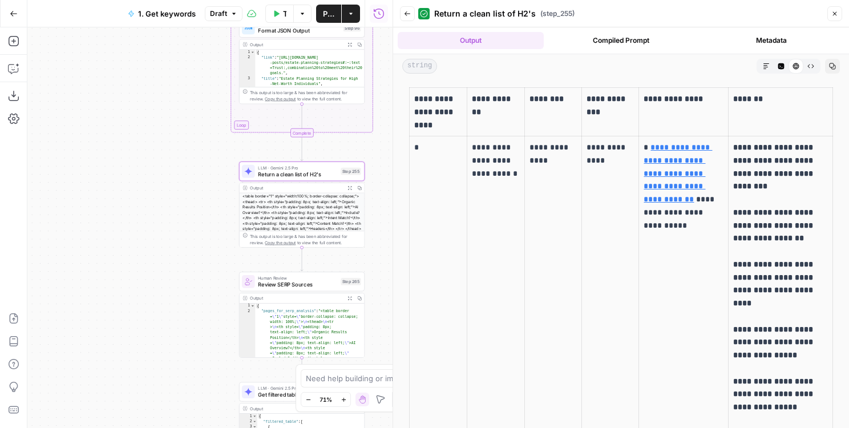
drag, startPoint x: 535, startPoint y: 151, endPoint x: 565, endPoint y: 189, distance: 48.4
drag, startPoint x: 551, startPoint y: 172, endPoint x: 533, endPoint y: 137, distance: 39.5
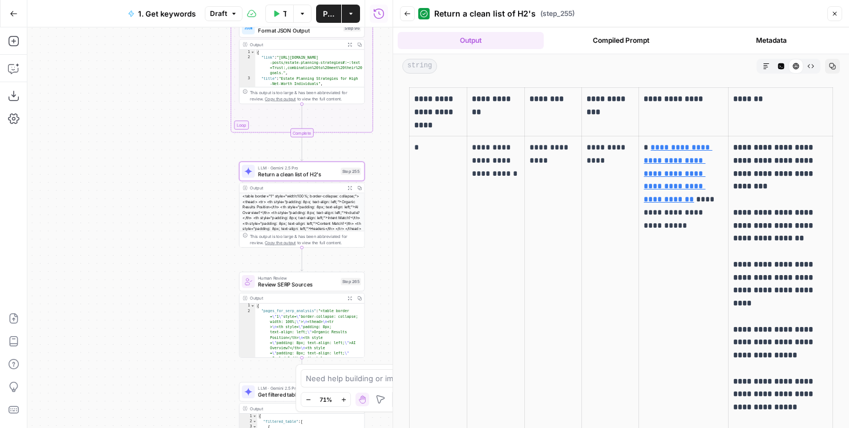
drag, startPoint x: 551, startPoint y: 162, endPoint x: 539, endPoint y: 151, distance: 16.1
click at [539, 151] on p "**********" at bounding box center [552, 154] width 47 height 26
click at [545, 164] on p "**********" at bounding box center [552, 154] width 47 height 26
drag, startPoint x: 550, startPoint y: 164, endPoint x: 528, endPoint y: 145, distance: 28.3
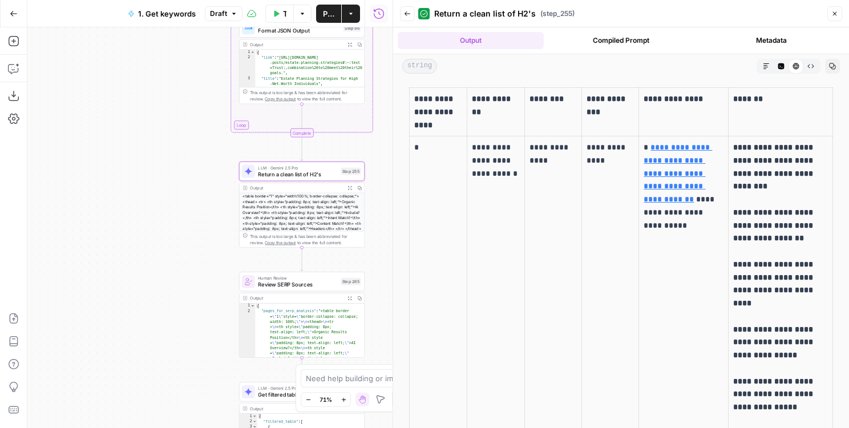
click at [417, 145] on p "*" at bounding box center [438, 147] width 48 height 13
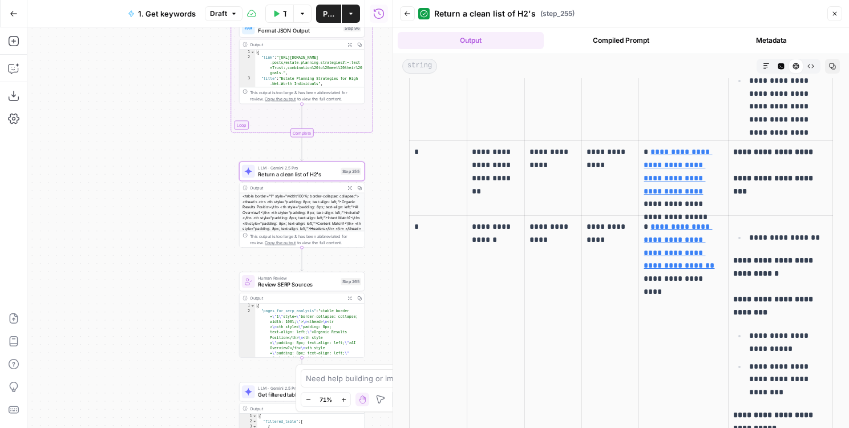
scroll to position [651, 0]
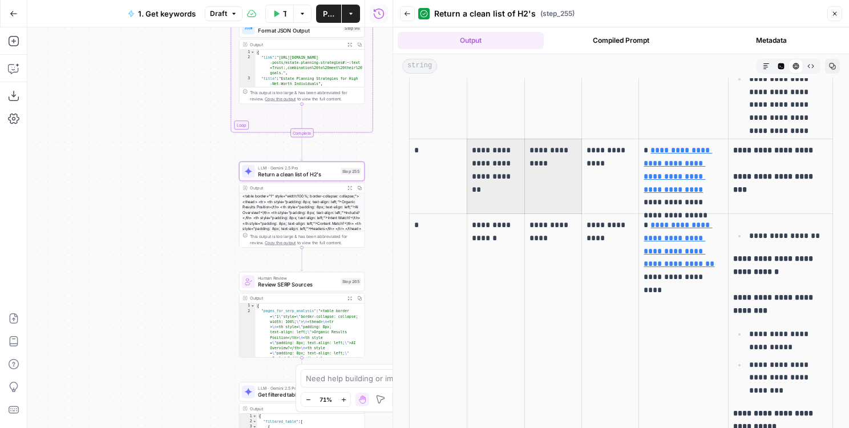
drag, startPoint x: 528, startPoint y: 177, endPoint x: 493, endPoint y: 143, distance: 48.8
click at [493, 143] on tr "**********" at bounding box center [620, 176] width 423 height 75
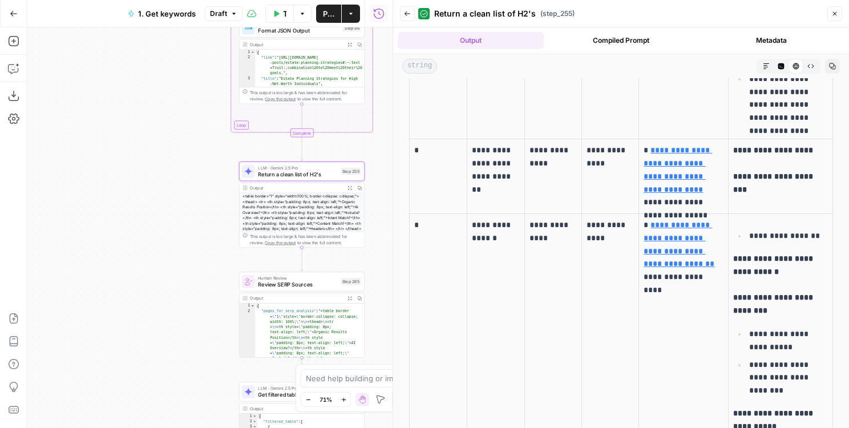
click at [493, 218] on p "**********" at bounding box center [496, 231] width 48 height 26
drag, startPoint x: 511, startPoint y: 244, endPoint x: 487, endPoint y: 216, distance: 36.8
click at [487, 216] on td "**********" at bounding box center [495, 430] width 58 height 432
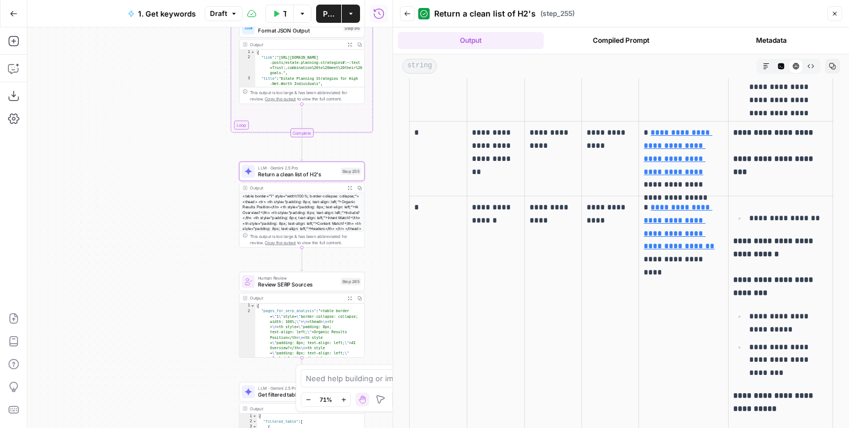
scroll to position [669, 0]
click at [567, 267] on td "**********" at bounding box center [552, 412] width 57 height 432
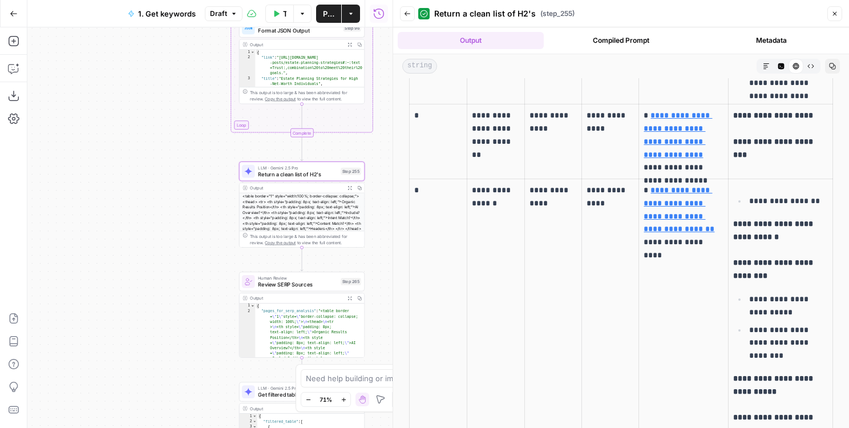
drag, startPoint x: 558, startPoint y: 213, endPoint x: 531, endPoint y: 182, distance: 41.3
click at [531, 182] on td "**********" at bounding box center [552, 395] width 57 height 432
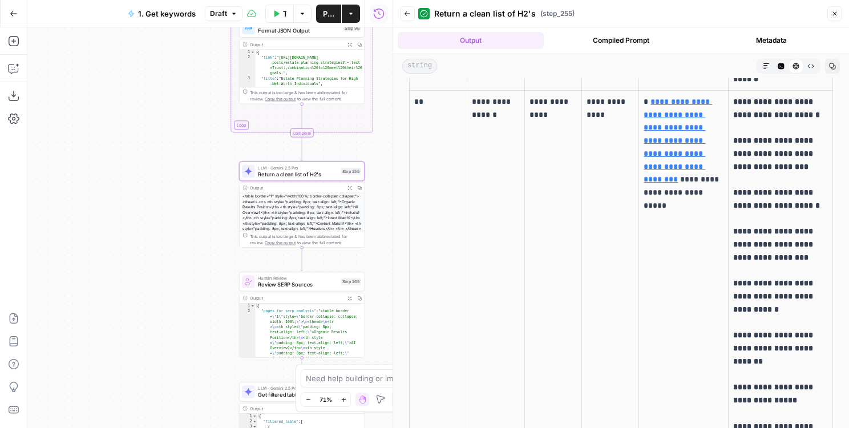
scroll to position [9714, 0]
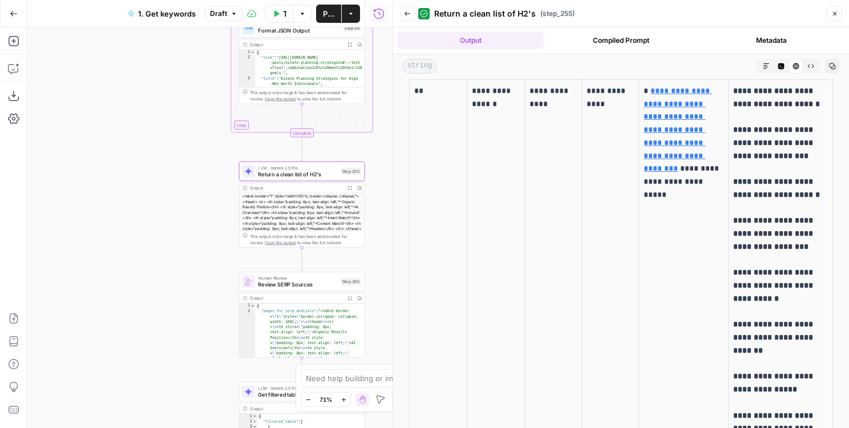
drag, startPoint x: 436, startPoint y: 318, endPoint x: 408, endPoint y: 314, distance: 28.7
drag, startPoint x: 411, startPoint y: 312, endPoint x: 425, endPoint y: 312, distance: 14.3
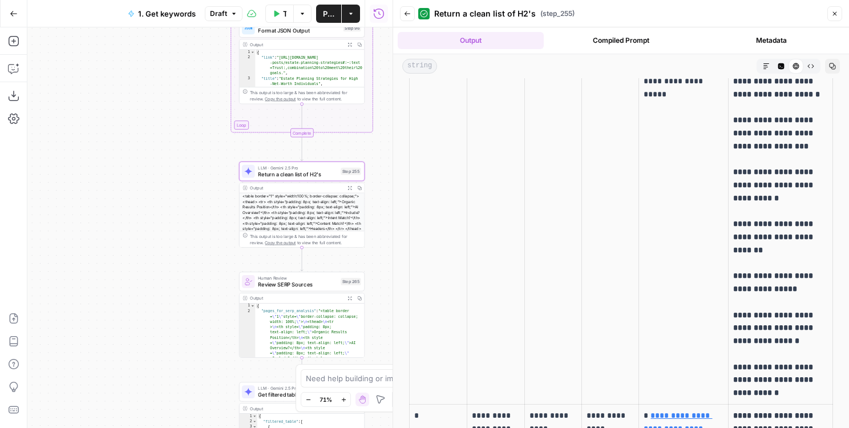
scroll to position [9828, 0]
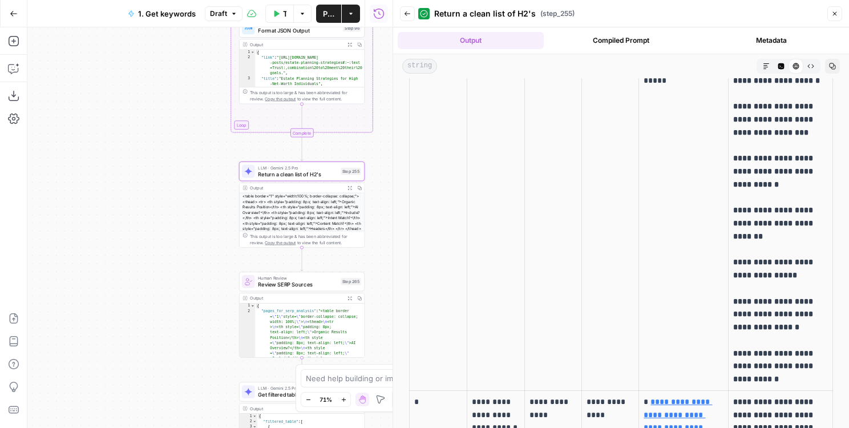
drag, startPoint x: 422, startPoint y: 198, endPoint x: 410, endPoint y: 198, distance: 12.0
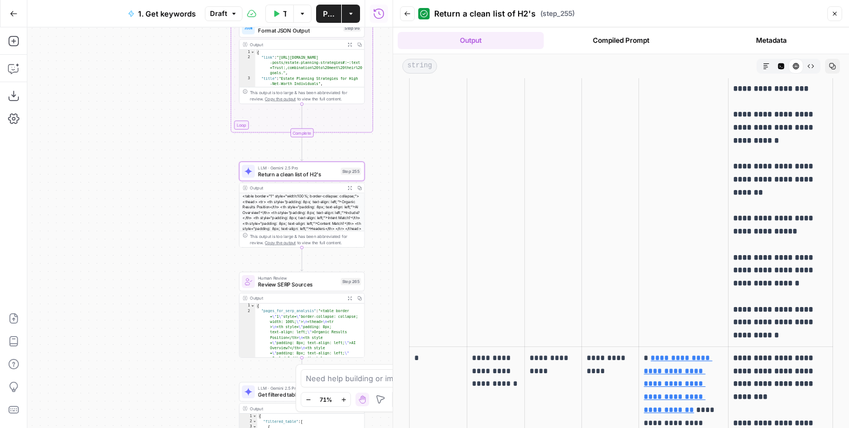
scroll to position [9882, 0]
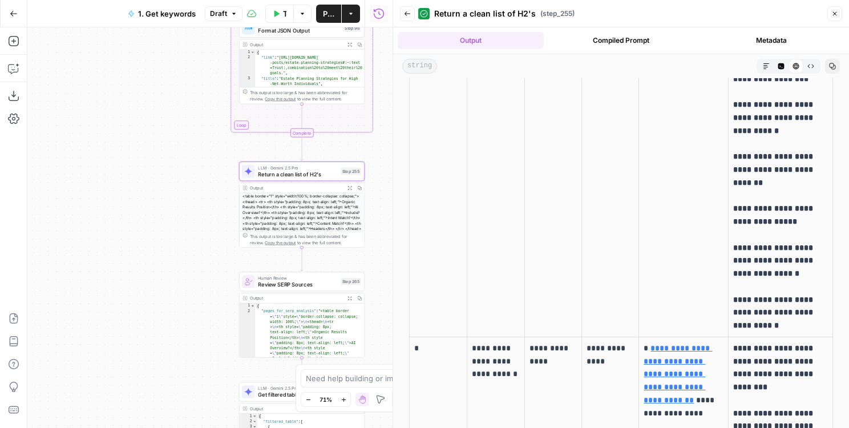
drag, startPoint x: 514, startPoint y: 175, endPoint x: 484, endPoint y: 145, distance: 41.9
click at [484, 342] on p "**********" at bounding box center [496, 361] width 48 height 39
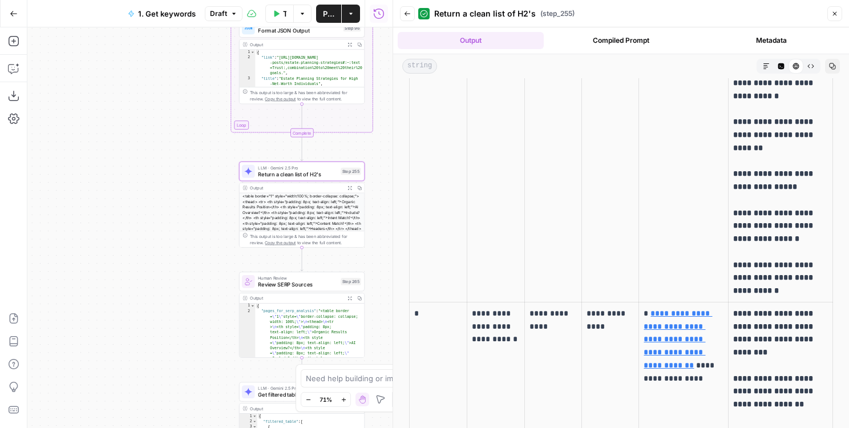
scroll to position [9918, 0]
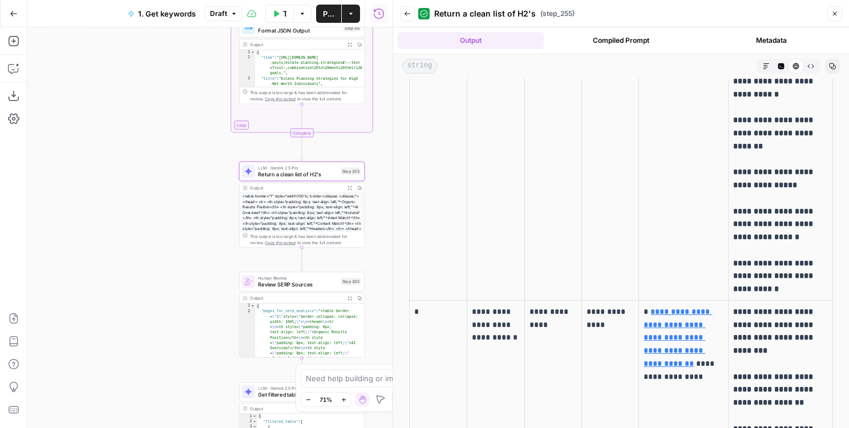
drag, startPoint x: 431, startPoint y: 103, endPoint x: 416, endPoint y: 103, distance: 14.8
click at [416, 305] on p "*" at bounding box center [438, 311] width 48 height 13
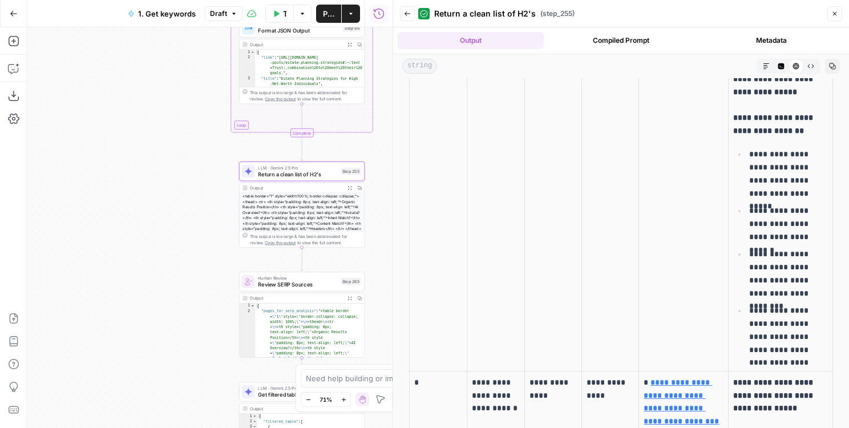
scroll to position [10416, 0]
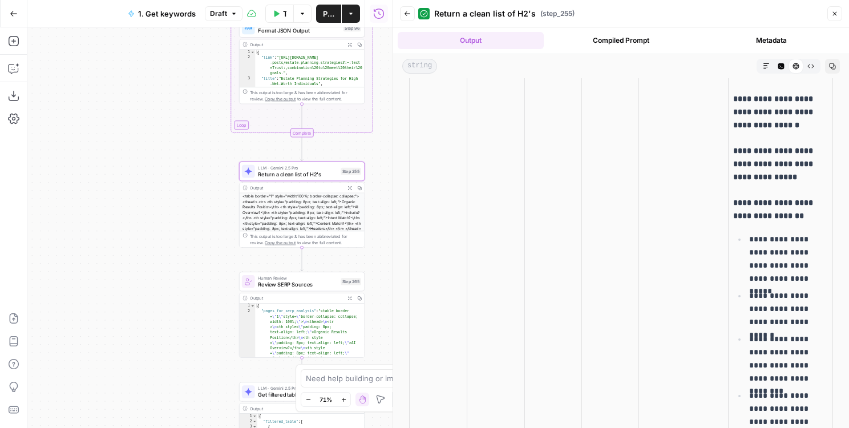
drag, startPoint x: 503, startPoint y: 287, endPoint x: 478, endPoint y: 246, distance: 47.3
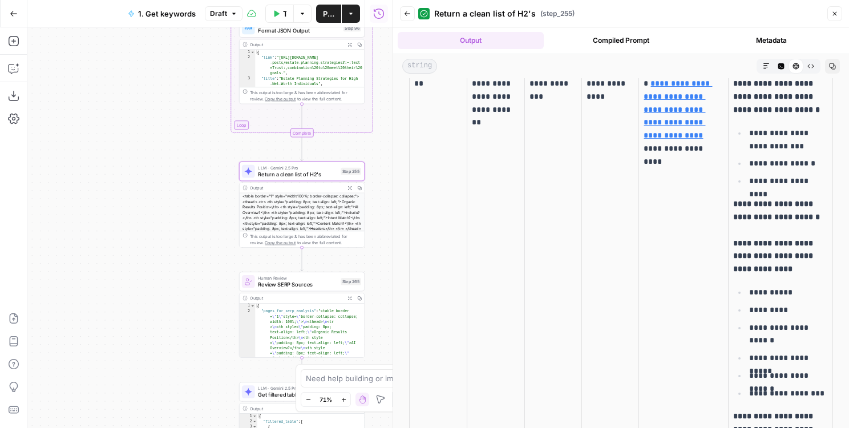
scroll to position [13474, 0]
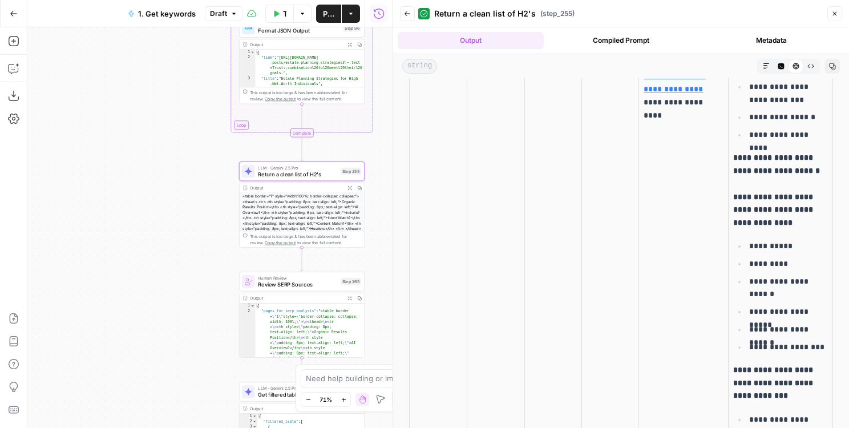
click at [834, 11] on icon "button" at bounding box center [834, 13] width 7 height 7
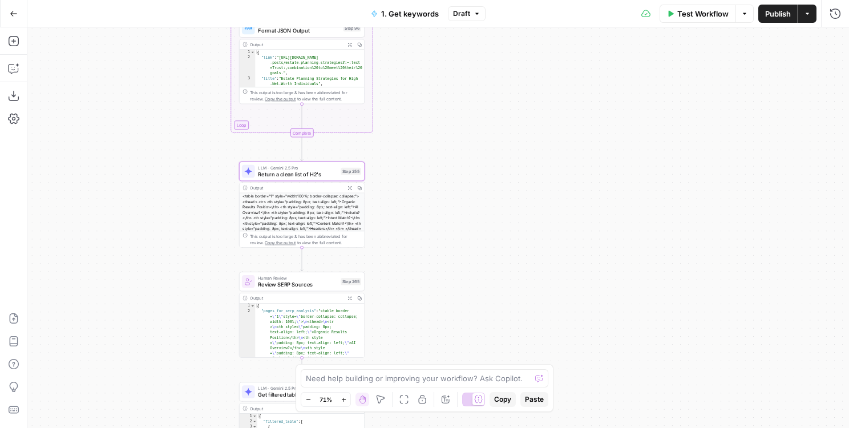
drag, startPoint x: 518, startPoint y: 149, endPoint x: 643, endPoint y: 129, distance: 126.0
click at [643, 128] on div "true true false false Workflow Set Inputs Inputs Google Search Results 1-10 Ste…" at bounding box center [437, 227] width 821 height 400
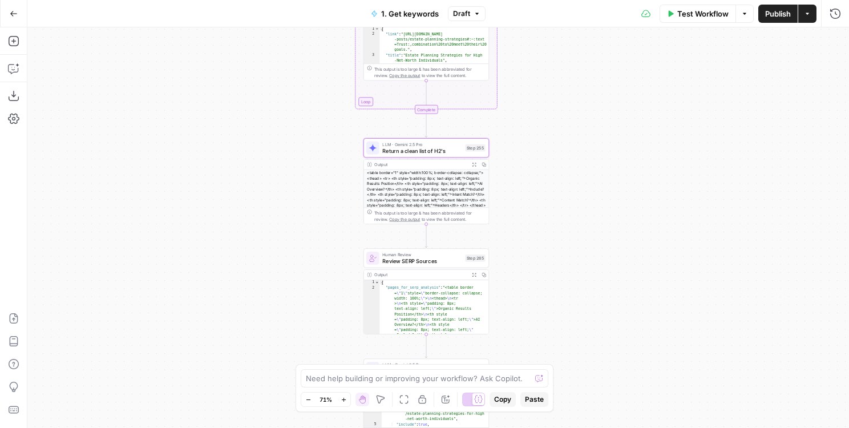
drag, startPoint x: 545, startPoint y: 232, endPoint x: 515, endPoint y: 45, distance: 189.5
click at [515, 45] on div "true true false false Workflow Set Inputs Inputs Google Search Results 1-10 Ste…" at bounding box center [437, 227] width 821 height 400
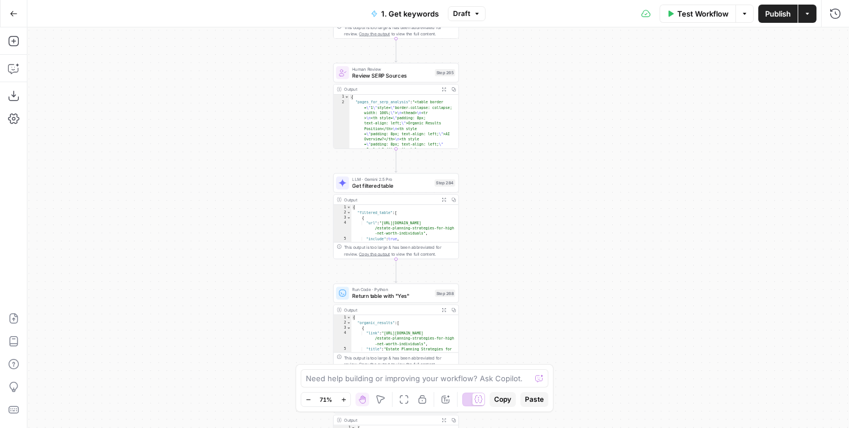
drag, startPoint x: 523, startPoint y: 210, endPoint x: 523, endPoint y: 66, distance: 144.3
click at [523, 66] on div "true true false false Workflow Set Inputs Inputs Google Search Results 1-10 Ste…" at bounding box center [437, 227] width 821 height 400
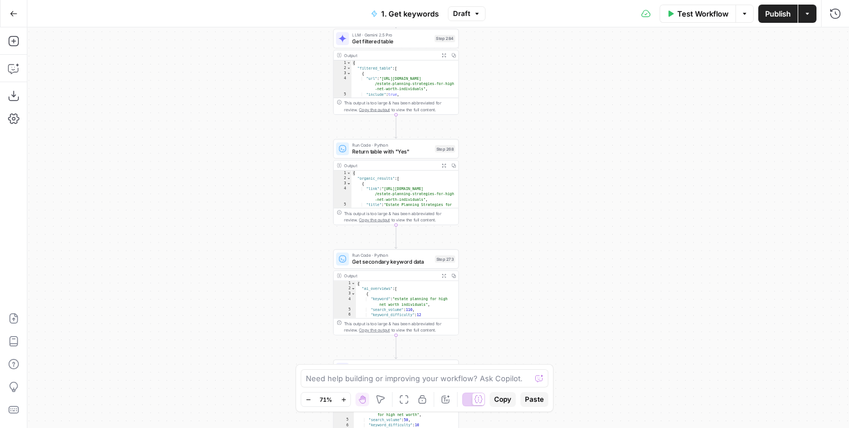
drag, startPoint x: 531, startPoint y: 300, endPoint x: 511, endPoint y: 162, distance: 139.4
click at [511, 162] on div "true true false false Workflow Set Inputs Inputs Google Search Results 1-10 Ste…" at bounding box center [437, 227] width 821 height 400
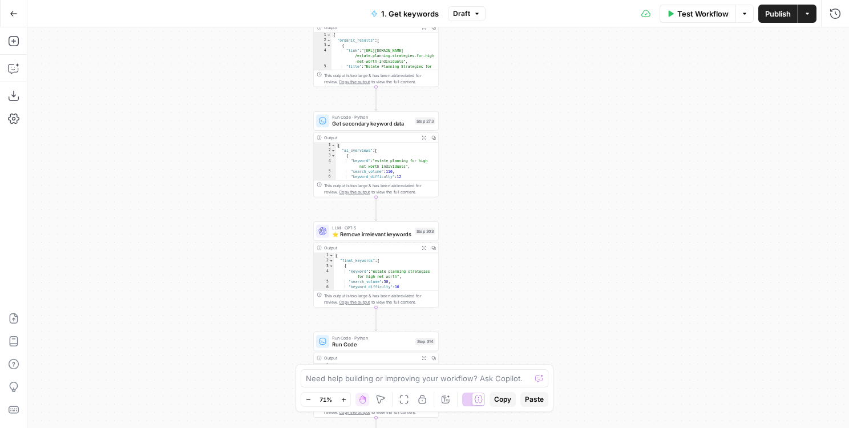
drag, startPoint x: 541, startPoint y: 270, endPoint x: 540, endPoint y: 148, distance: 122.6
click at [541, 148] on div "true true false false Workflow Set Inputs Inputs Google Search Results 1-10 Ste…" at bounding box center [437, 227] width 821 height 400
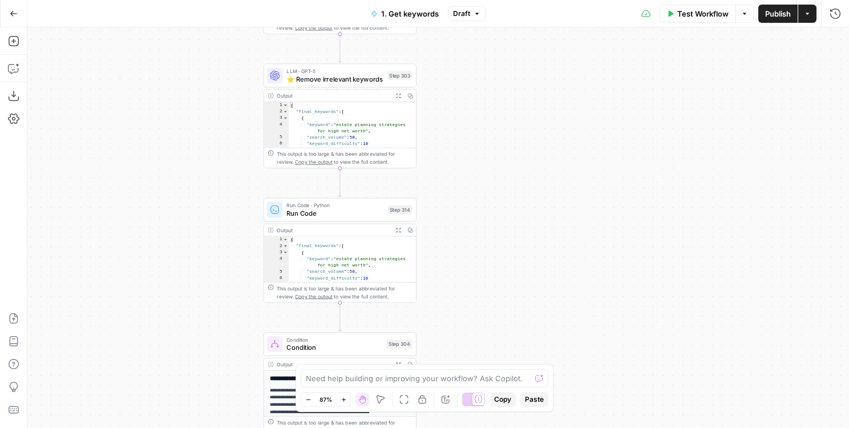
drag, startPoint x: 538, startPoint y: 259, endPoint x: 538, endPoint y: 141, distance: 118.0
click at [538, 141] on div "true true false false Workflow Set Inputs Inputs Google Search Results 1-10 Ste…" at bounding box center [437, 227] width 821 height 400
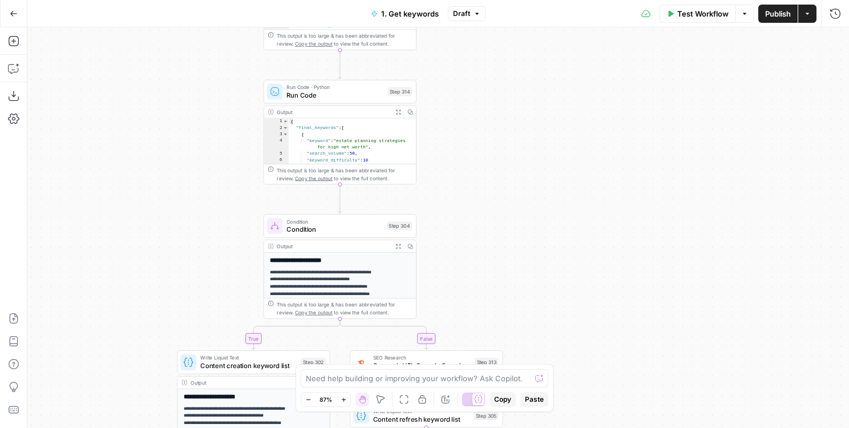
drag, startPoint x: 526, startPoint y: 289, endPoint x: 526, endPoint y: 143, distance: 146.6
click at [526, 143] on div "true true false false Workflow Set Inputs Inputs Google Search Results 1-10 Ste…" at bounding box center [437, 227] width 821 height 400
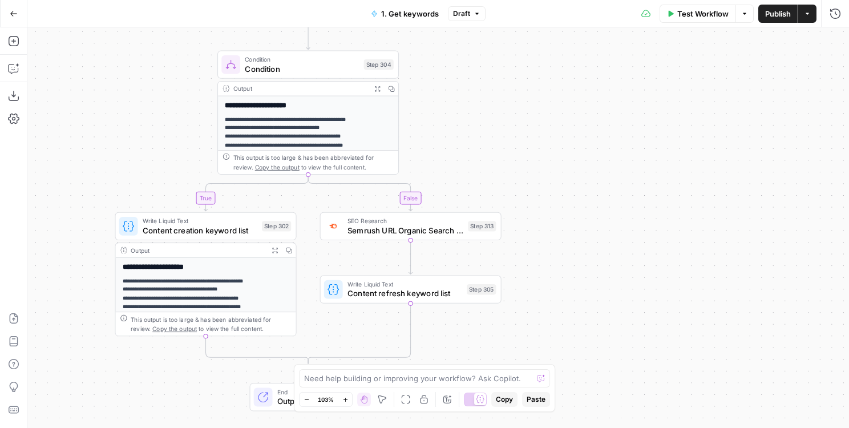
drag, startPoint x: 511, startPoint y: 159, endPoint x: 530, endPoint y: 105, distance: 56.8
click at [530, 105] on div "true true false false Workflow Set Inputs Inputs Google Search Results 1-10 Ste…" at bounding box center [437, 227] width 821 height 400
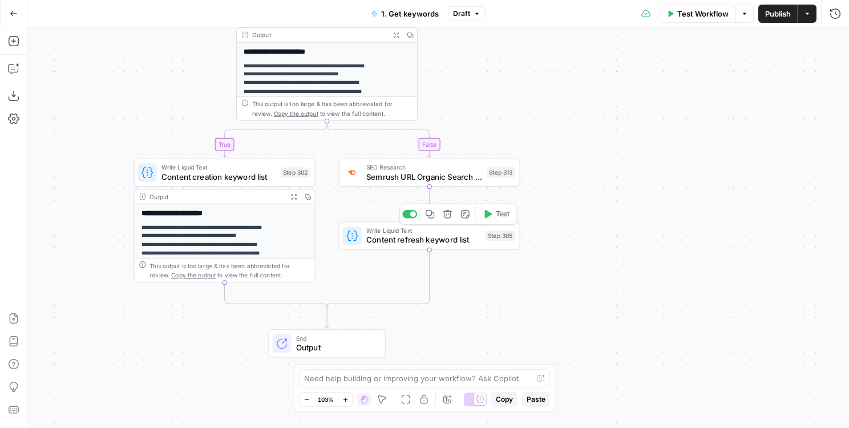
click at [370, 233] on span "Write Liquid Text" at bounding box center [423, 230] width 115 height 9
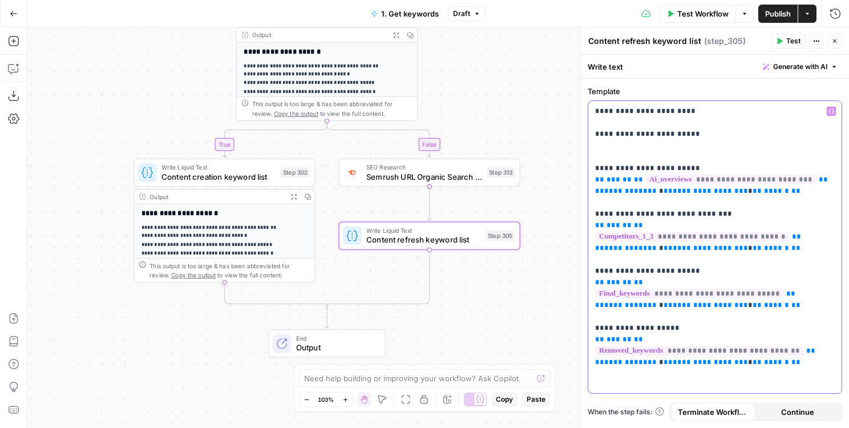
click at [725, 129] on p "**********" at bounding box center [715, 230] width 240 height 251
drag, startPoint x: 715, startPoint y: 134, endPoint x: 571, endPoint y: 133, distance: 143.7
click at [571, 133] on body "LegalZoom New Home Browse Insights Opportunities Your Data Flightpath Recent Gr…" at bounding box center [424, 214] width 849 height 428
click at [639, 129] on p "**********" at bounding box center [715, 230] width 240 height 251
click at [701, 144] on p "**********" at bounding box center [715, 230] width 240 height 251
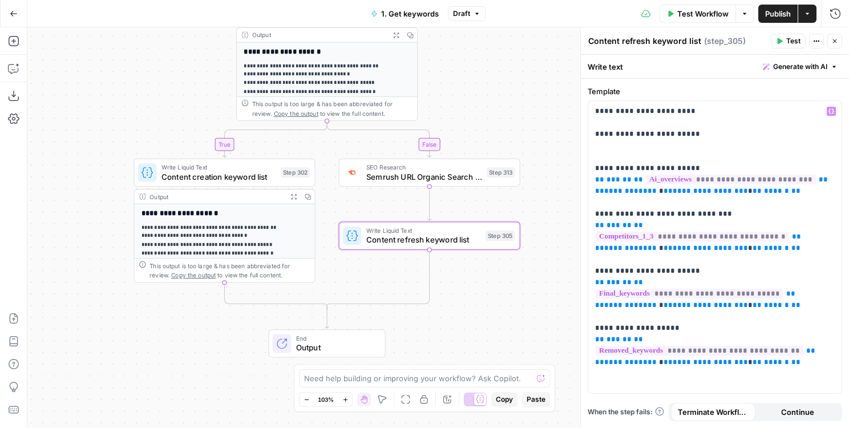
drag, startPoint x: 465, startPoint y: 92, endPoint x: 457, endPoint y: 115, distance: 24.2
click at [465, 102] on div "true true false false Workflow Set Inputs Inputs Google Search Results 1-10 Ste…" at bounding box center [437, 227] width 821 height 400
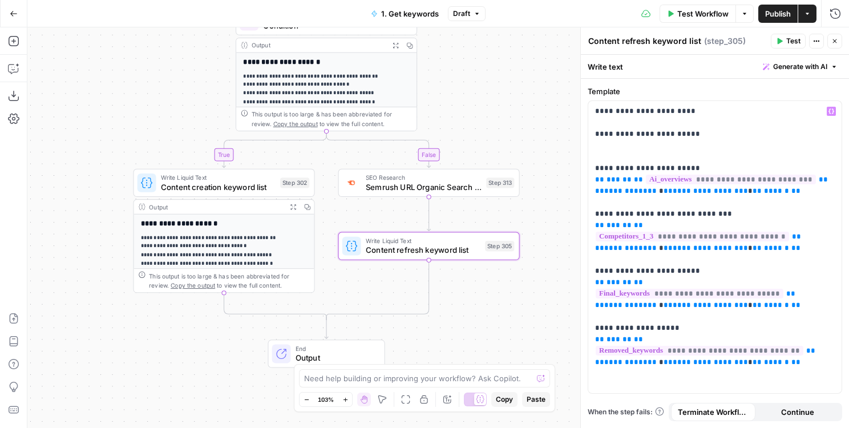
drag, startPoint x: 454, startPoint y: 120, endPoint x: 478, endPoint y: 150, distance: 38.9
click at [478, 150] on div "true true false false Workflow Set Inputs Inputs Google Search Results 1-10 Ste…" at bounding box center [437, 227] width 821 height 400
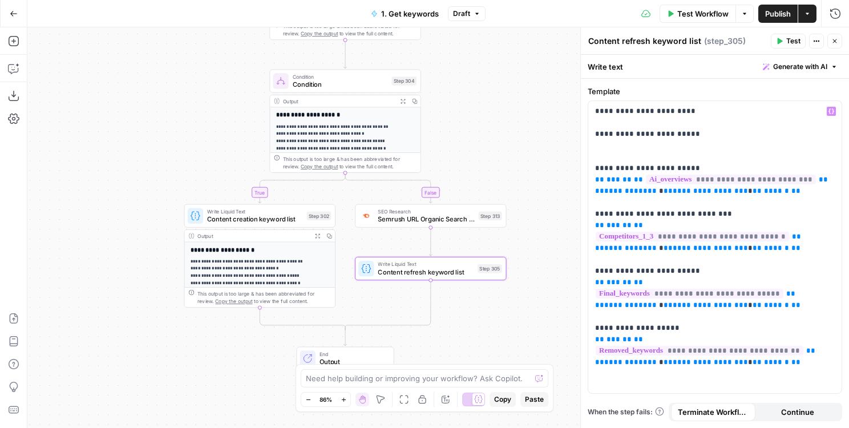
drag, startPoint x: 478, startPoint y: 151, endPoint x: 450, endPoint y: 164, distance: 30.4
click at [450, 164] on div "true true false false Workflow Set Inputs Inputs Google Search Results 1-10 Ste…" at bounding box center [437, 227] width 821 height 400
click at [337, 80] on span "Condition" at bounding box center [339, 84] width 95 height 10
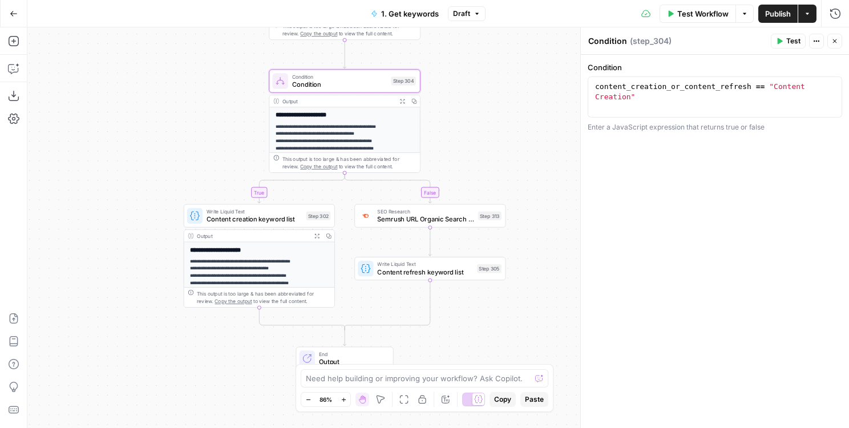
type textarea "**********"
click at [623, 88] on div "content_creation_or_content_refresh == "Content Creation"" at bounding box center [714, 118] width 244 height 72
click at [403, 283] on div "true true false false Workflow Set Inputs Inputs Google Search Results 1-10 Ste…" at bounding box center [437, 227] width 821 height 400
click at [399, 271] on span "Content refresh keyword list" at bounding box center [425, 271] width 96 height 10
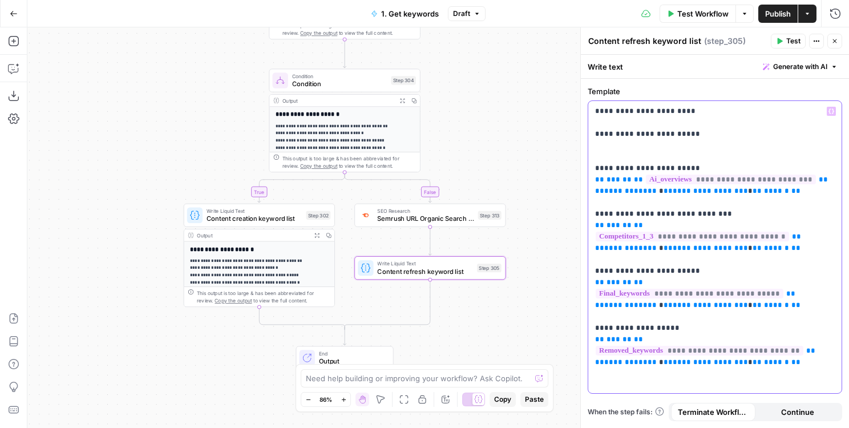
click at [683, 133] on p "**********" at bounding box center [715, 230] width 240 height 251
click at [793, 120] on p "**********" at bounding box center [715, 230] width 240 height 251
click at [834, 38] on icon "button" at bounding box center [834, 41] width 7 height 7
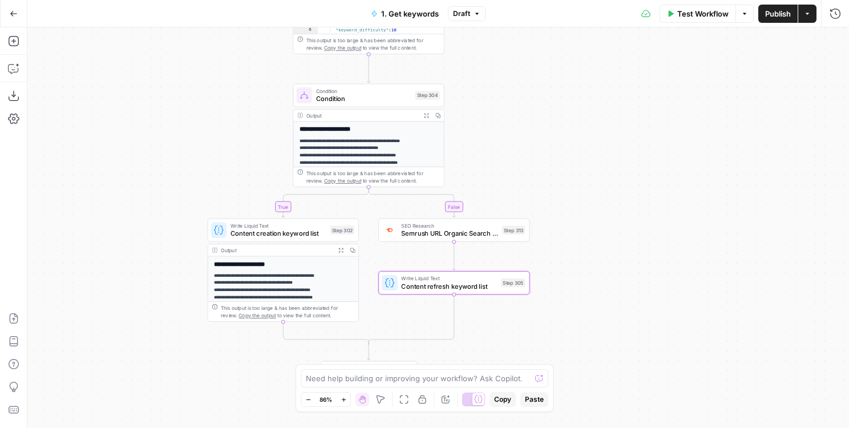
drag, startPoint x: 562, startPoint y: 221, endPoint x: 586, endPoint y: 236, distance: 28.2
click at [586, 236] on div "true true false false Workflow Set Inputs Inputs Google Search Results 1-10 Ste…" at bounding box center [437, 227] width 821 height 400
click at [782, 16] on span "Publish" at bounding box center [778, 13] width 26 height 11
click at [805, 15] on icon "button" at bounding box center [806, 13] width 7 height 7
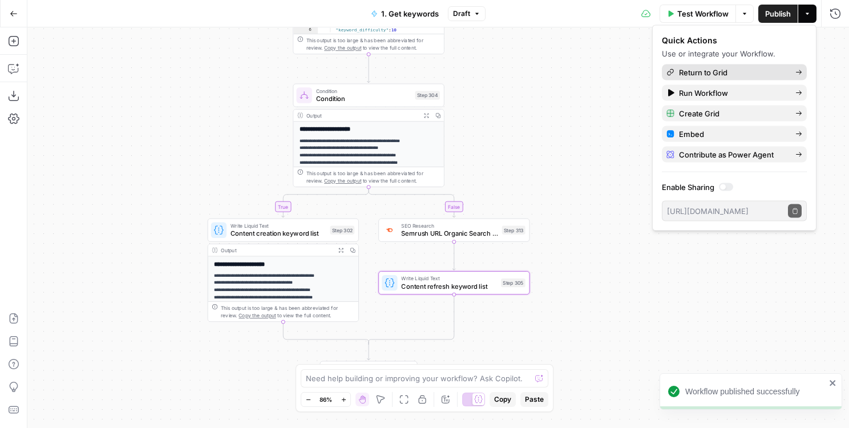
click at [715, 68] on span "Return to Grid" at bounding box center [732, 72] width 107 height 11
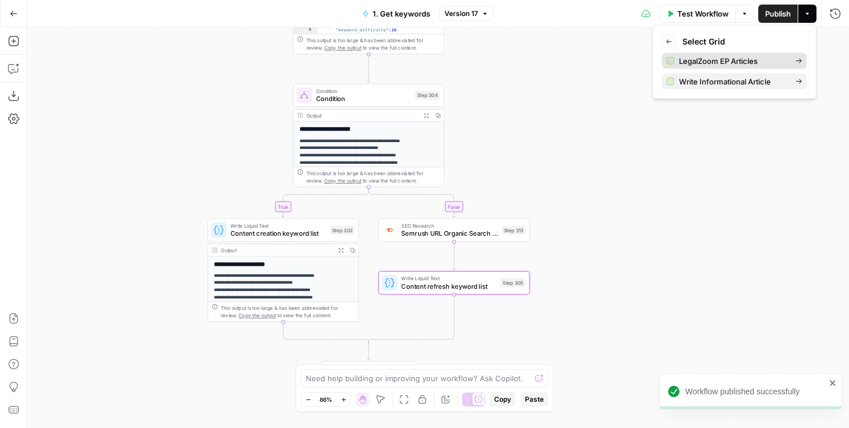
click at [701, 63] on span "LegalZoom EP Articles" at bounding box center [732, 60] width 107 height 11
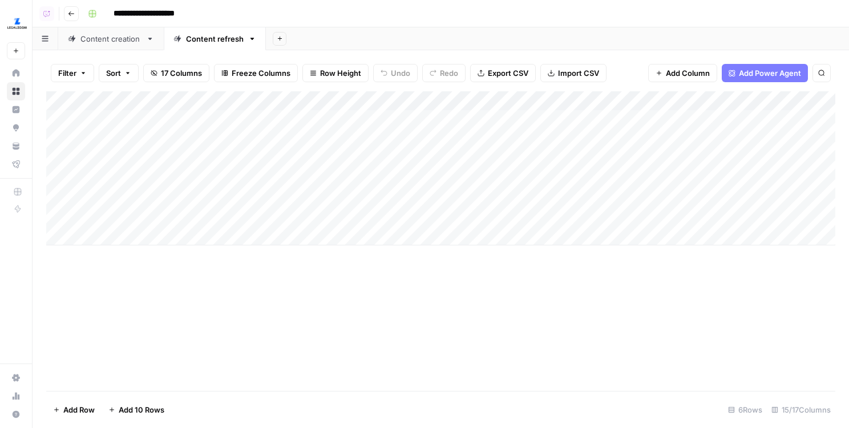
click at [133, 43] on div "Content creation" at bounding box center [110, 38] width 61 height 11
click at [397, 98] on div "Add Column" at bounding box center [440, 158] width 789 height 135
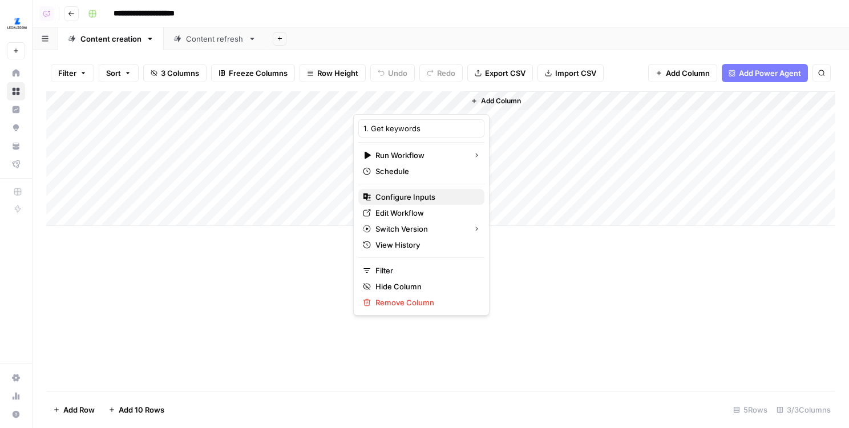
click at [396, 195] on span "Configure Inputs" at bounding box center [425, 196] width 100 height 11
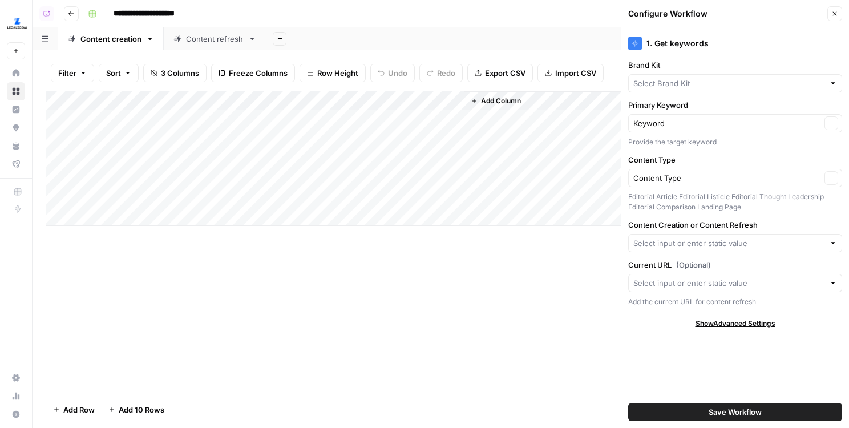
type input "LegalZoom EP"
click at [679, 243] on input "Content Creation or Content Refresh" at bounding box center [728, 242] width 191 height 11
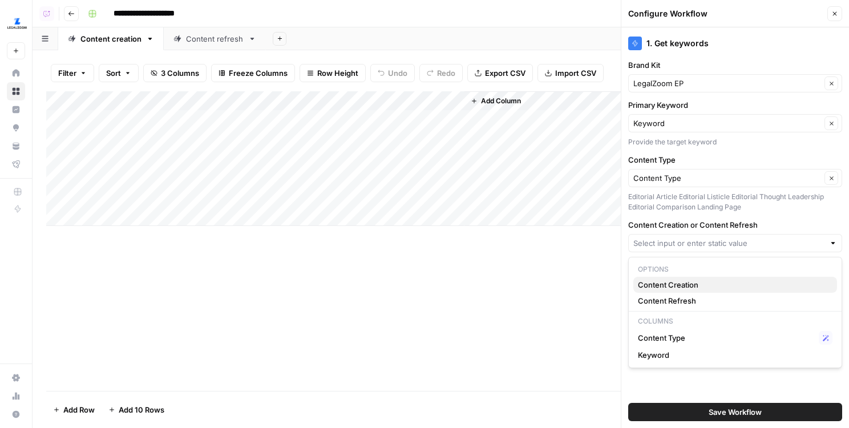
click at [675, 287] on span "Content Creation" at bounding box center [733, 284] width 190 height 11
type input "Content Creation"
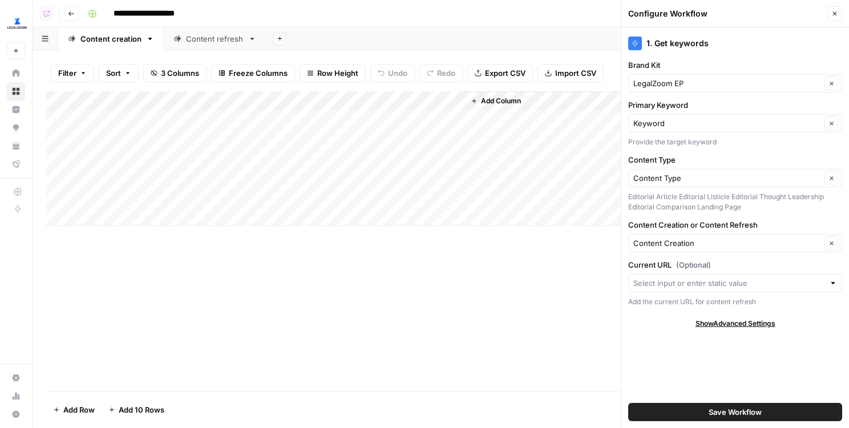
click at [756, 409] on span "Save Workflow" at bounding box center [734, 411] width 53 height 11
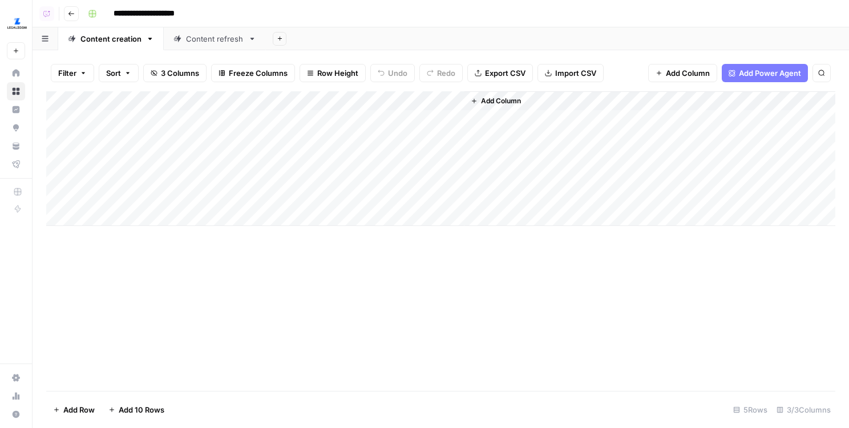
click at [270, 133] on div "Add Column" at bounding box center [440, 158] width 789 height 135
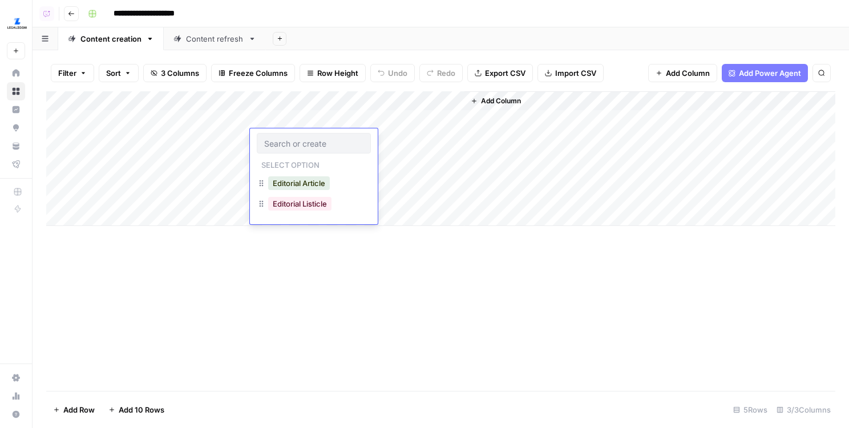
click at [294, 145] on input "text" at bounding box center [313, 143] width 99 height 10
click at [220, 275] on div "Add Column" at bounding box center [440, 240] width 789 height 299
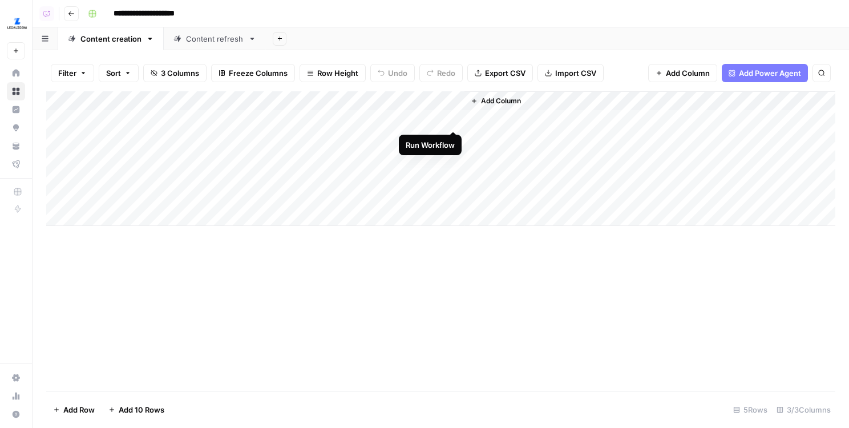
click at [455, 120] on div "Add Column" at bounding box center [440, 158] width 789 height 135
click at [149, 39] on icon "button" at bounding box center [150, 39] width 4 height 2
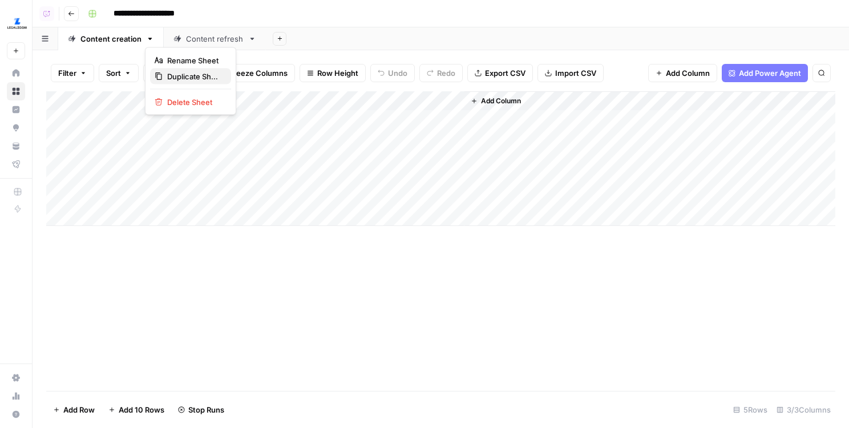
click at [170, 75] on span "Duplicate Sheet" at bounding box center [194, 76] width 55 height 11
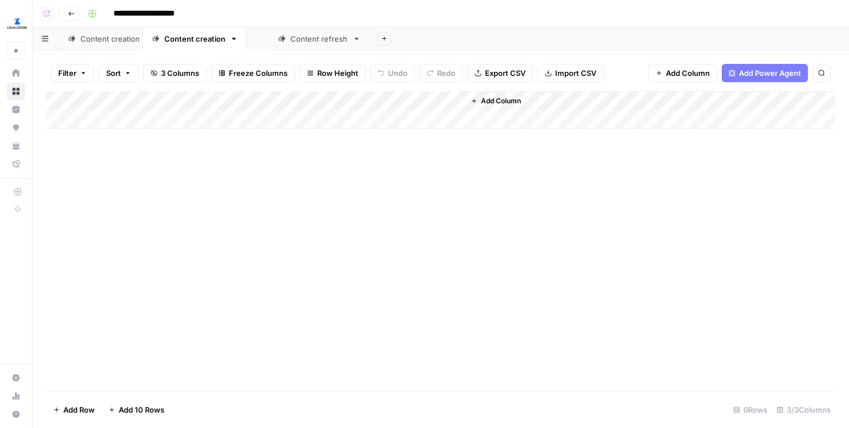
drag, startPoint x: 303, startPoint y: 40, endPoint x: 160, endPoint y: 40, distance: 143.1
click at [160, 40] on div "Content creation Content refresh Content creation Add Sheet" at bounding box center [441, 38] width 816 height 23
click at [328, 48] on link "Content refresh" at bounding box center [320, 38] width 102 height 23
click at [336, 41] on div "Content refresh" at bounding box center [320, 38] width 58 height 11
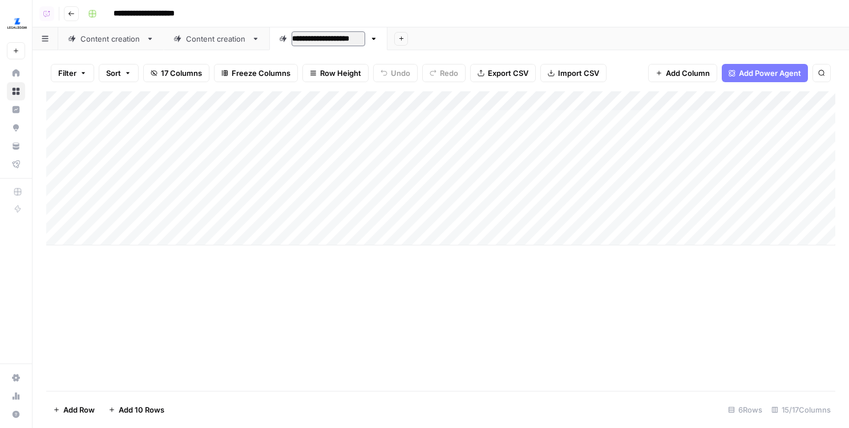
type input "**********"
click at [220, 39] on div "Content creation" at bounding box center [216, 38] width 61 height 11
click at [228, 39] on input "**********" at bounding box center [217, 38] width 62 height 15
type input "**********"
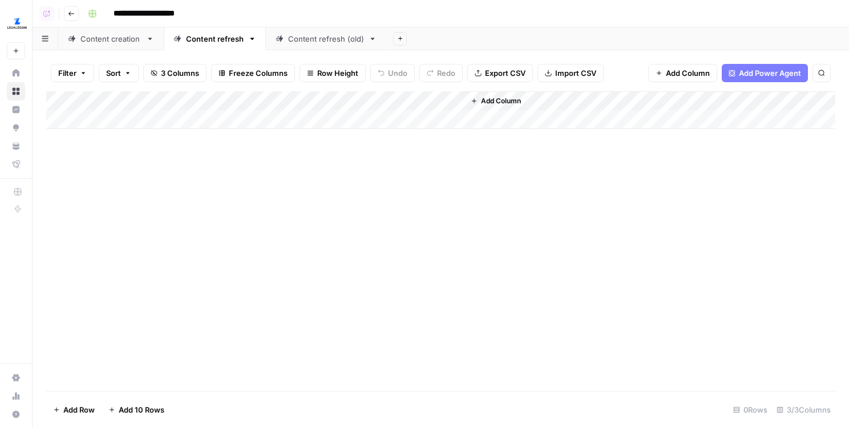
click at [171, 121] on div "Add Column" at bounding box center [440, 110] width 789 height 38
click at [324, 218] on div "Add Column" at bounding box center [440, 240] width 789 height 299
click at [489, 103] on span "Add Column" at bounding box center [501, 101] width 40 height 10
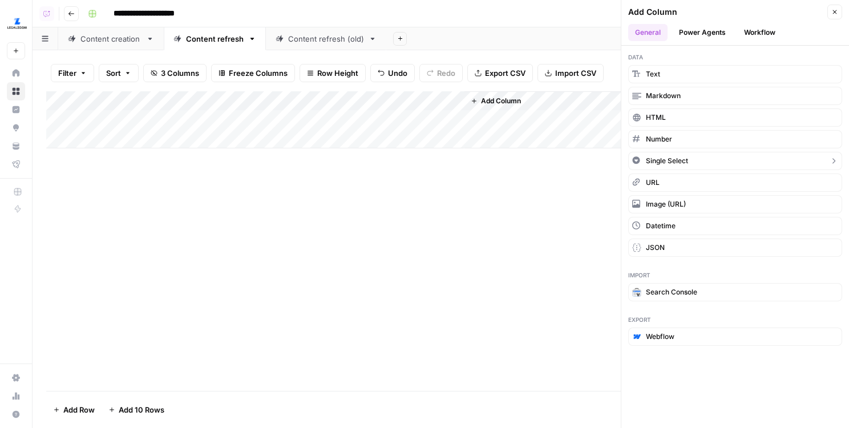
click at [651, 185] on span "URL" at bounding box center [653, 182] width 14 height 10
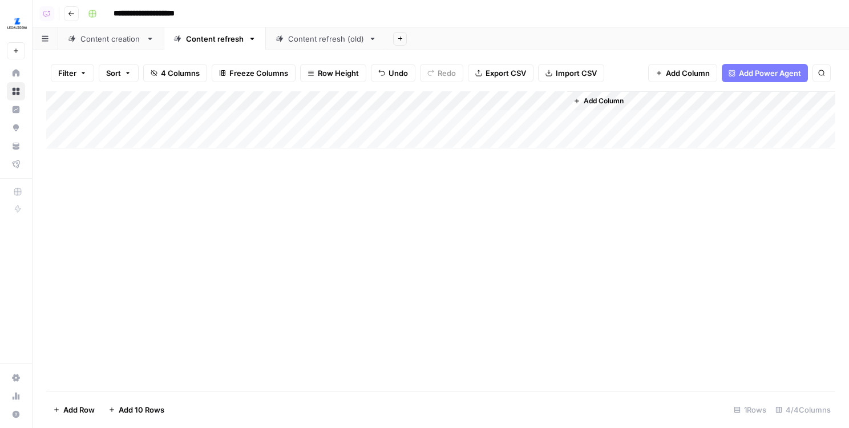
drag, startPoint x: 493, startPoint y: 99, endPoint x: 309, endPoint y: 99, distance: 184.2
click at [309, 99] on div "Add Column" at bounding box center [440, 119] width 789 height 57
click at [294, 100] on div "Add Column" at bounding box center [440, 119] width 789 height 57
click at [294, 120] on div "New Column" at bounding box center [318, 128] width 126 height 18
type input "URL"
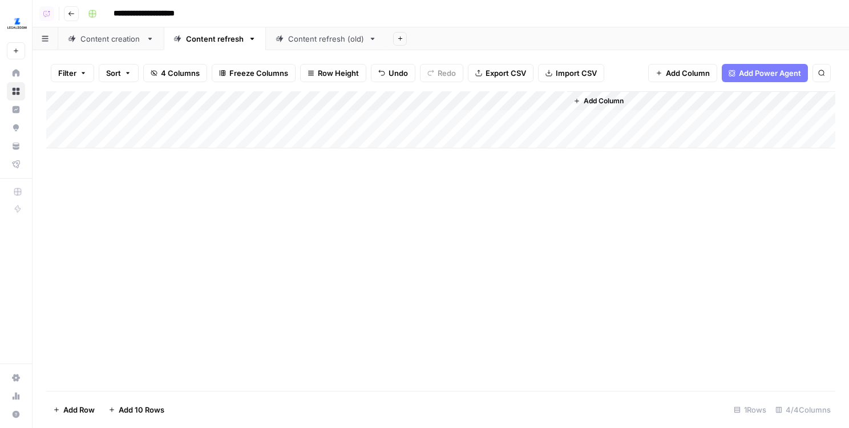
click at [401, 153] on div "Add Column" at bounding box center [440, 240] width 789 height 299
click at [518, 95] on div "Add Column" at bounding box center [440, 119] width 789 height 57
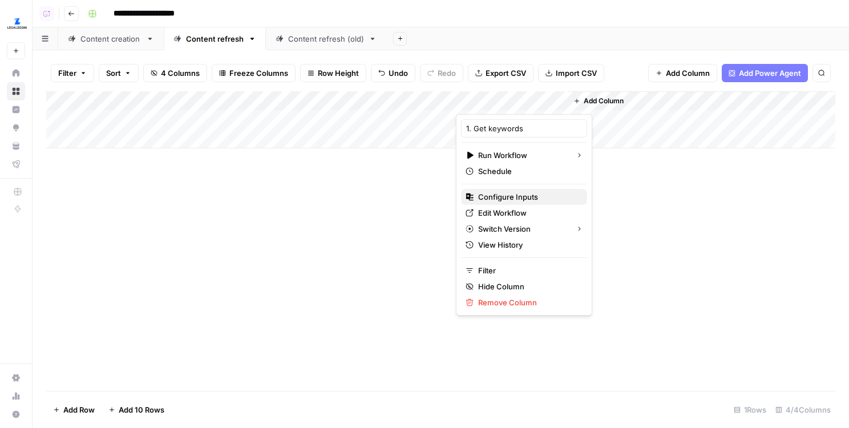
click at [497, 201] on span "Configure Inputs" at bounding box center [528, 196] width 100 height 11
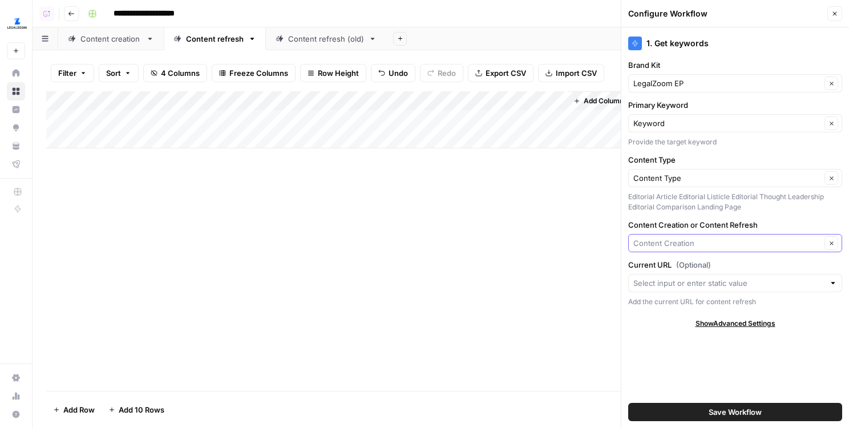
click at [679, 243] on input "Content Creation or Content Refresh" at bounding box center [727, 242] width 188 height 11
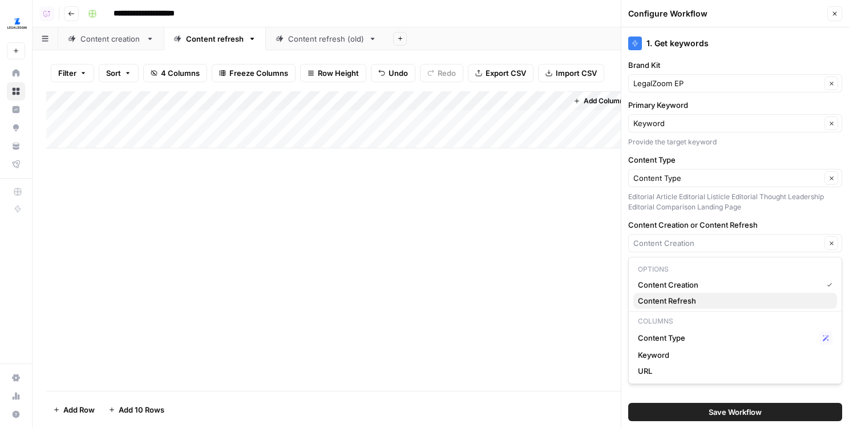
click at [687, 304] on span "Content Refresh" at bounding box center [733, 300] width 190 height 11
type input "Content Refresh"
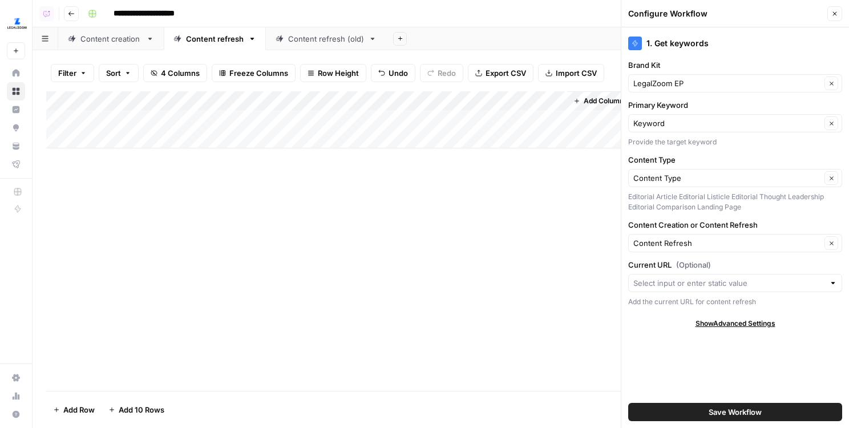
click at [728, 405] on button "Save Workflow" at bounding box center [735, 412] width 214 height 18
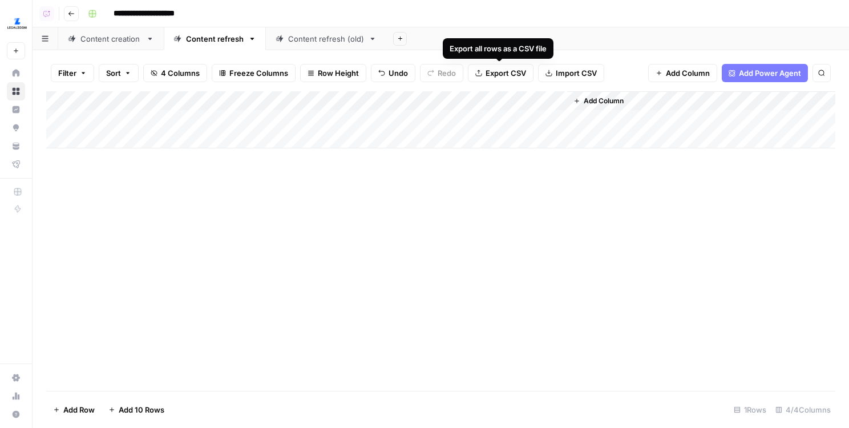
click at [493, 102] on div "Add Column" at bounding box center [440, 119] width 789 height 57
click at [298, 176] on div "Add Column" at bounding box center [440, 240] width 789 height 299
click at [96, 38] on div "Content creation" at bounding box center [110, 38] width 61 height 11
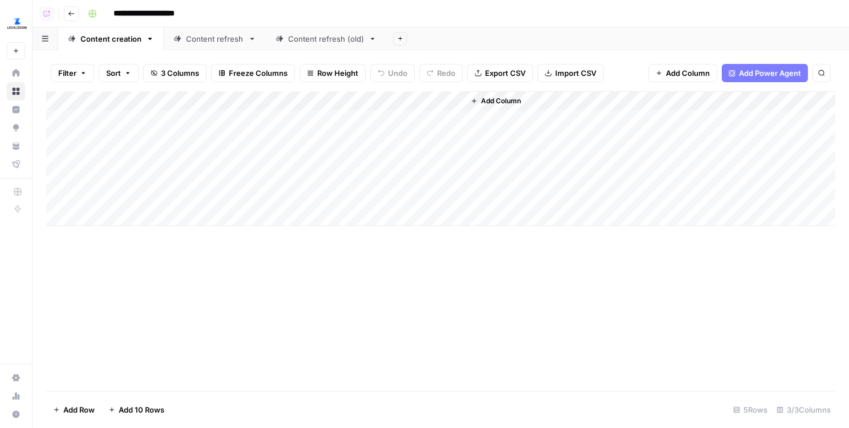
click at [224, 44] on link "Content refresh" at bounding box center [215, 38] width 102 height 23
click at [144, 125] on div "Add Column" at bounding box center [440, 119] width 789 height 57
click at [306, 124] on div "Add Column" at bounding box center [440, 119] width 789 height 57
click at [427, 211] on div "Add Column" at bounding box center [440, 240] width 789 height 299
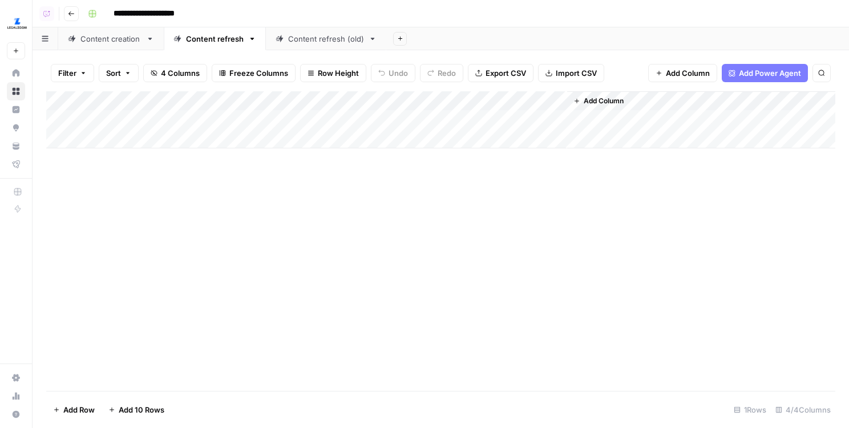
click at [412, 123] on div "Add Column" at bounding box center [440, 119] width 789 height 57
click at [287, 208] on div "Add Column" at bounding box center [440, 240] width 789 height 299
click at [95, 34] on div "Content creation" at bounding box center [110, 38] width 61 height 11
click at [416, 102] on div "Add Column" at bounding box center [440, 158] width 789 height 135
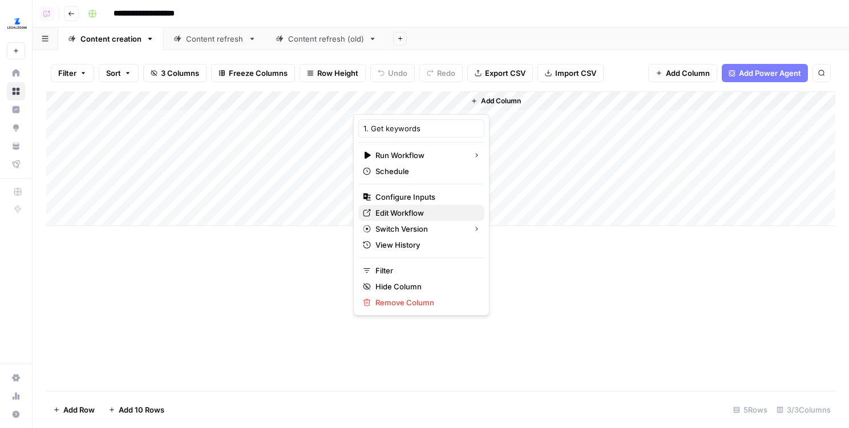
click at [405, 213] on span "Edit Workflow" at bounding box center [425, 212] width 100 height 11
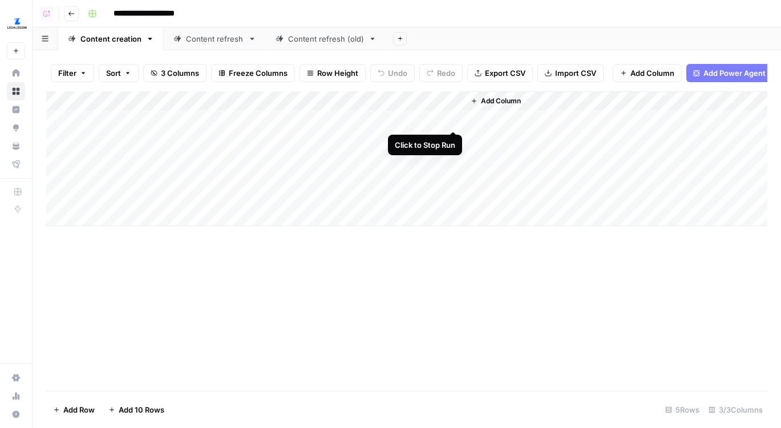
click at [452, 118] on div "Add Column" at bounding box center [406, 158] width 721 height 135
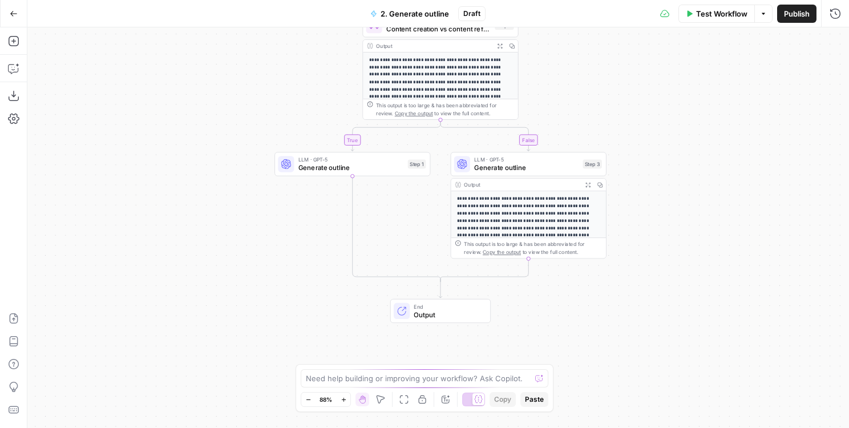
drag, startPoint x: 599, startPoint y: 172, endPoint x: 602, endPoint y: 86, distance: 86.7
click at [602, 86] on div "**********" at bounding box center [437, 227] width 821 height 400
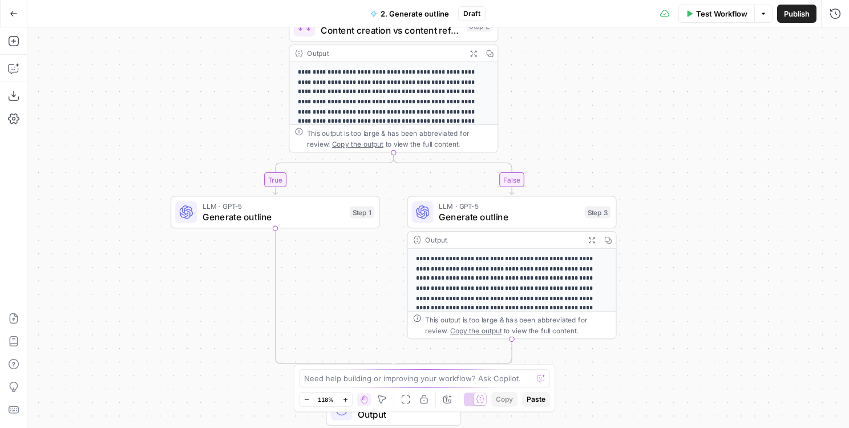
drag, startPoint x: 602, startPoint y: 86, endPoint x: 647, endPoint y: 157, distance: 84.6
click at [648, 157] on div "**********" at bounding box center [437, 227] width 821 height 400
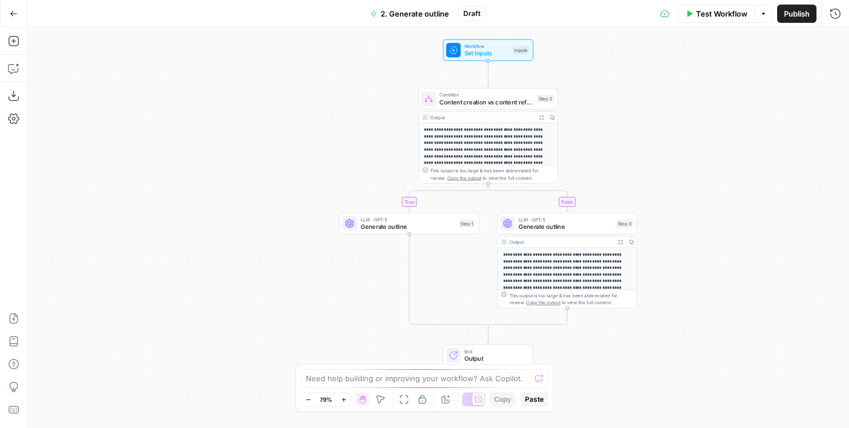
drag, startPoint x: 608, startPoint y: 139, endPoint x: 566, endPoint y: 139, distance: 42.8
click at [566, 139] on div "**********" at bounding box center [437, 227] width 821 height 400
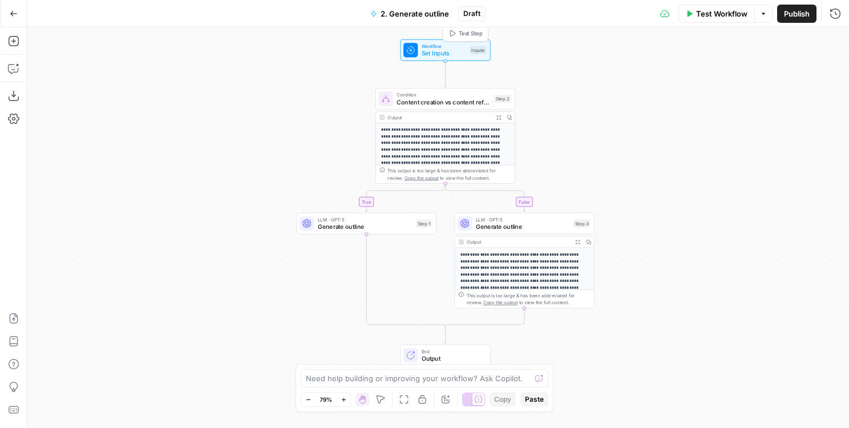
click at [467, 34] on span "Test Step" at bounding box center [470, 33] width 24 height 8
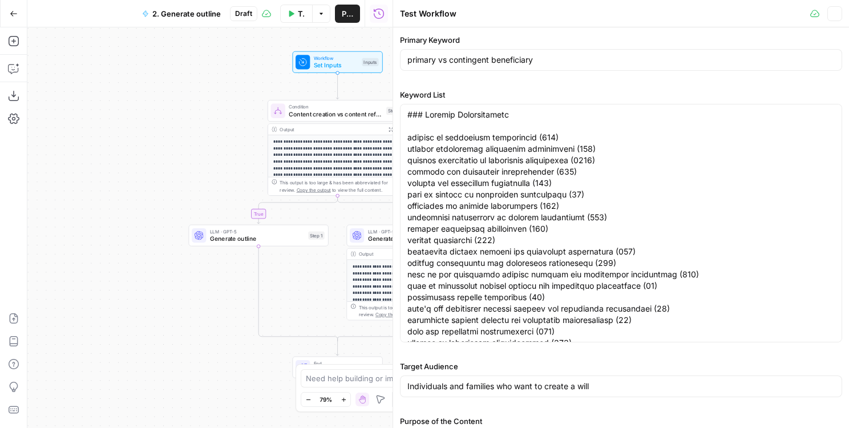
drag, startPoint x: 324, startPoint y: 86, endPoint x: 721, endPoint y: 139, distance: 401.1
click at [175, 106] on div "**********" at bounding box center [209, 227] width 365 height 400
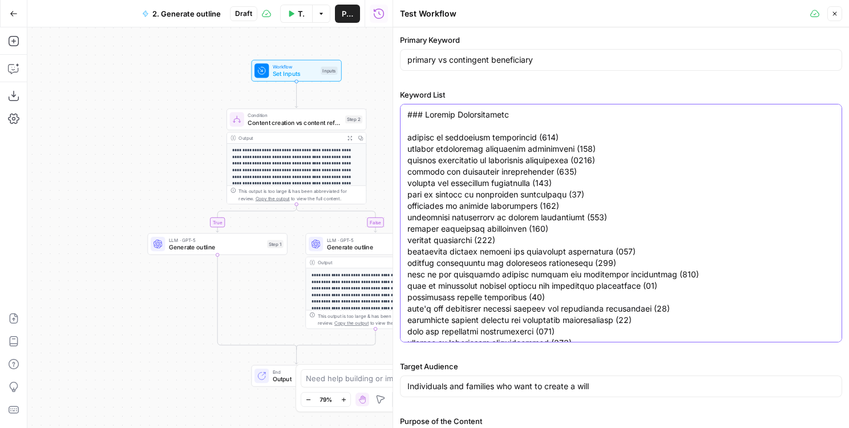
paste textarea "AI Overviews Keywords estate planning for high net worth individuals (110) ultr…"
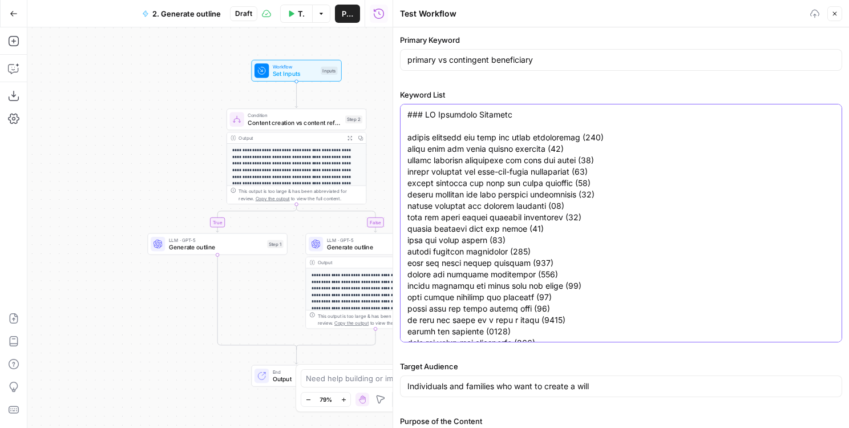
type textarea "### AI Overviews Keywords estate planning for high net worth individuals (110) …"
click at [493, 71] on div "Primary Keyword primary vs contingent beneficiary" at bounding box center [621, 54] width 442 height 41
drag, startPoint x: 576, startPoint y: 137, endPoint x: 388, endPoint y: 137, distance: 187.6
click at [392, 137] on div "Test Workflow Close Primary Keyword primary vs contingent beneficiary Keyword L…" at bounding box center [620, 214] width 456 height 428
click at [474, 67] on div "primary vs contingent beneficiary" at bounding box center [621, 60] width 442 height 22
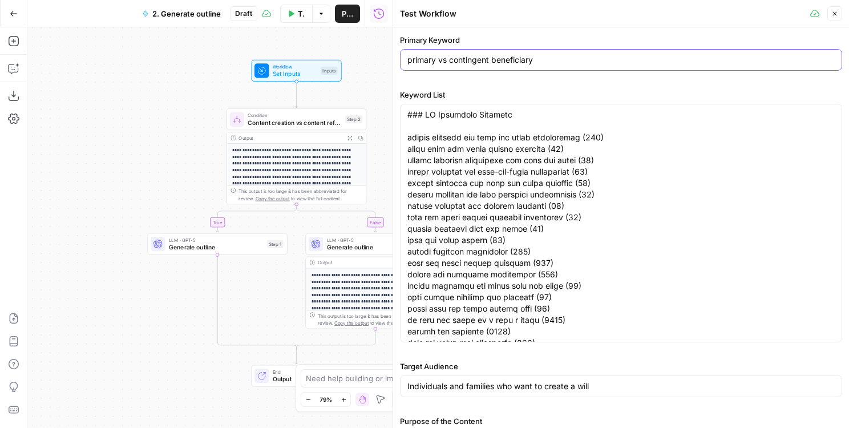
paste input "estate planning for high net worth individuals"
type input "estate planning for high net worth individuals"
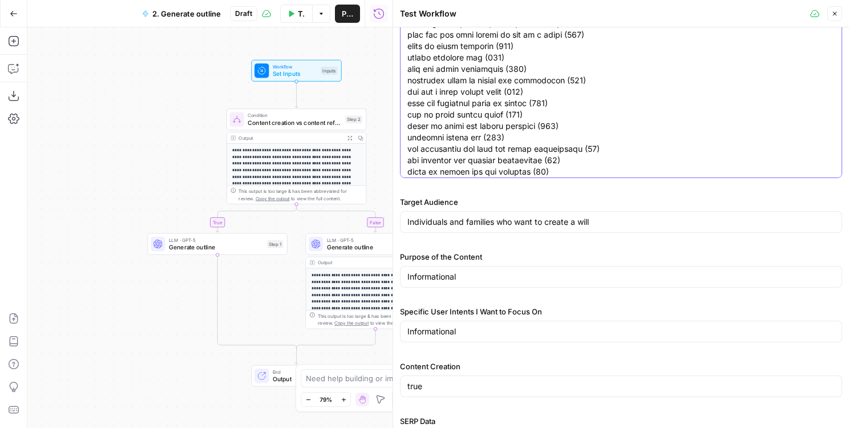
scroll to position [217, 0]
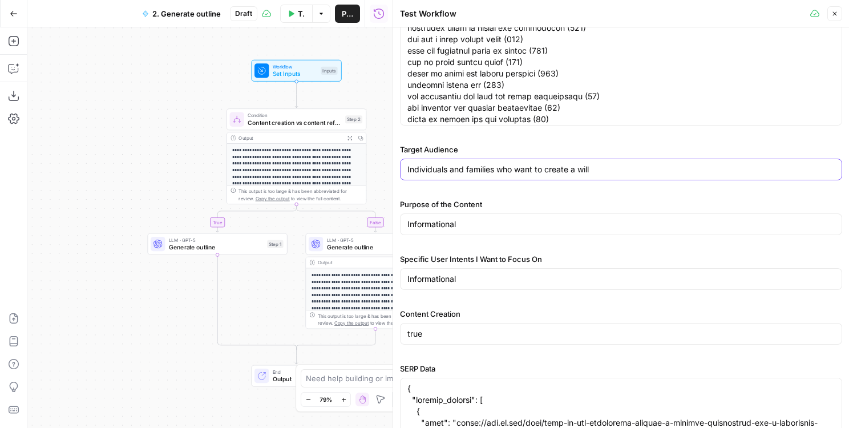
click at [429, 165] on input "Individuals and families who want to create a will" at bounding box center [620, 169] width 427 height 11
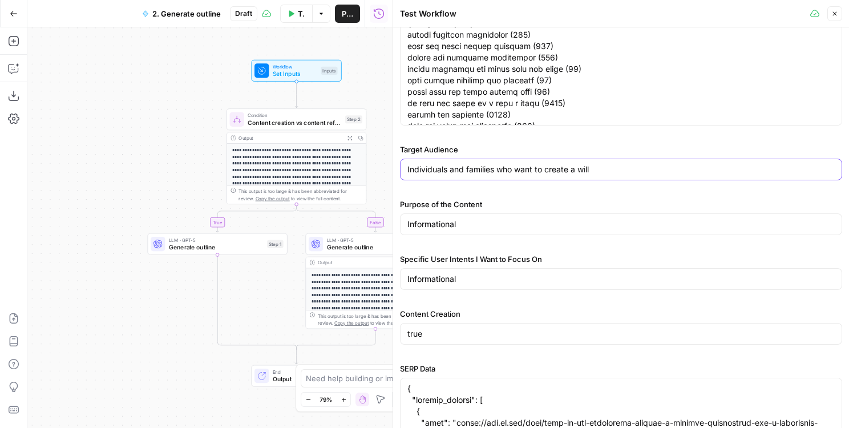
click at [412, 164] on input "Individuals and families who want to create a will" at bounding box center [620, 169] width 427 height 11
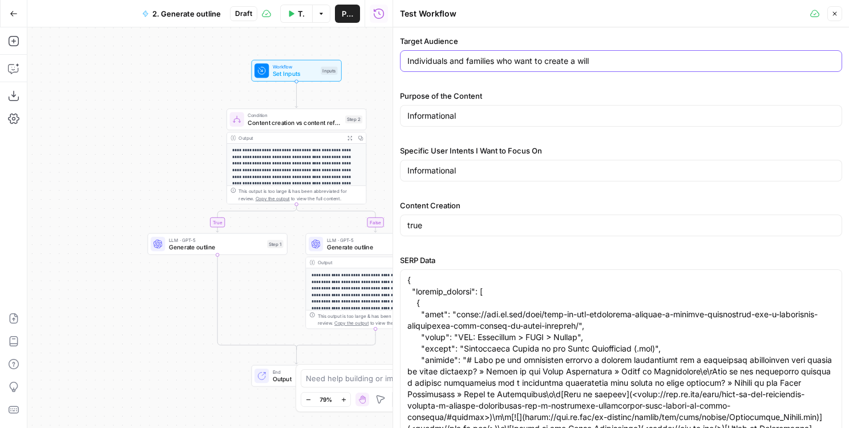
scroll to position [340, 0]
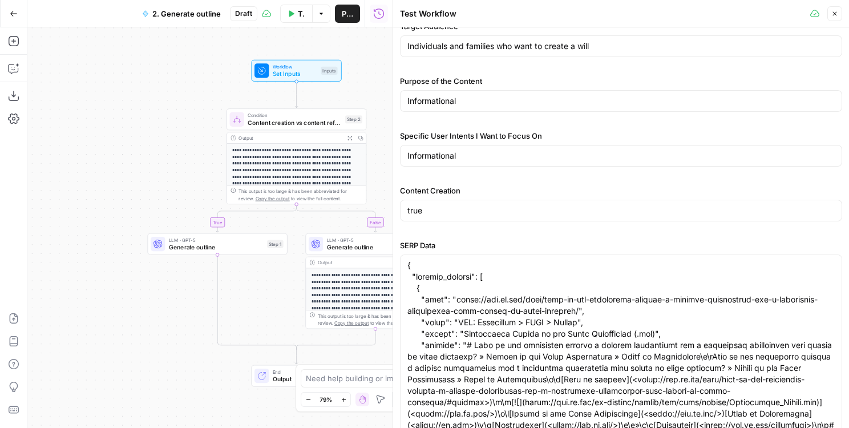
click at [462, 168] on div "Specific User Intents I Want to Focus On Informational" at bounding box center [621, 150] width 442 height 41
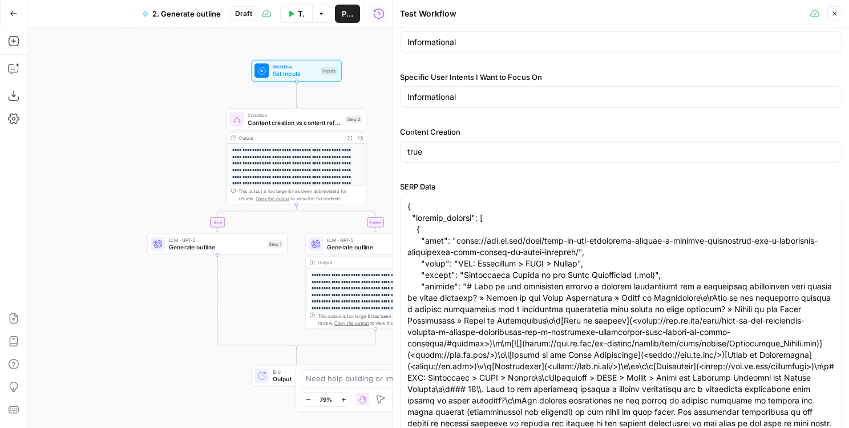
scroll to position [416, 0]
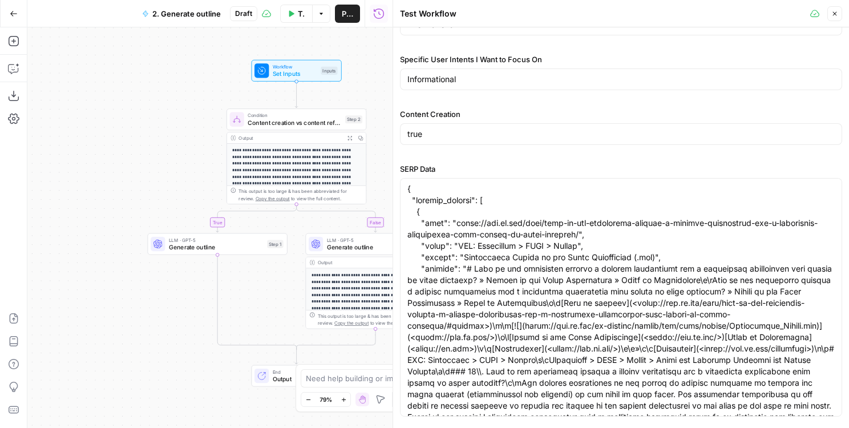
click at [399, 185] on div at bounding box center [392, 214] width 11 height 428
click at [292, 262] on div "**********" at bounding box center [209, 227] width 365 height 400
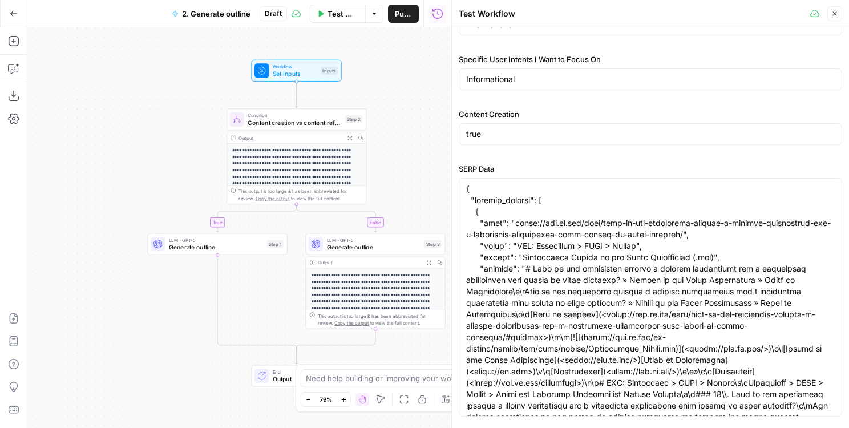
click at [434, 181] on div "**********" at bounding box center [239, 227] width 424 height 400
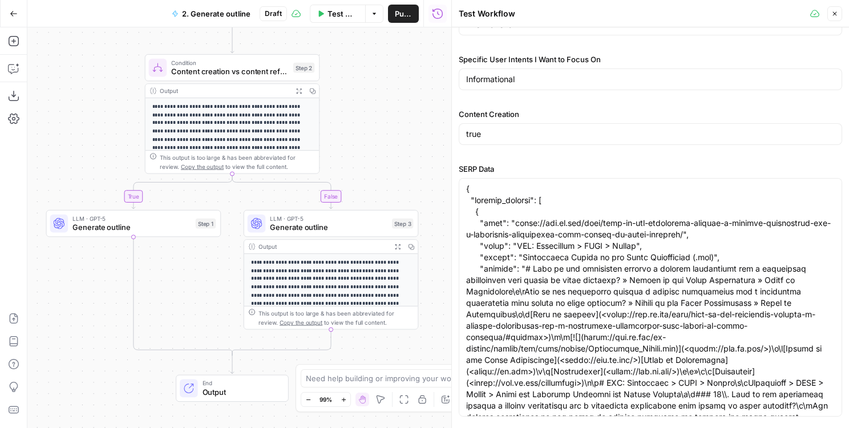
drag, startPoint x: 317, startPoint y: 265, endPoint x: 209, endPoint y: 265, distance: 108.3
click at [209, 265] on div "**********" at bounding box center [239, 227] width 424 height 400
click at [393, 245] on button "Expand Output" at bounding box center [398, 247] width 14 height 14
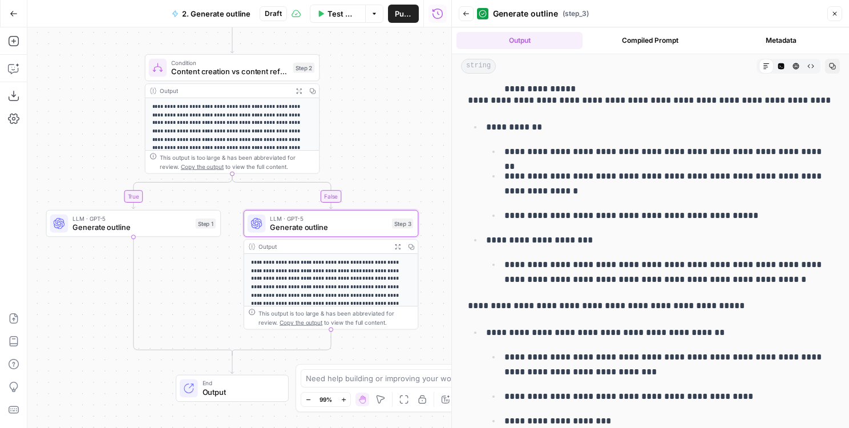
scroll to position [379, 0]
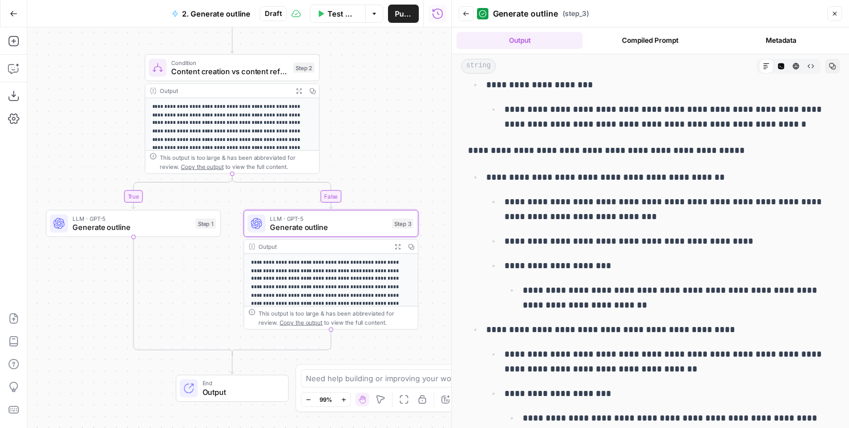
drag, startPoint x: 726, startPoint y: 150, endPoint x: 460, endPoint y: 151, distance: 266.9
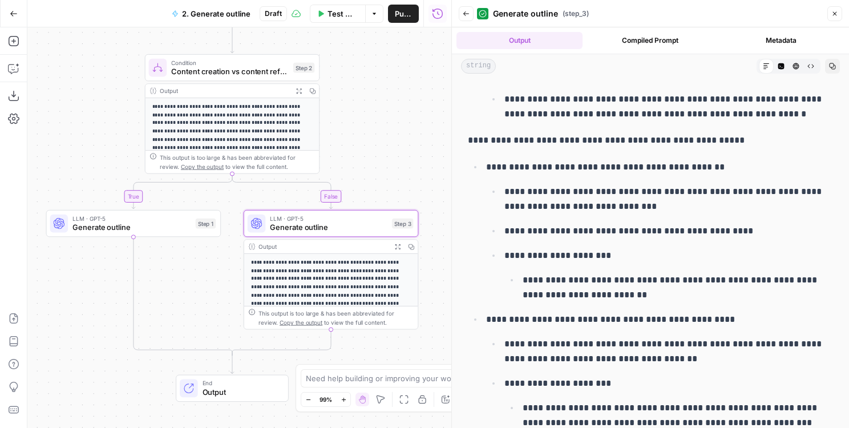
scroll to position [0, 0]
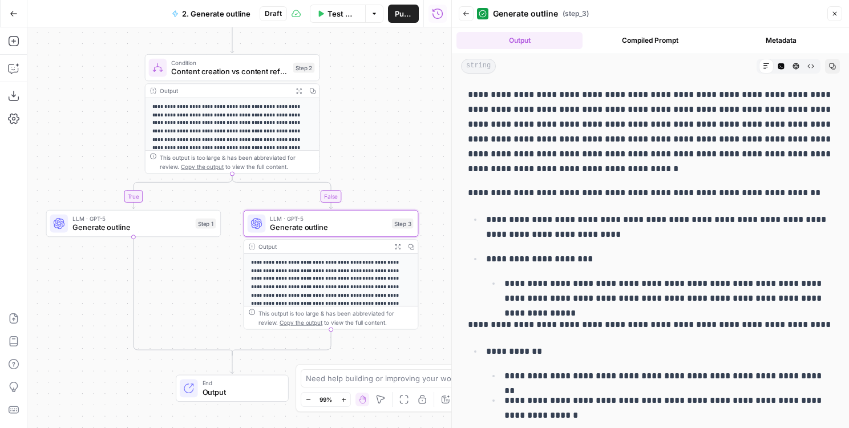
drag, startPoint x: 465, startPoint y: 193, endPoint x: 763, endPoint y: 206, distance: 298.5
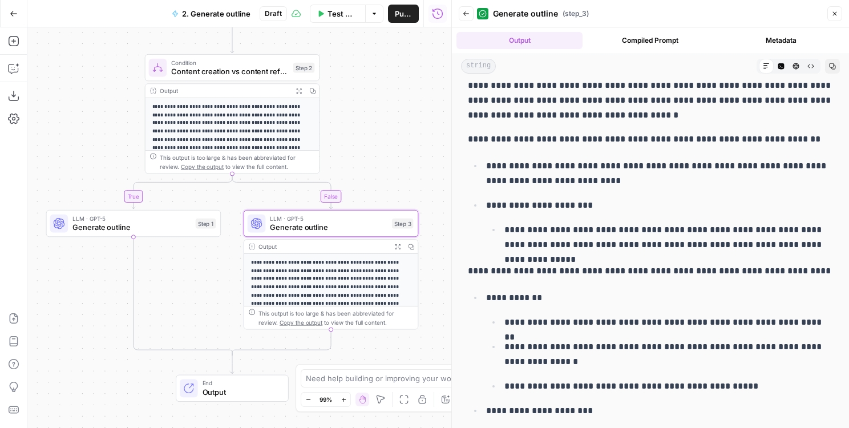
scroll to position [80, 0]
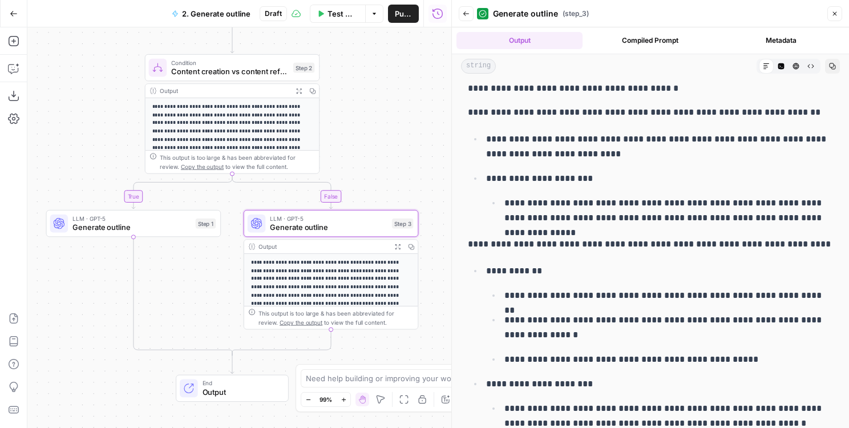
drag, startPoint x: 606, startPoint y: 180, endPoint x: 482, endPoint y: 172, distance: 124.0
click at [482, 172] on ul "**********" at bounding box center [650, 178] width 365 height 94
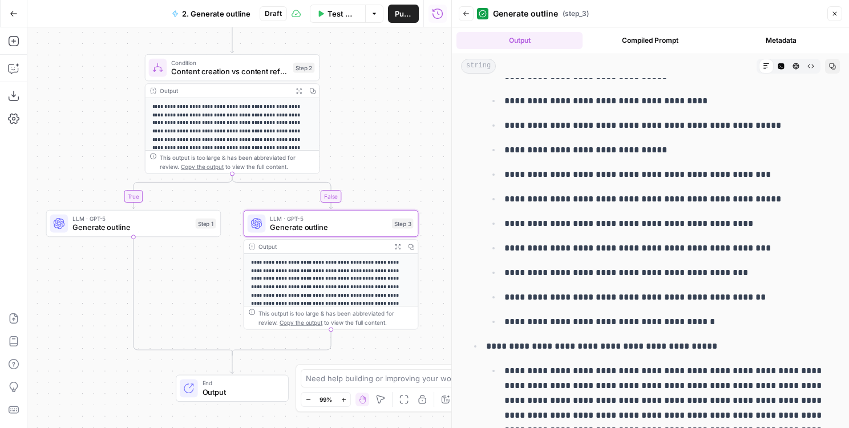
scroll to position [7106, 0]
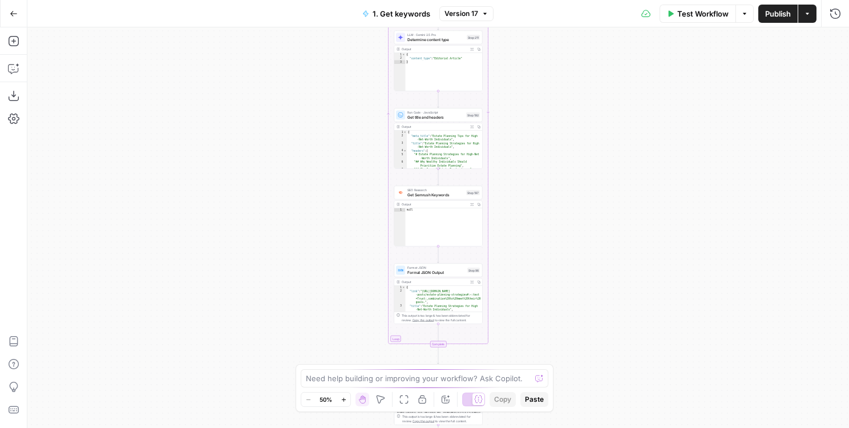
drag, startPoint x: 581, startPoint y: 230, endPoint x: 570, endPoint y: -6, distance: 236.3
click at [570, 0] on html "LegalZoom New Home Browse Insights Opportunities Your Data Flightpath Recent Gr…" at bounding box center [424, 214] width 849 height 428
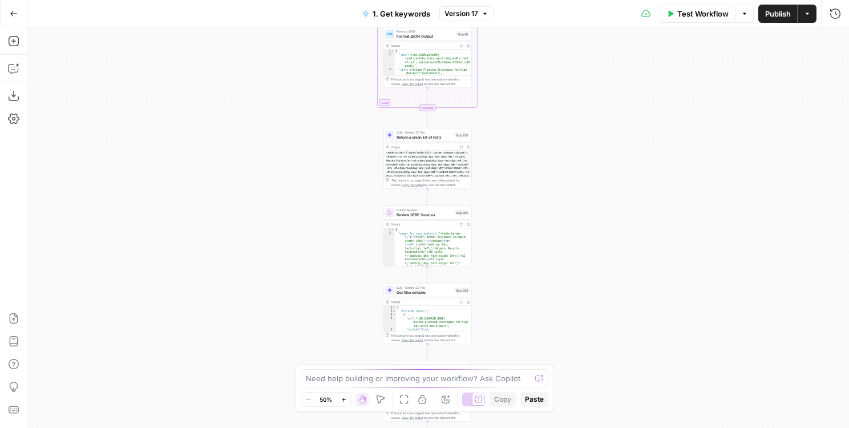
click at [571, 26] on div "Go Back 1. Get keywords Version 17 Test Workflow Options Publish Actions Run Hi…" at bounding box center [424, 214] width 849 height 428
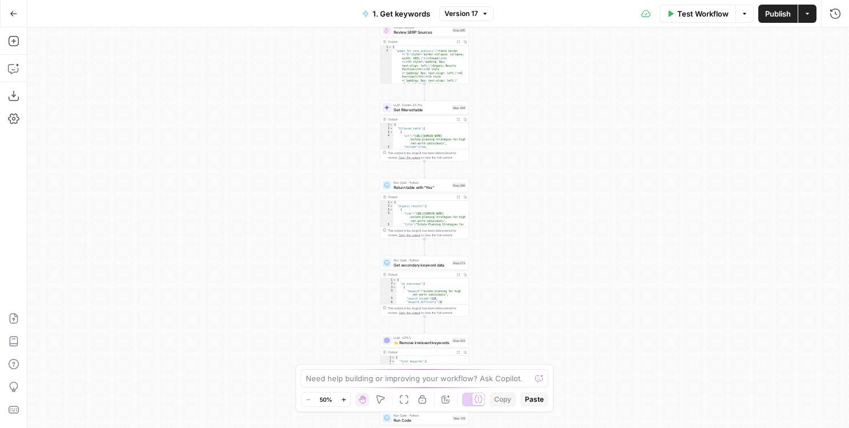
drag, startPoint x: 565, startPoint y: 269, endPoint x: 558, endPoint y: 102, distance: 167.8
click at [558, 102] on div "true false true false Workflow Set Inputs Inputs Google Search Results 1-10 Ste…" at bounding box center [437, 227] width 821 height 400
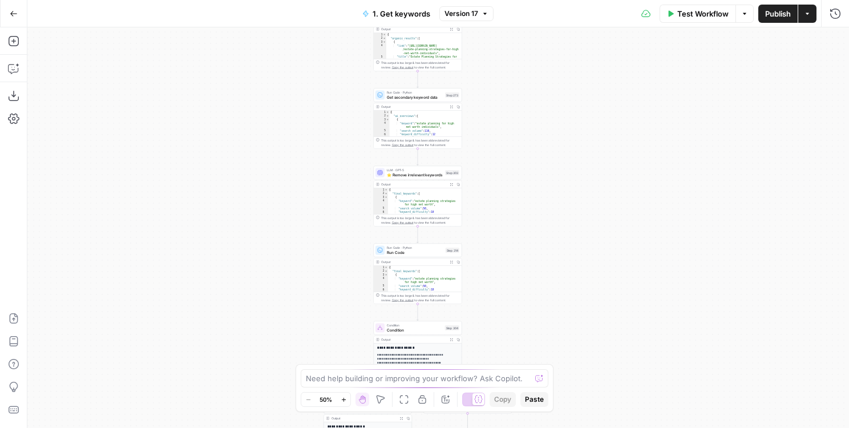
drag, startPoint x: 548, startPoint y: 93, endPoint x: 543, endPoint y: 56, distance: 36.8
click at [543, 57] on div "true false true false Workflow Set Inputs Inputs Google Search Results 1-10 Ste…" at bounding box center [437, 227] width 821 height 400
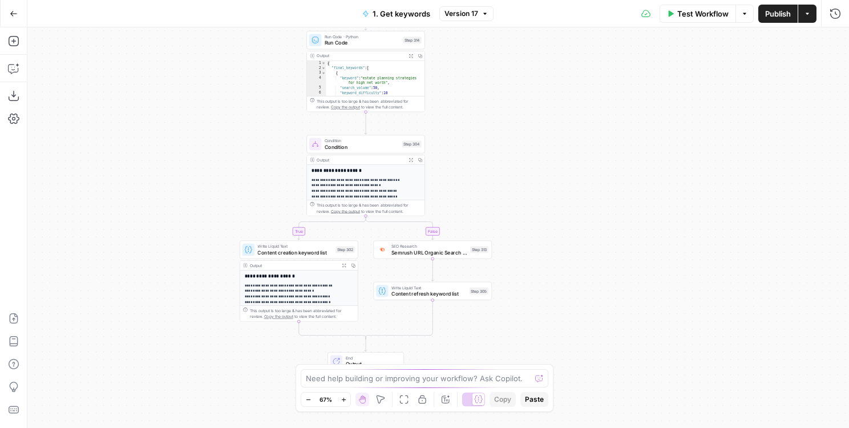
drag, startPoint x: 512, startPoint y: 193, endPoint x: 512, endPoint y: 58, distance: 135.1
click at [512, 59] on div "true false true false Workflow Set Inputs Inputs Google Search Results 1-10 Ste…" at bounding box center [437, 227] width 821 height 400
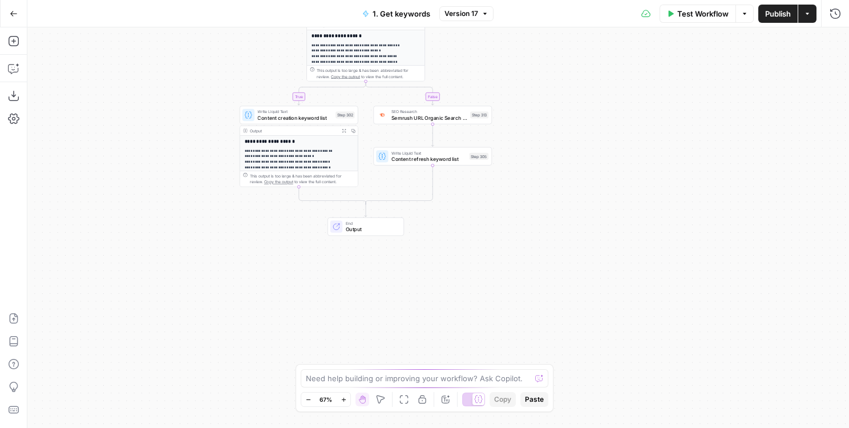
click at [344, 129] on icon "button" at bounding box center [344, 130] width 4 height 4
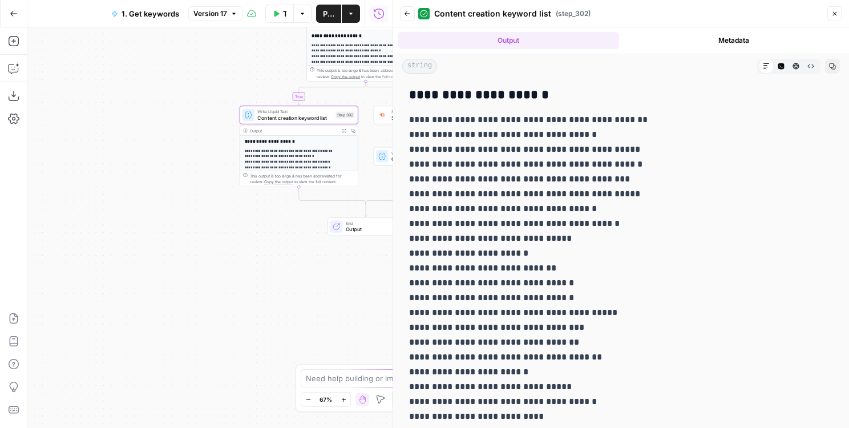
click at [782, 67] on icon "button" at bounding box center [780, 66] width 7 height 7
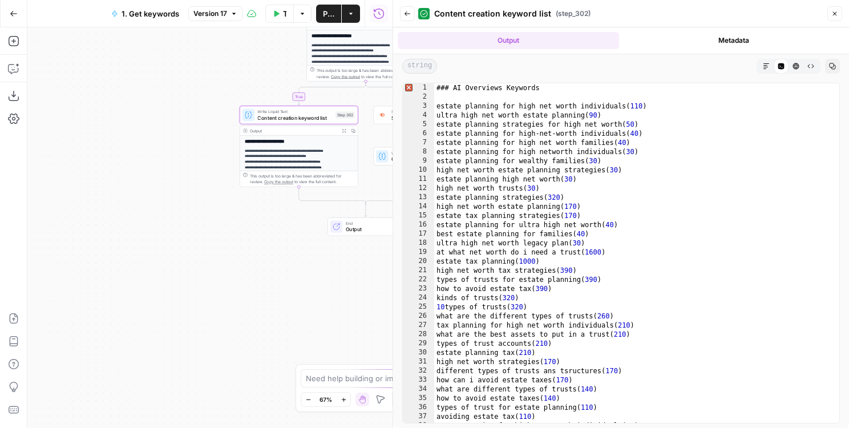
click at [834, 67] on icon "button" at bounding box center [832, 66] width 6 height 6
click at [553, 46] on button "Output" at bounding box center [507, 40] width 221 height 17
click at [573, 35] on button "Output" at bounding box center [507, 40] width 221 height 17
click at [404, 17] on icon "button" at bounding box center [407, 13] width 7 height 7
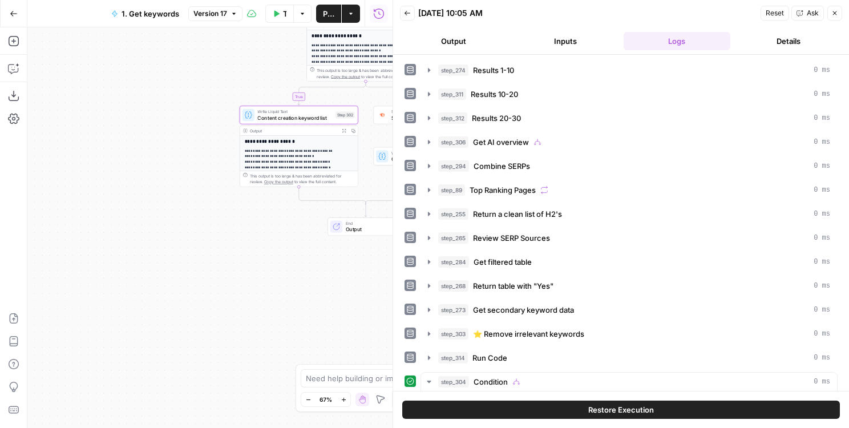
click at [493, 43] on button "Output" at bounding box center [453, 41] width 107 height 18
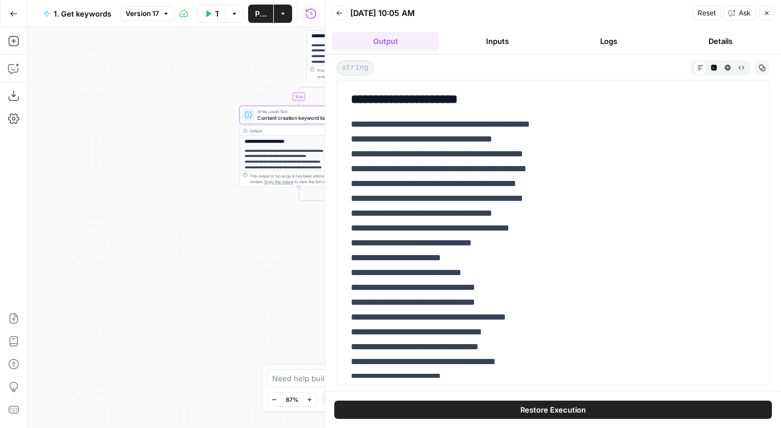
click at [772, 15] on button "Close" at bounding box center [766, 13] width 15 height 15
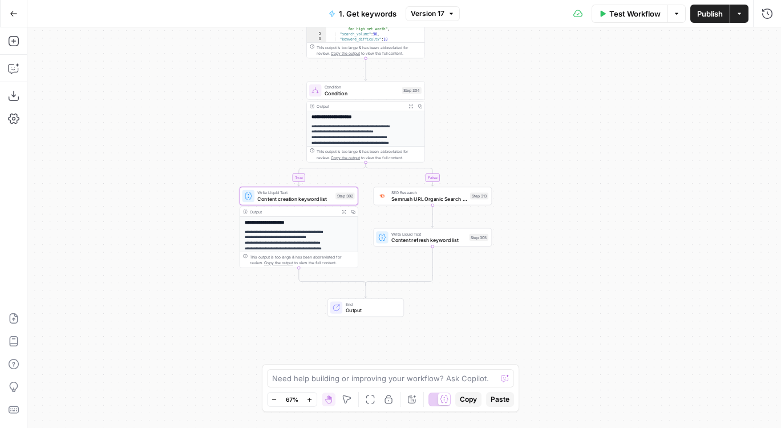
drag, startPoint x: 545, startPoint y: 93, endPoint x: 545, endPoint y: 174, distance: 81.0
click at [545, 174] on div "true true false false Workflow Set Inputs Inputs Google Search Results 1-10 Ste…" at bounding box center [403, 227] width 753 height 400
click at [17, 38] on icon "button" at bounding box center [13, 40] width 11 height 11
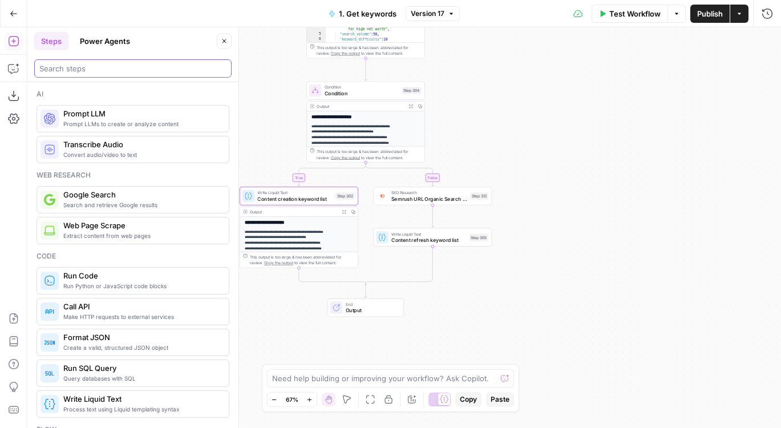
click at [95, 63] on input "search" at bounding box center [132, 68] width 187 height 11
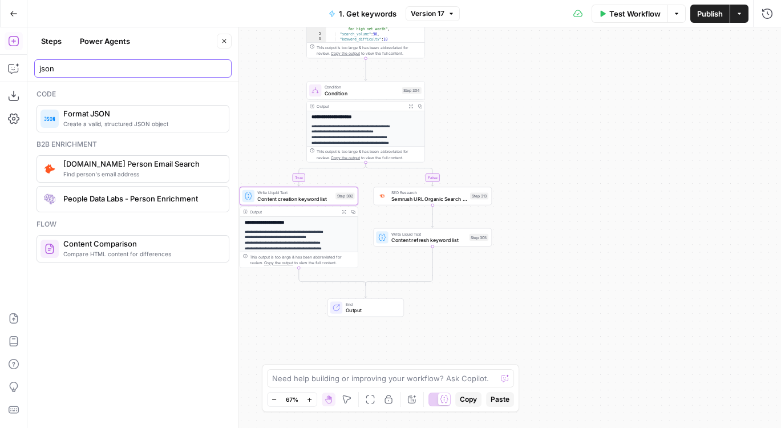
type input "json"
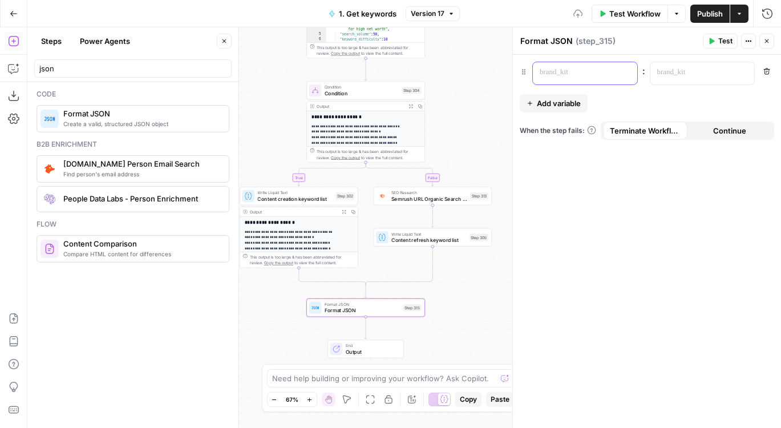
click at [543, 72] on p at bounding box center [575, 72] width 72 height 11
click at [688, 76] on p at bounding box center [693, 72] width 72 height 11
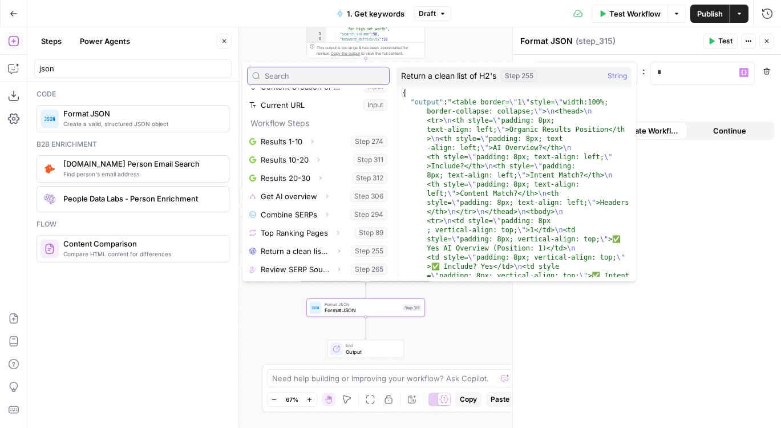
scroll to position [286, 0]
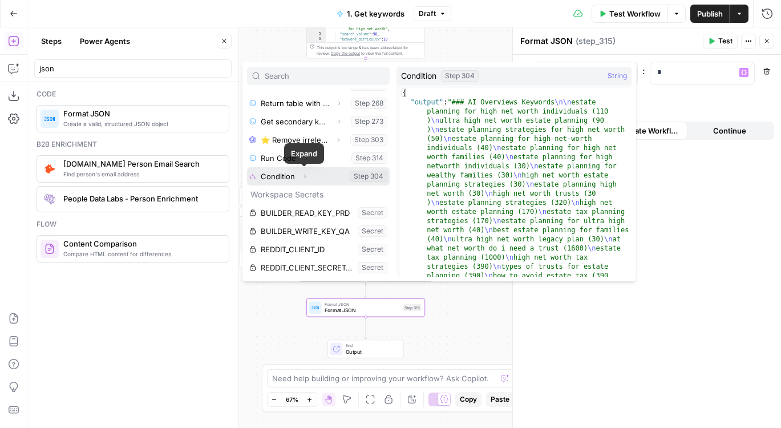
click at [282, 178] on button "Select variable Condition" at bounding box center [318, 176] width 143 height 18
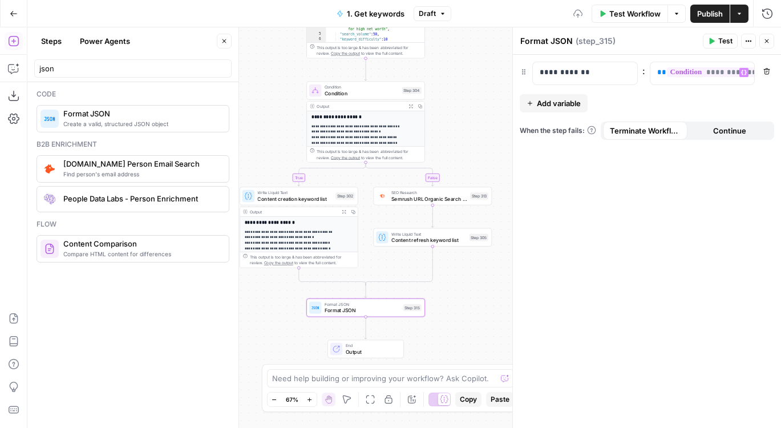
click at [543, 96] on button "Add variable" at bounding box center [553, 103] width 68 height 18
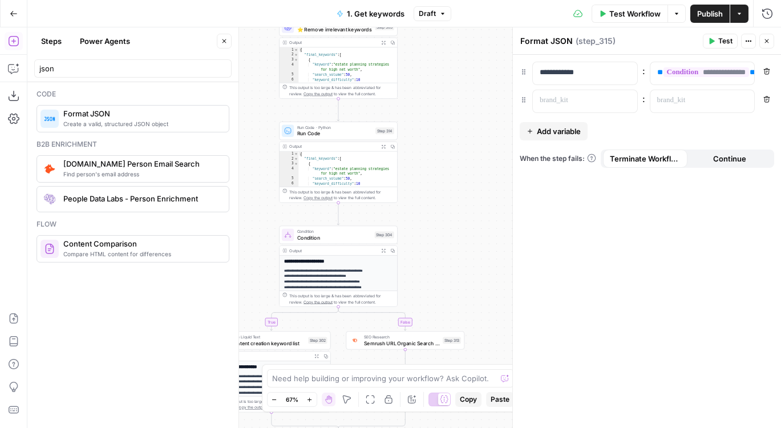
drag, startPoint x: 459, startPoint y: 112, endPoint x: 432, endPoint y: 256, distance: 146.3
click at [432, 256] on div "true true false false Workflow Set Inputs Inputs Google Search Results 1-10 Ste…" at bounding box center [403, 227] width 753 height 400
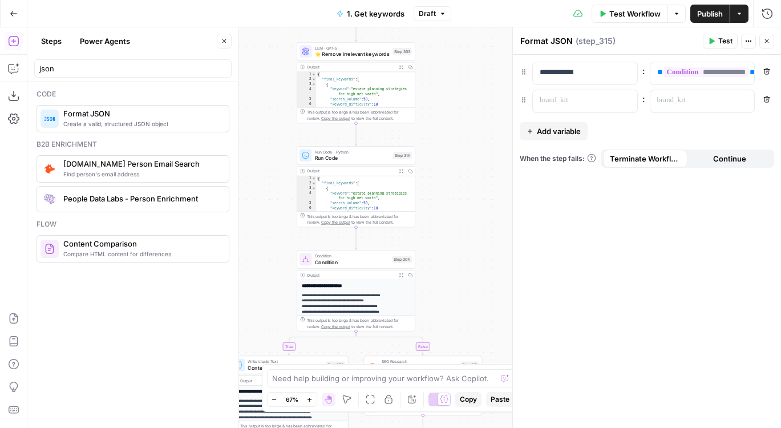
drag, startPoint x: 248, startPoint y: 83, endPoint x: 266, endPoint y: 108, distance: 30.7
click at [266, 108] on div "true true false false Workflow Set Inputs Inputs Google Search Results 1-10 Ste…" at bounding box center [403, 227] width 753 height 400
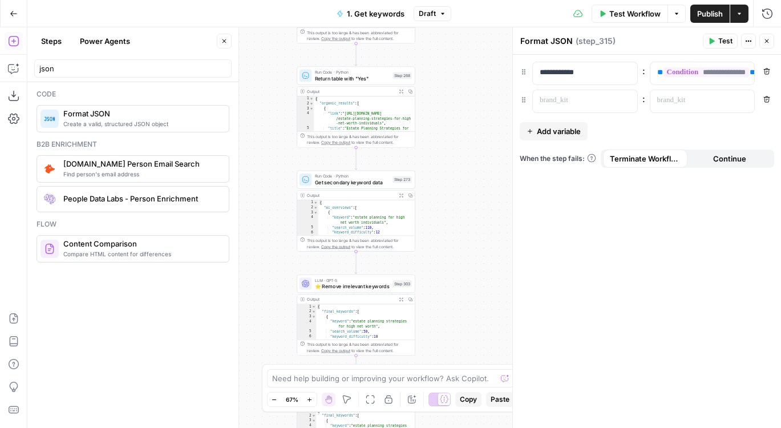
drag, startPoint x: 278, startPoint y: 93, endPoint x: 278, endPoint y: 328, distance: 234.9
click at [278, 328] on div "true true false false Workflow Set Inputs Inputs Google Search Results 1-10 Ste…" at bounding box center [403, 227] width 753 height 400
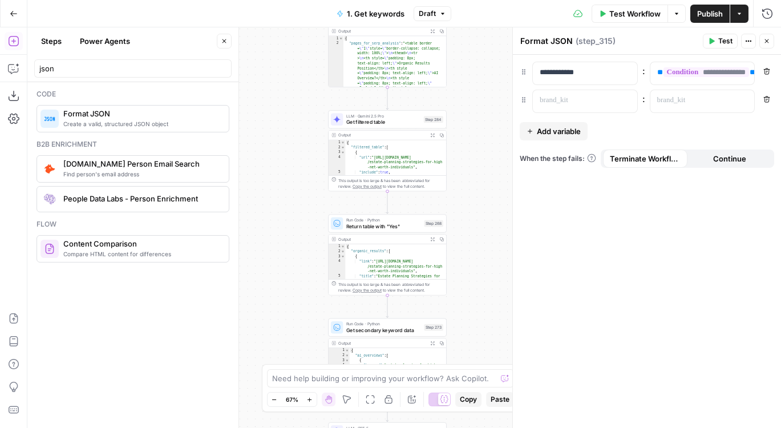
drag, startPoint x: 260, startPoint y: 117, endPoint x: 293, endPoint y: 271, distance: 156.8
click at [293, 271] on div "true true false false Workflow Set Inputs Inputs Google Search Results 1-10 Ste…" at bounding box center [403, 227] width 753 height 400
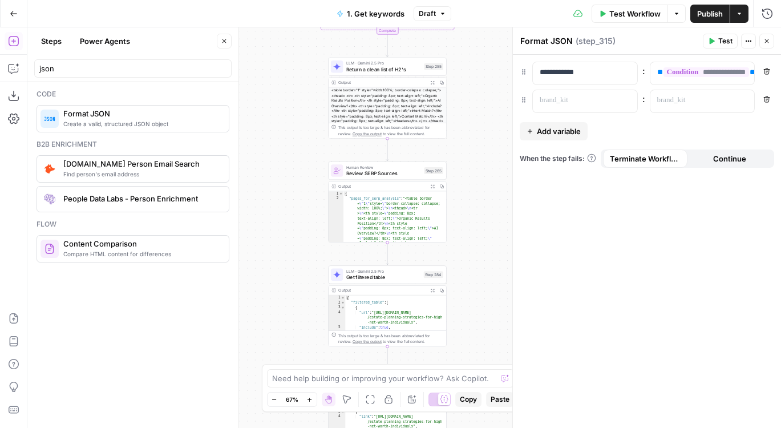
click at [289, 251] on div "true true false false Workflow Set Inputs Inputs Google Search Results 1-10 Ste…" at bounding box center [403, 227] width 753 height 400
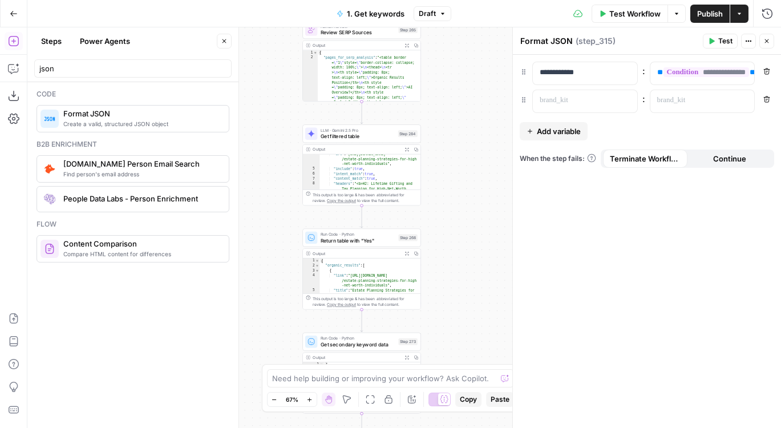
drag, startPoint x: 303, startPoint y: 315, endPoint x: 277, endPoint y: 174, distance: 143.2
click at [277, 174] on div "true true false false Workflow Set Inputs Inputs Google Search Results 1-10 Ste…" at bounding box center [403, 227] width 753 height 400
click at [579, 103] on p at bounding box center [575, 100] width 72 height 11
click at [696, 99] on p at bounding box center [693, 100] width 72 height 11
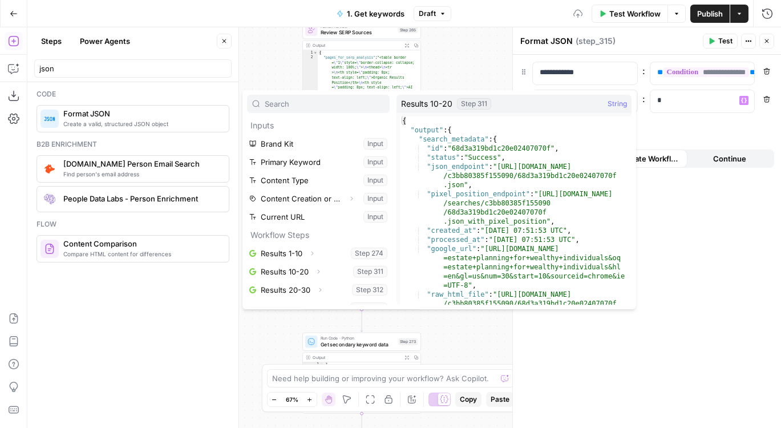
scroll to position [170, 0]
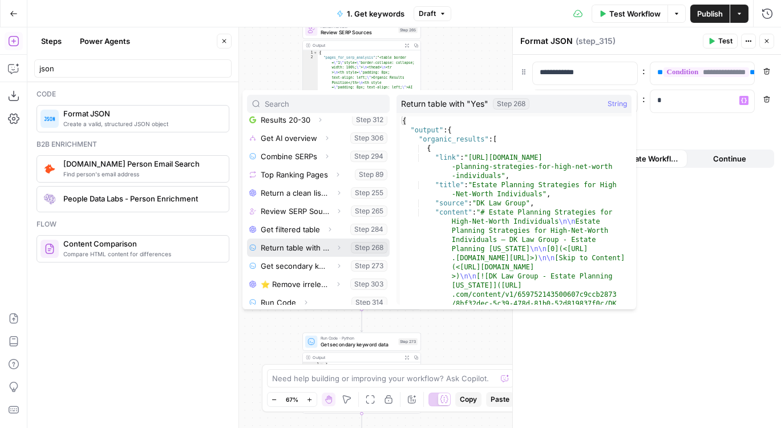
click at [294, 241] on button "button" at bounding box center [318, 247] width 143 height 18
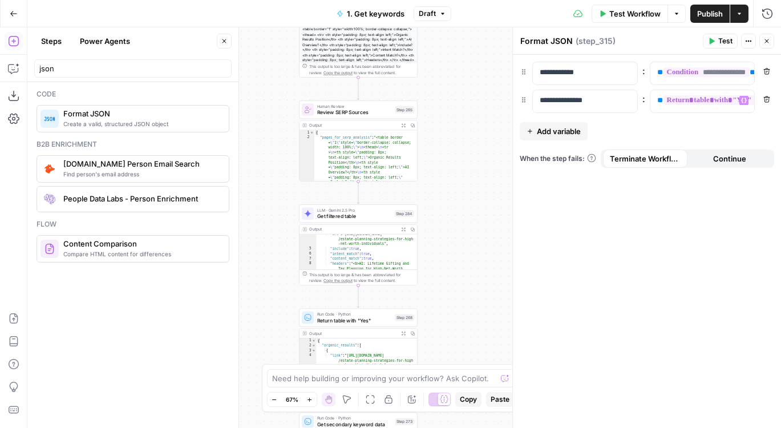
drag, startPoint x: 455, startPoint y: 142, endPoint x: 451, endPoint y: 299, distance: 156.9
click at [451, 299] on div "true true false false Workflow Set Inputs Inputs Google Search Results 1-10 Ste…" at bounding box center [403, 227] width 753 height 400
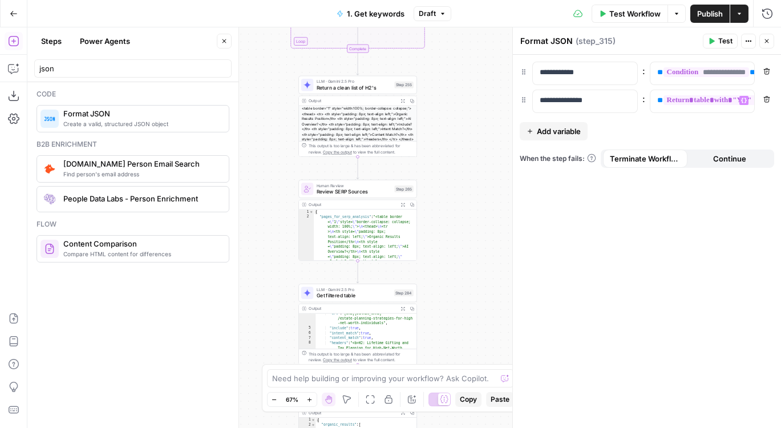
drag, startPoint x: 451, startPoint y: 180, endPoint x: 451, endPoint y: 318, distance: 138.6
click at [451, 318] on div "true true false false Workflow Set Inputs Inputs Google Search Results 1-10 Ste…" at bounding box center [403, 227] width 753 height 400
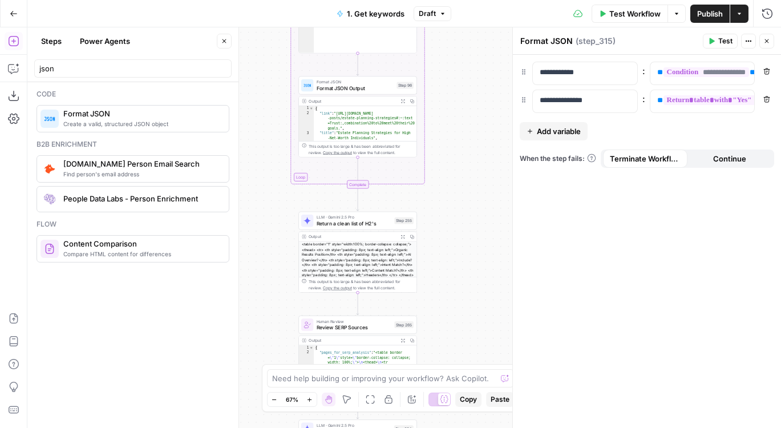
drag, startPoint x: 454, startPoint y: 193, endPoint x: 454, endPoint y: 314, distance: 120.3
click at [454, 314] on div "true true false false Workflow Set Inputs Inputs Google Search Results 1-10 Ste…" at bounding box center [403, 227] width 753 height 400
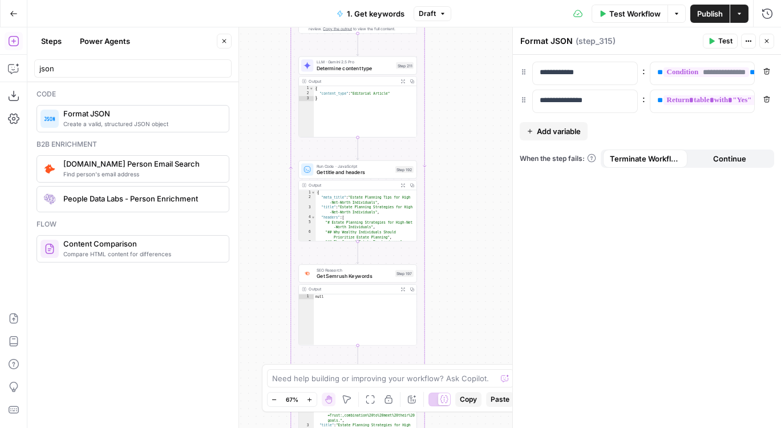
drag, startPoint x: 454, startPoint y: 233, endPoint x: 454, endPoint y: 294, distance: 61.0
click at [454, 294] on div "true true false false Workflow Set Inputs Inputs Google Search Results 1-10 Ste…" at bounding box center [403, 227] width 753 height 400
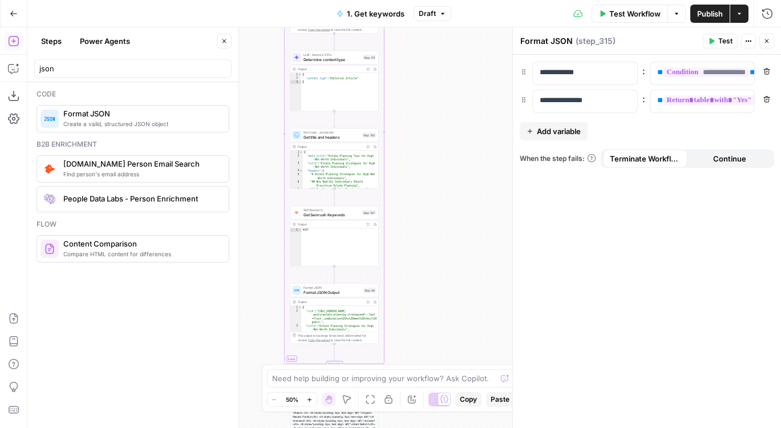
drag, startPoint x: 482, startPoint y: 110, endPoint x: 433, endPoint y: 34, distance: 90.3
click at [433, 34] on div "true true false false Workflow Set Inputs Inputs Google Search Results 1-10 Ste…" at bounding box center [403, 227] width 753 height 400
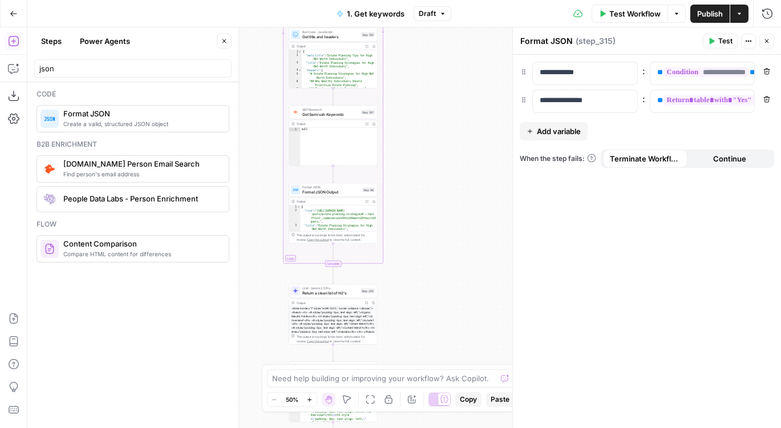
drag, startPoint x: 441, startPoint y: 220, endPoint x: 447, endPoint y: -26, distance: 246.4
click at [447, 0] on html "LegalZoom New Home Browse Insights Opportunities Your Data Flightpath Recent Gr…" at bounding box center [390, 214] width 781 height 428
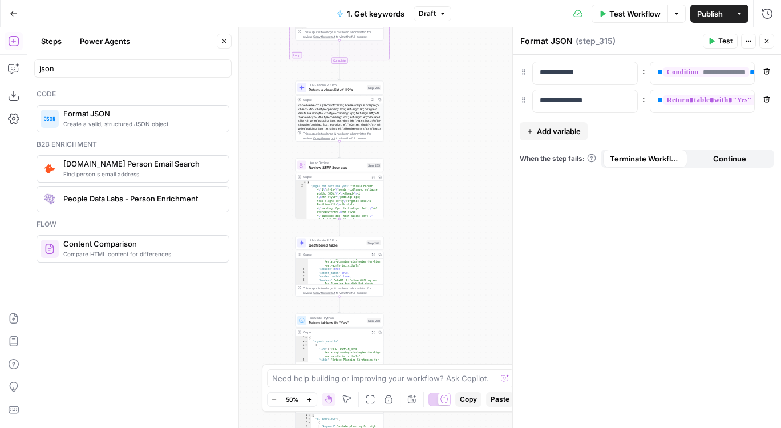
drag, startPoint x: 441, startPoint y: 185, endPoint x: 440, endPoint y: 20, distance: 164.8
click at [441, 20] on div "Go Back 1. Get keywords Draft Test Workflow Options Publish Actions Run History…" at bounding box center [390, 214] width 781 height 428
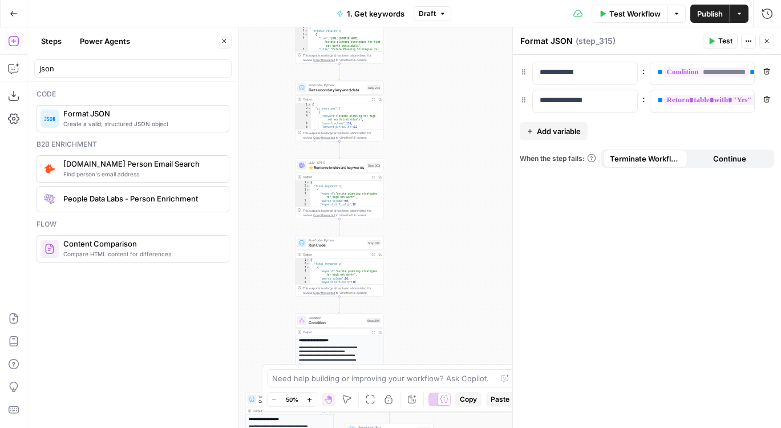
drag, startPoint x: 440, startPoint y: 250, endPoint x: 440, endPoint y: 66, distance: 184.2
click at [440, 66] on div "true true false false Workflow Set Inputs Inputs Google Search Results 1-10 Ste…" at bounding box center [403, 227] width 753 height 400
drag, startPoint x: 440, startPoint y: 251, endPoint x: 440, endPoint y: 75, distance: 176.8
click at [440, 75] on div "true true false false Workflow Set Inputs Inputs Google Search Results 1-10 Ste…" at bounding box center [403, 227] width 753 height 400
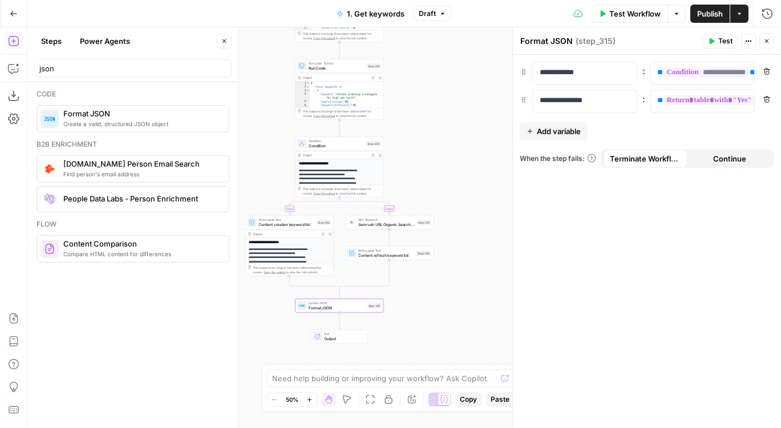
click at [697, 21] on button "Publish" at bounding box center [709, 14] width 39 height 18
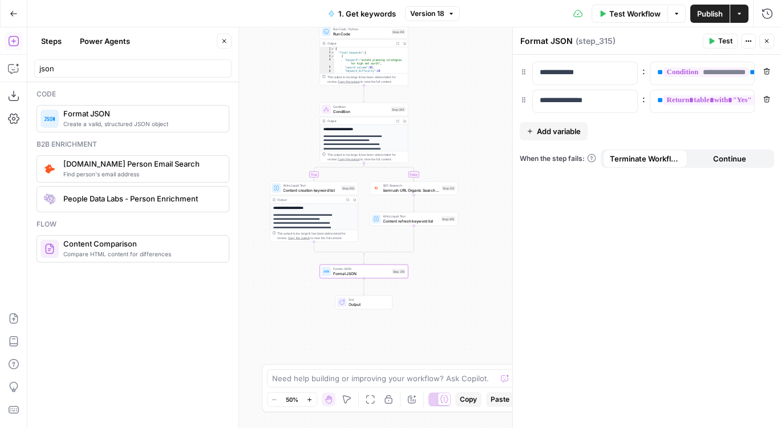
drag, startPoint x: 264, startPoint y: 106, endPoint x: 289, endPoint y: 72, distance: 42.1
click at [289, 72] on div "true true false false Workflow Set Inputs Inputs Google Search Results 1-10 Ste…" at bounding box center [403, 227] width 753 height 400
